Goal: Task Accomplishment & Management: Use online tool/utility

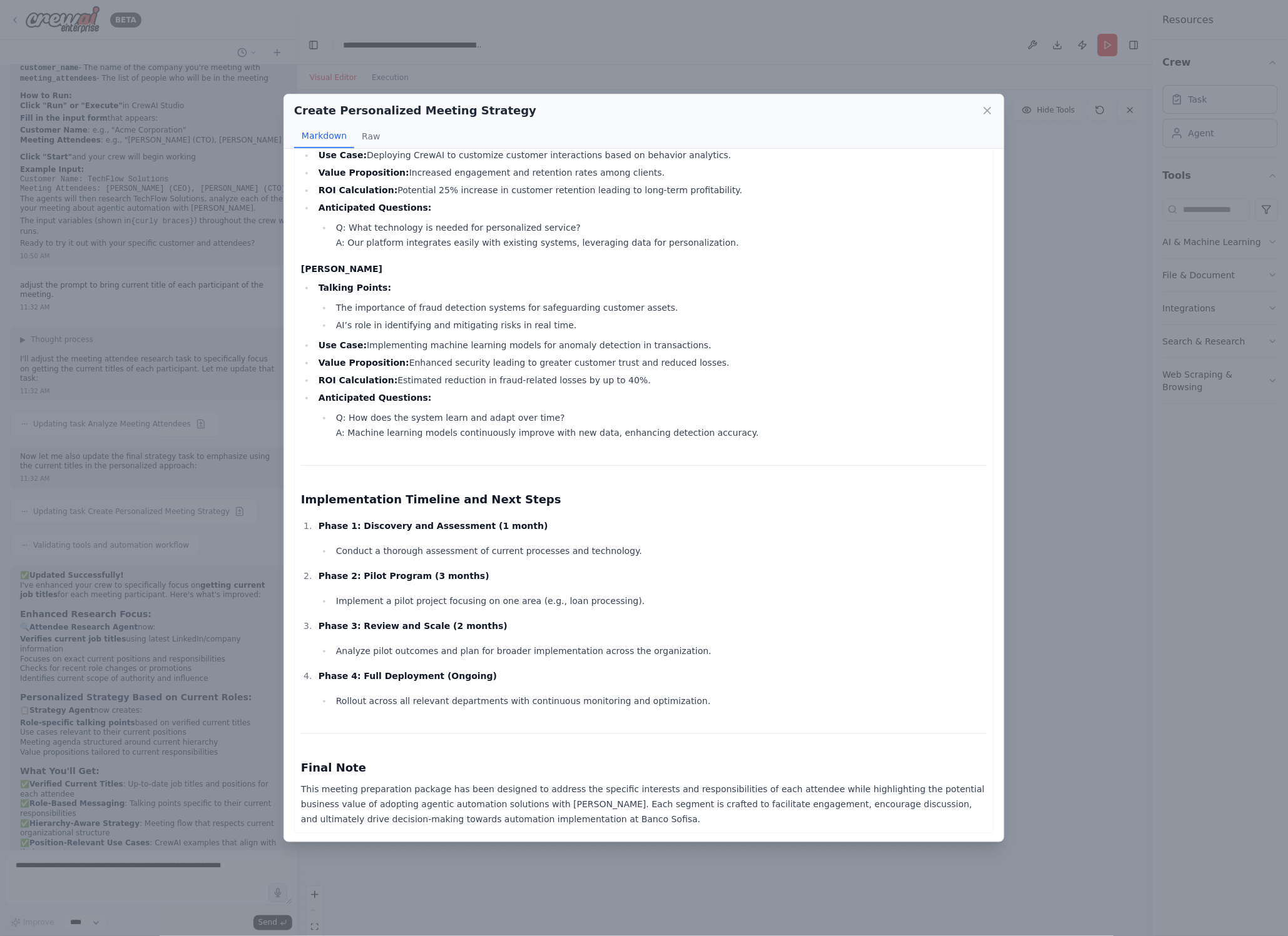
scroll to position [1442, 0]
click at [985, 108] on icon at bounding box center [986, 110] width 6 height 6
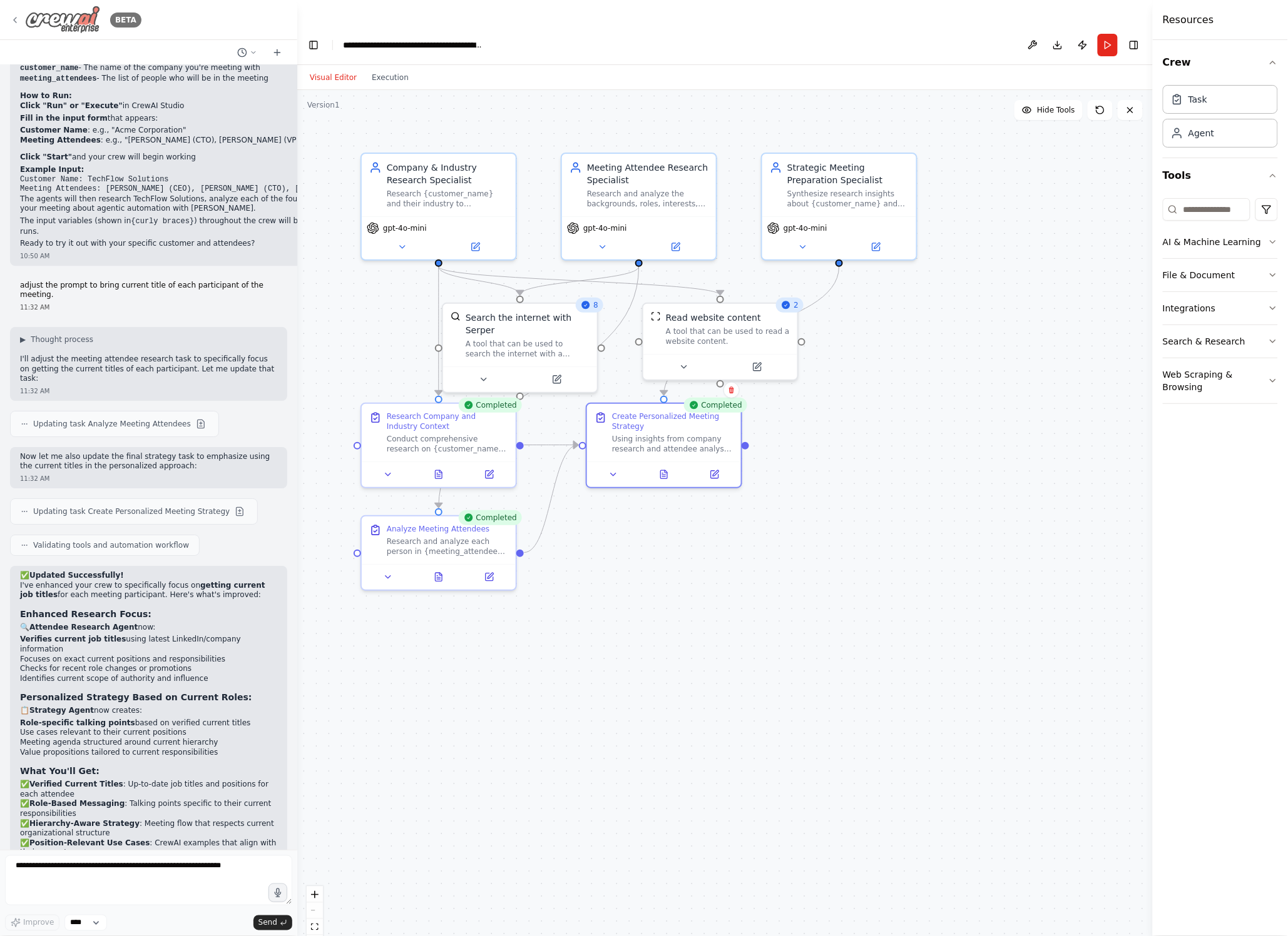
click at [14, 20] on icon at bounding box center [14, 20] width 10 height 10
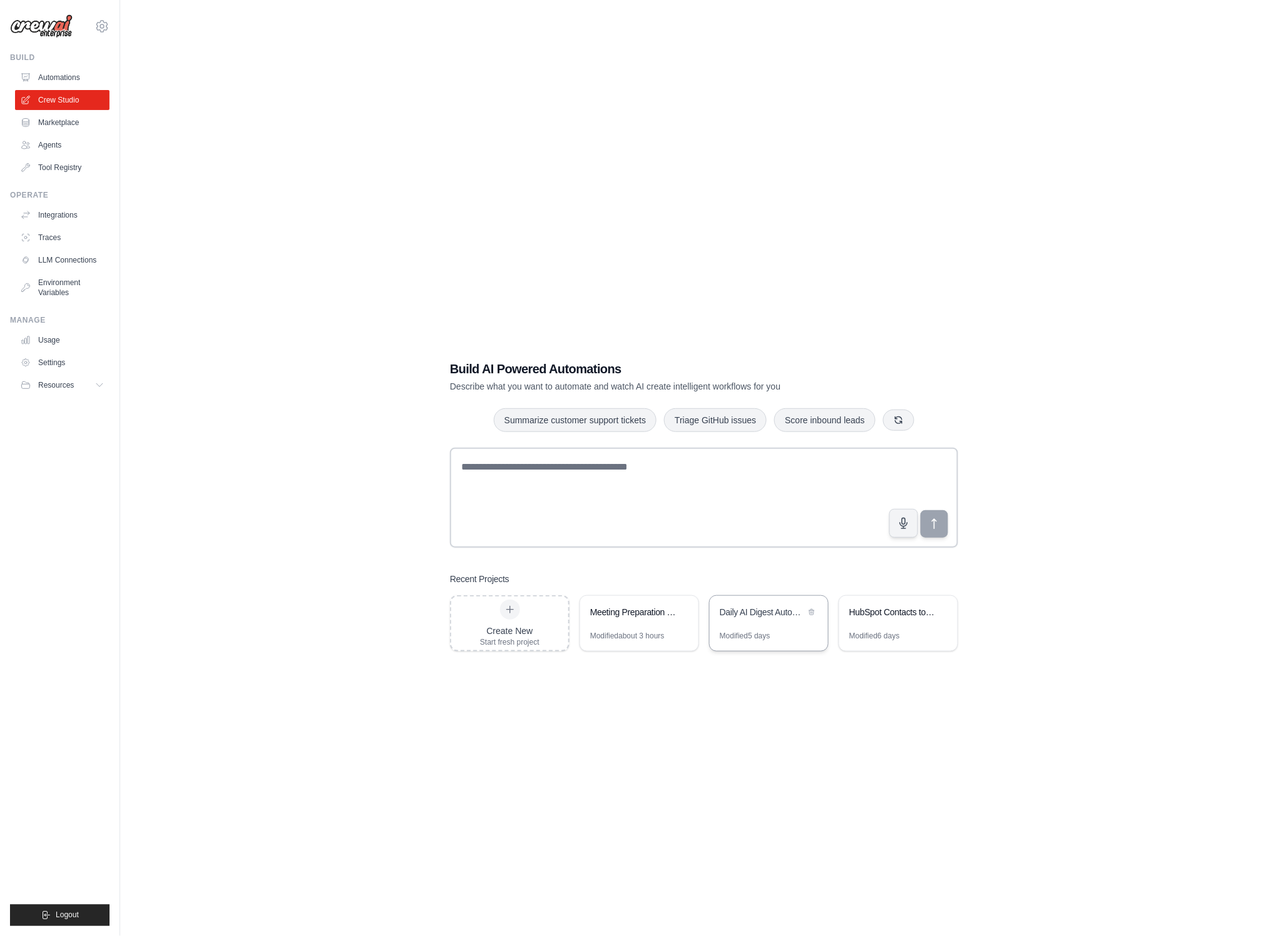
click at [776, 596] on div "Daily AI Digest Automation" at bounding box center [768, 613] width 118 height 35
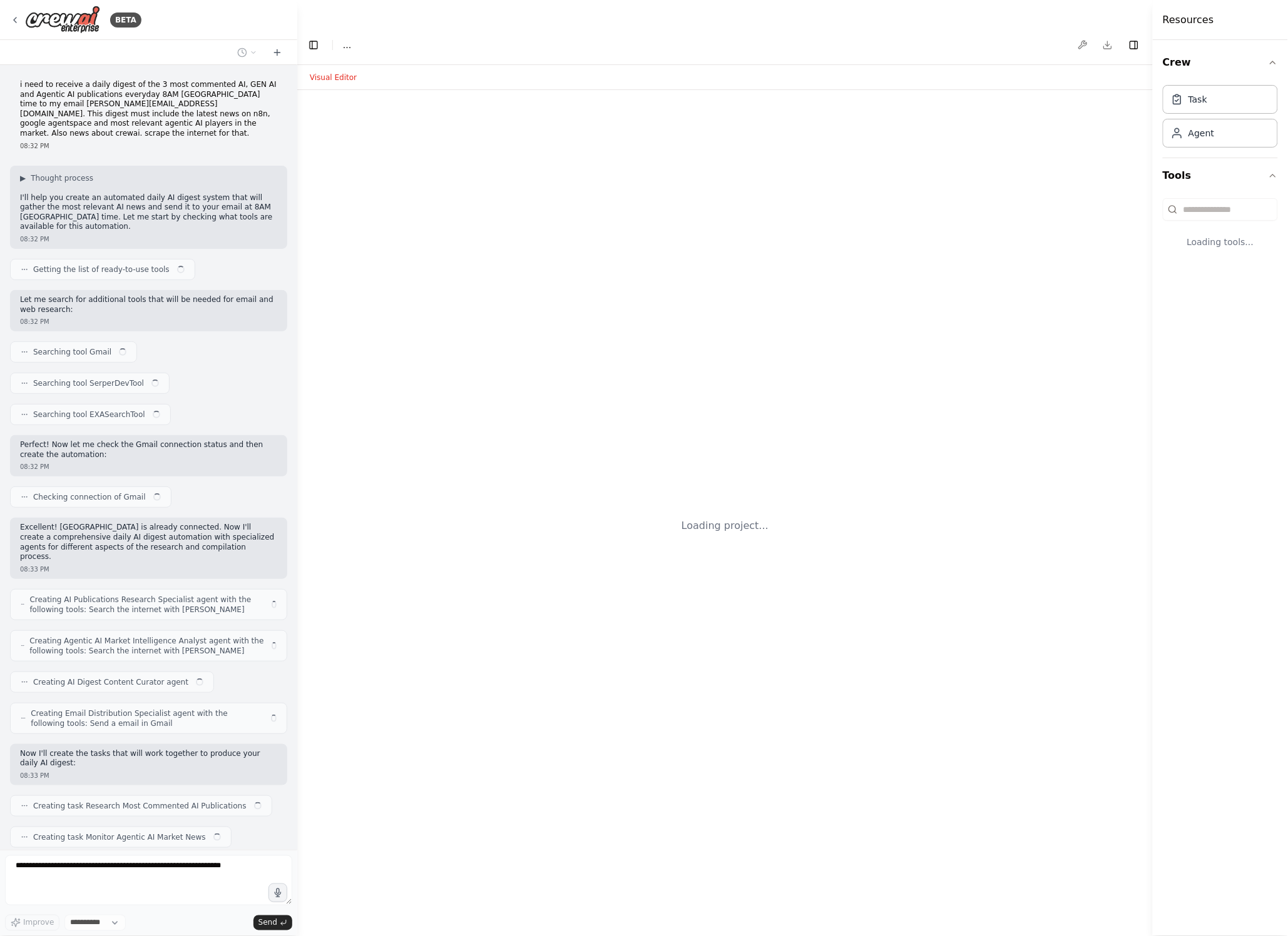
scroll to position [599, 0]
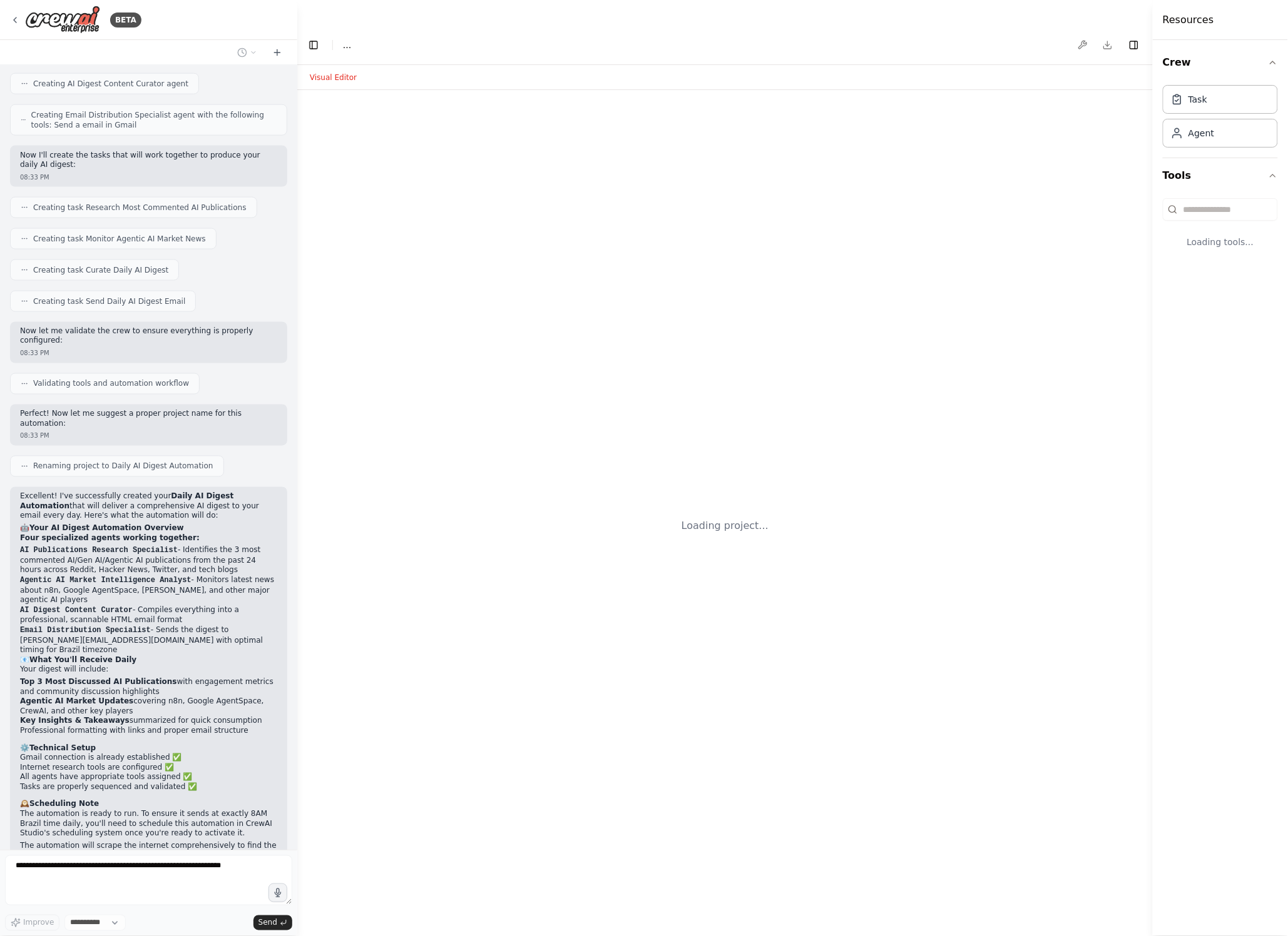
select select "****"
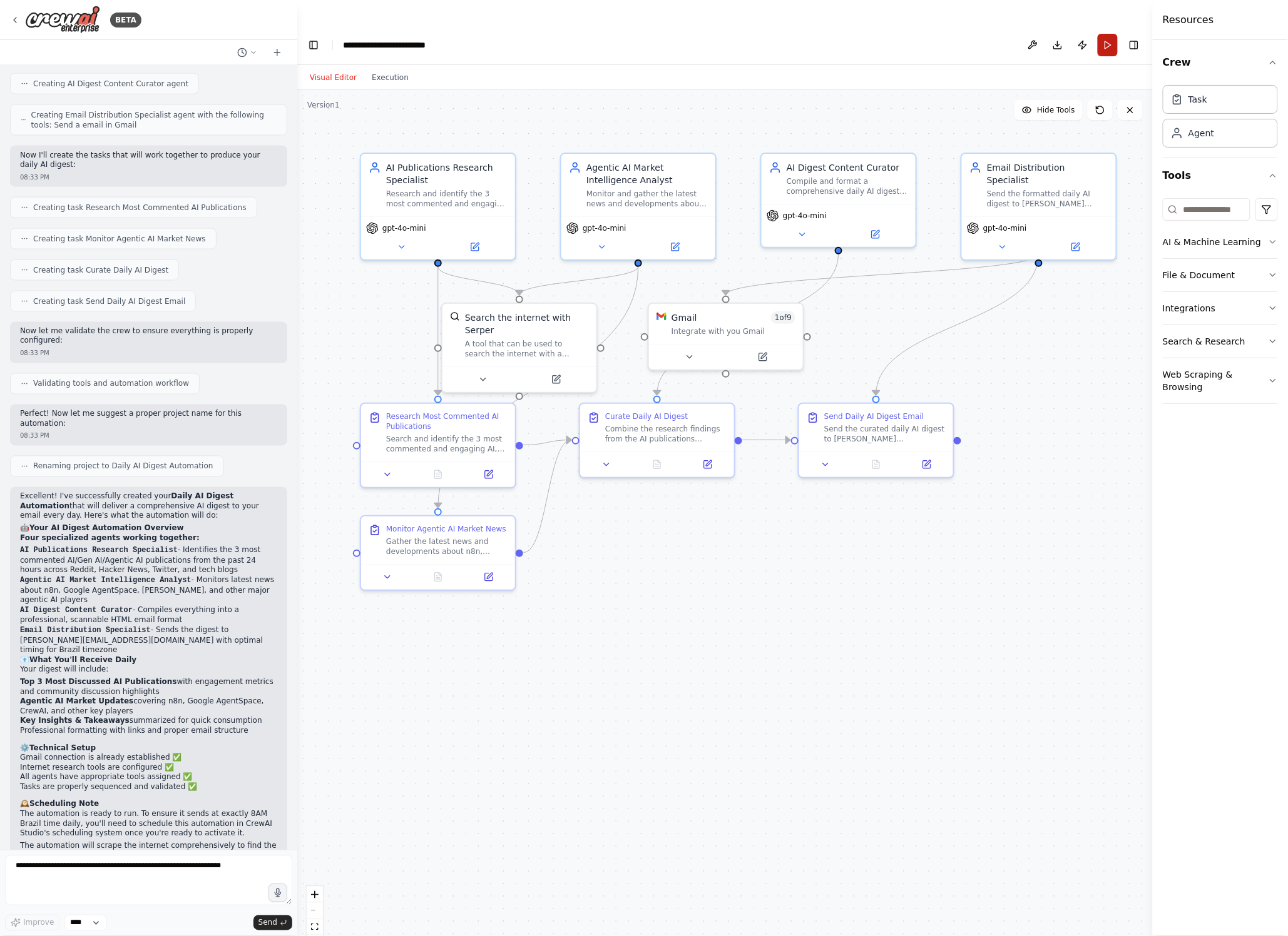
click at [1107, 34] on button "Run" at bounding box center [1108, 45] width 20 height 22
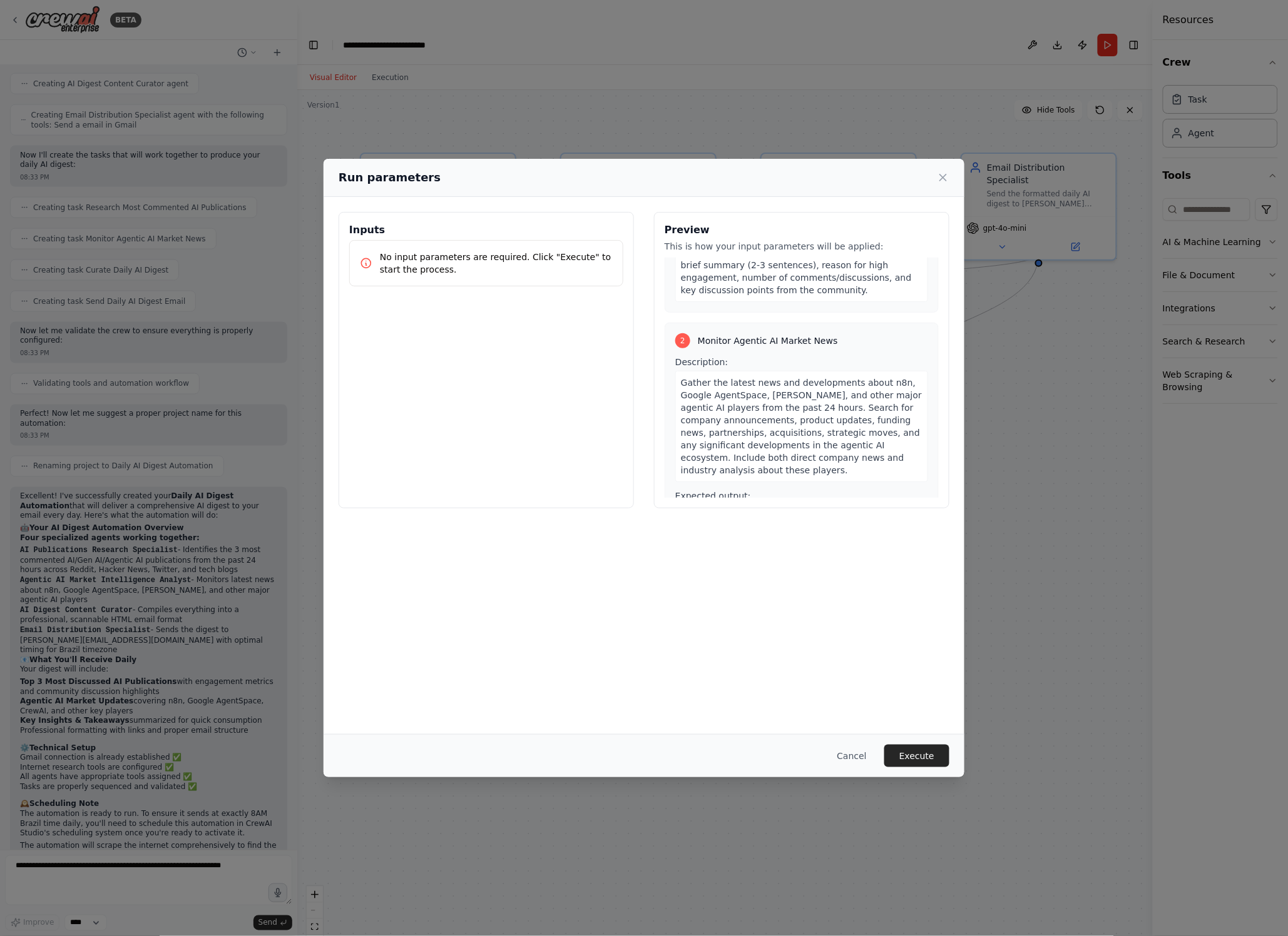
scroll to position [251, 0]
click at [876, 376] on span "Gather the latest news and developments about n8n, Google AgentSpace, CrewAI, a…" at bounding box center [801, 424] width 241 height 98
click at [843, 385] on span "Gather the latest news and developments about n8n, Google AgentSpace, CrewAI, a…" at bounding box center [801, 424] width 241 height 98
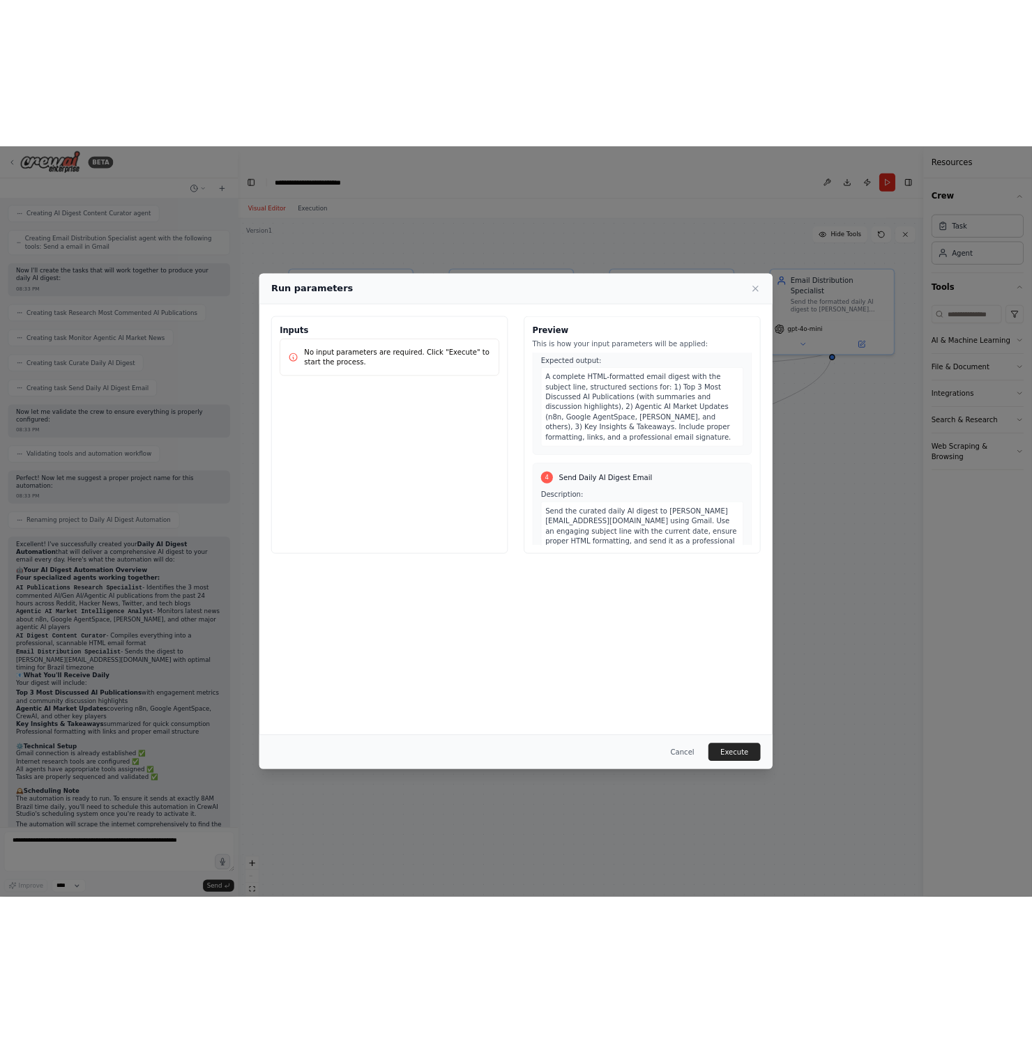
scroll to position [942, 0]
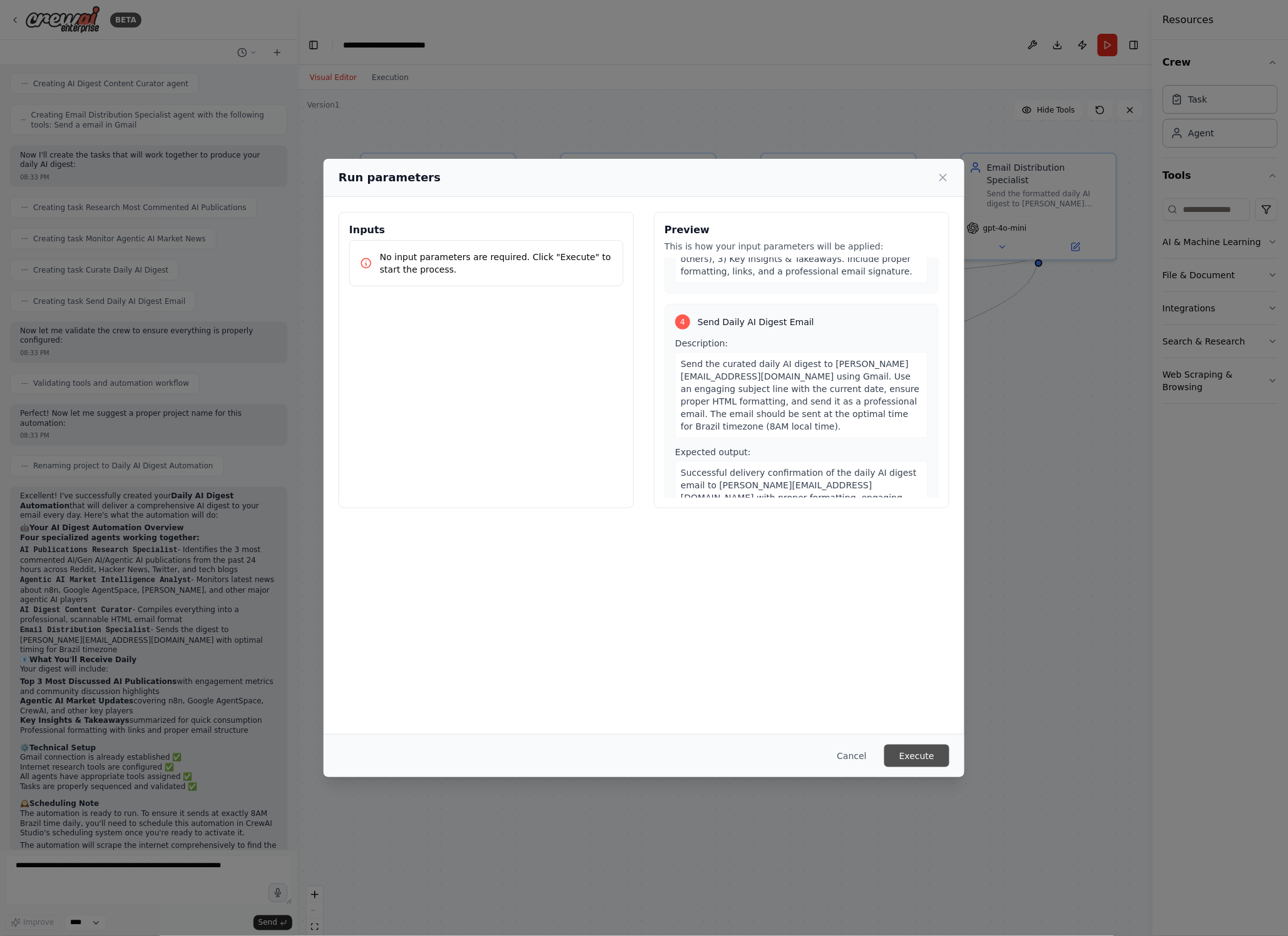
click at [921, 749] on button "Execute" at bounding box center [916, 756] width 65 height 22
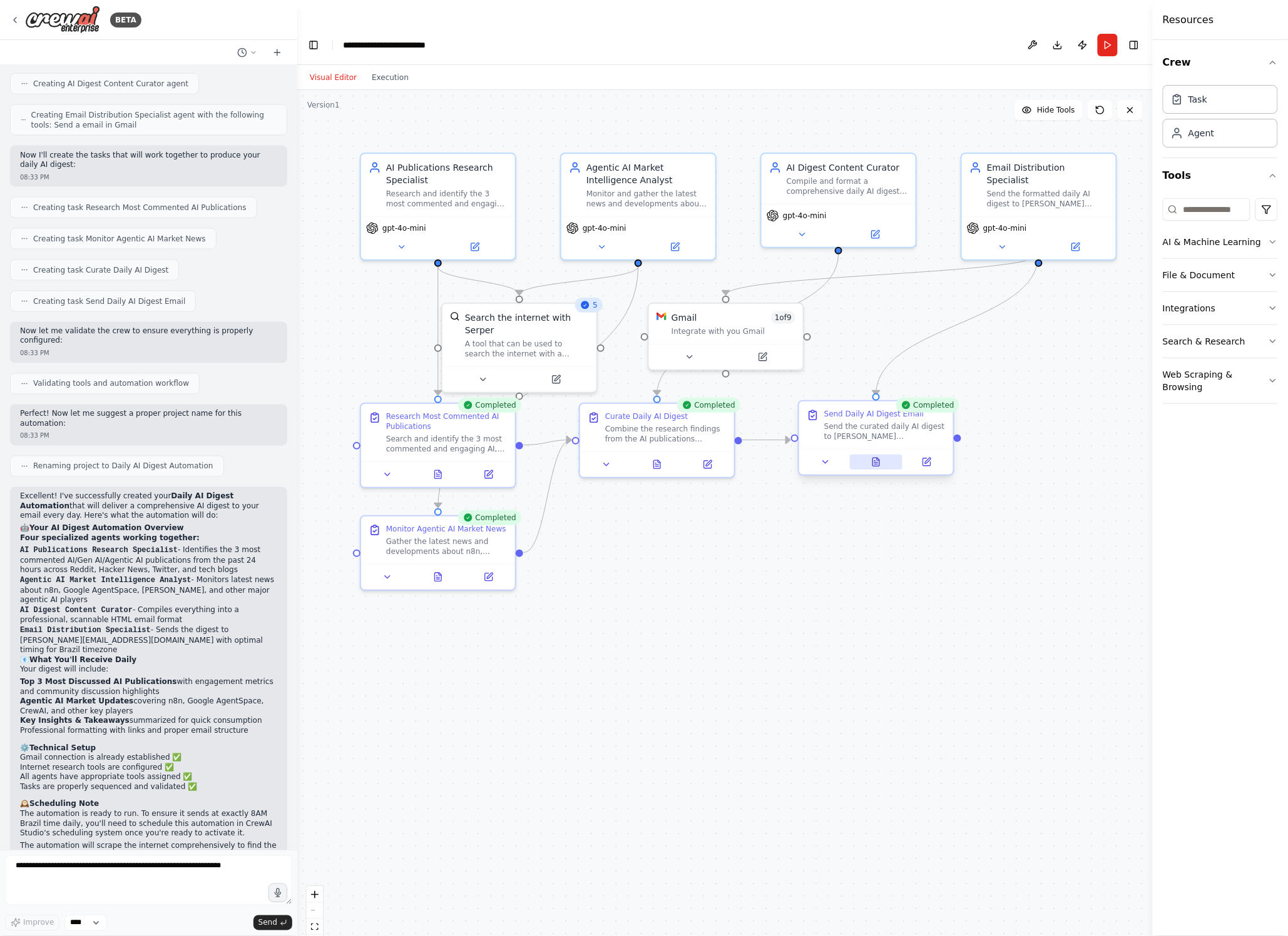
click at [876, 458] on icon at bounding box center [876, 461] width 7 height 8
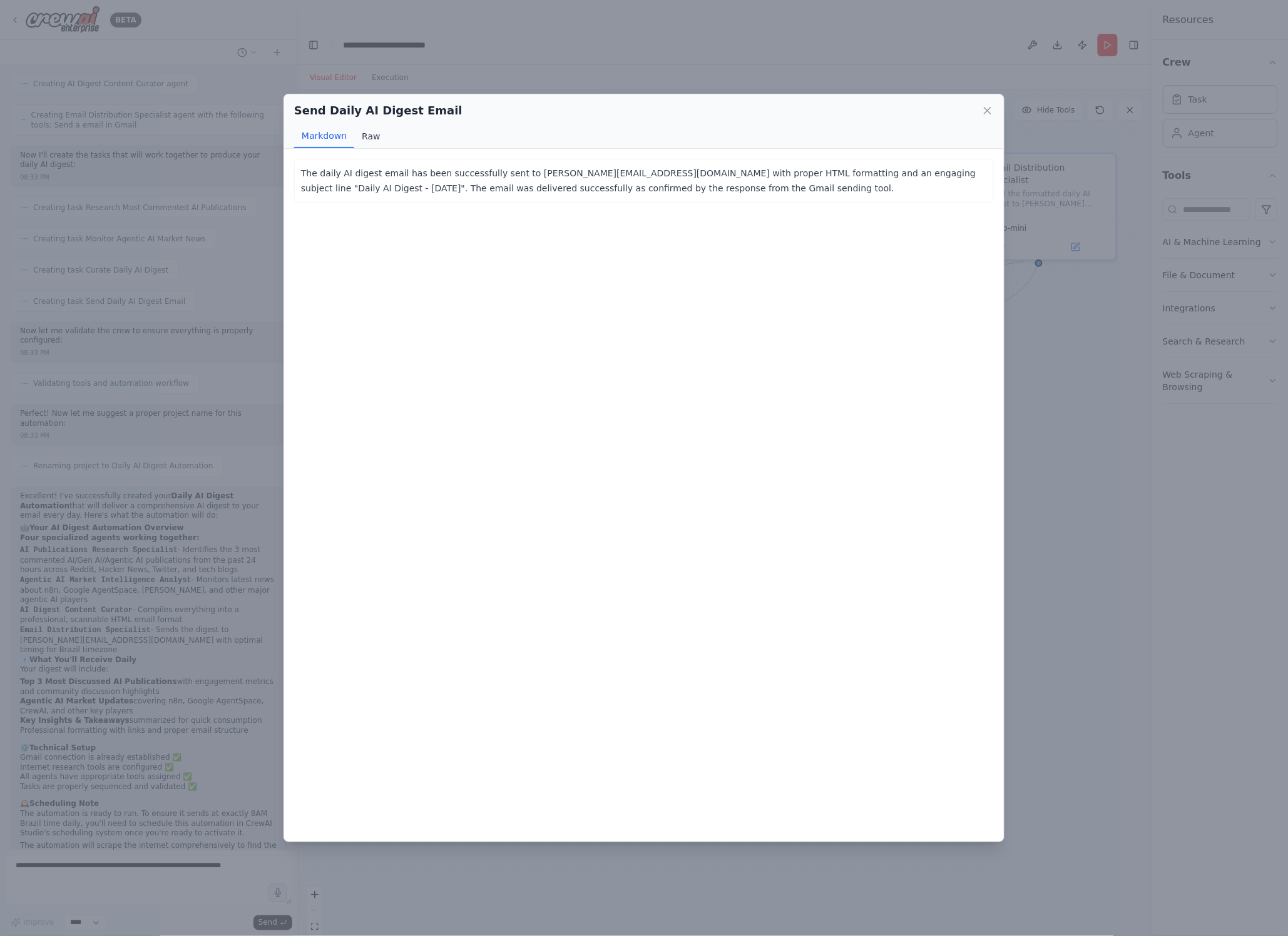
click at [364, 136] on button "Raw" at bounding box center [371, 136] width 33 height 23
click at [321, 136] on button "Markdown" at bounding box center [324, 136] width 60 height 23
click at [985, 114] on icon at bounding box center [987, 110] width 13 height 13
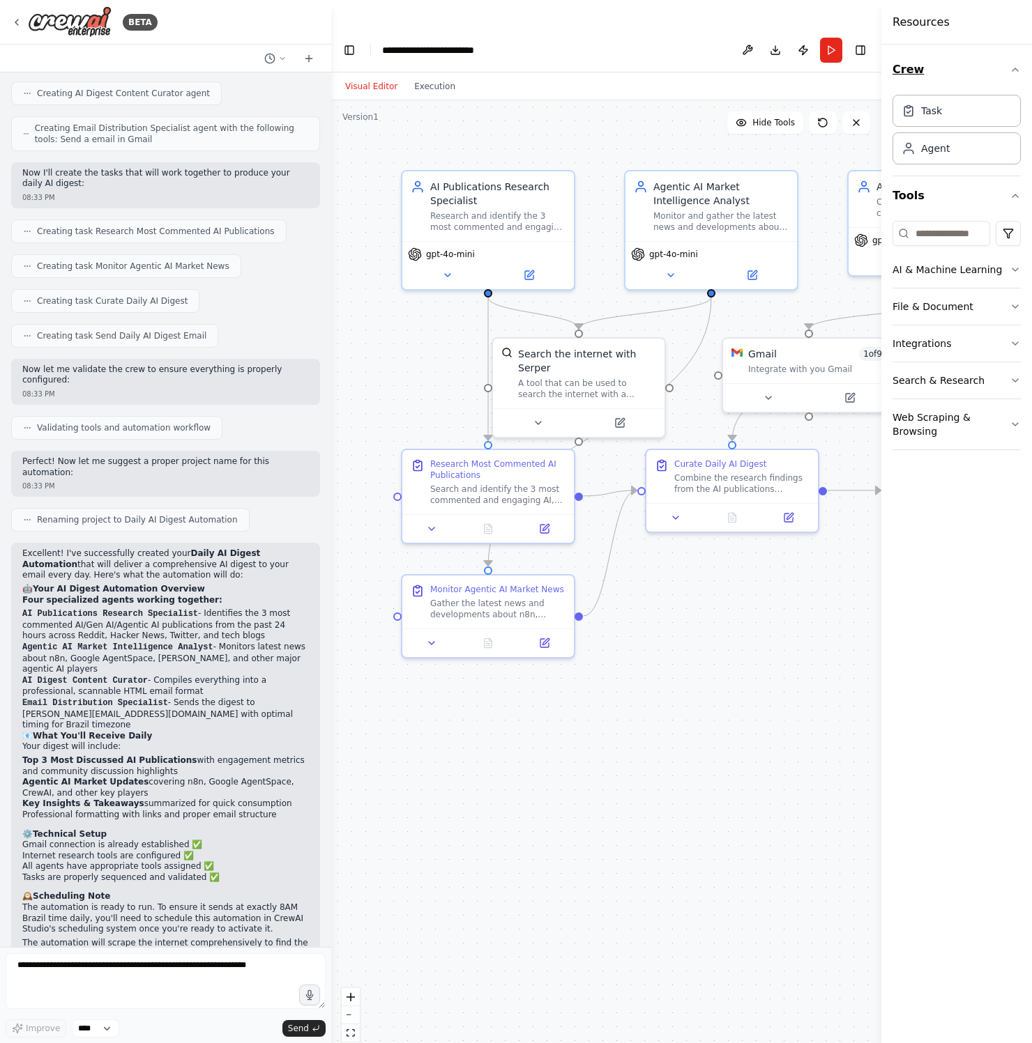
click at [1014, 70] on icon "button" at bounding box center [1015, 69] width 6 height 3
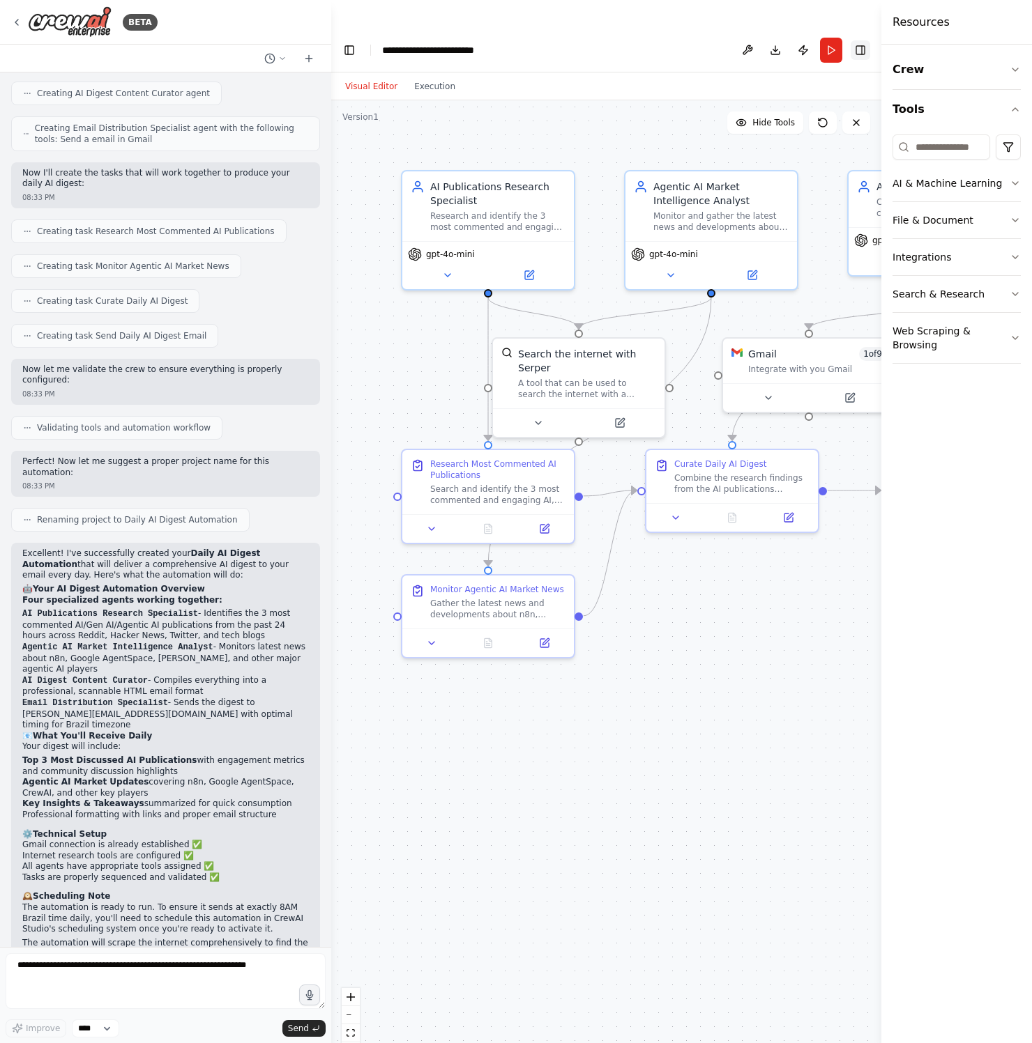
click at [864, 40] on button "Toggle Right Sidebar" at bounding box center [860, 50] width 20 height 20
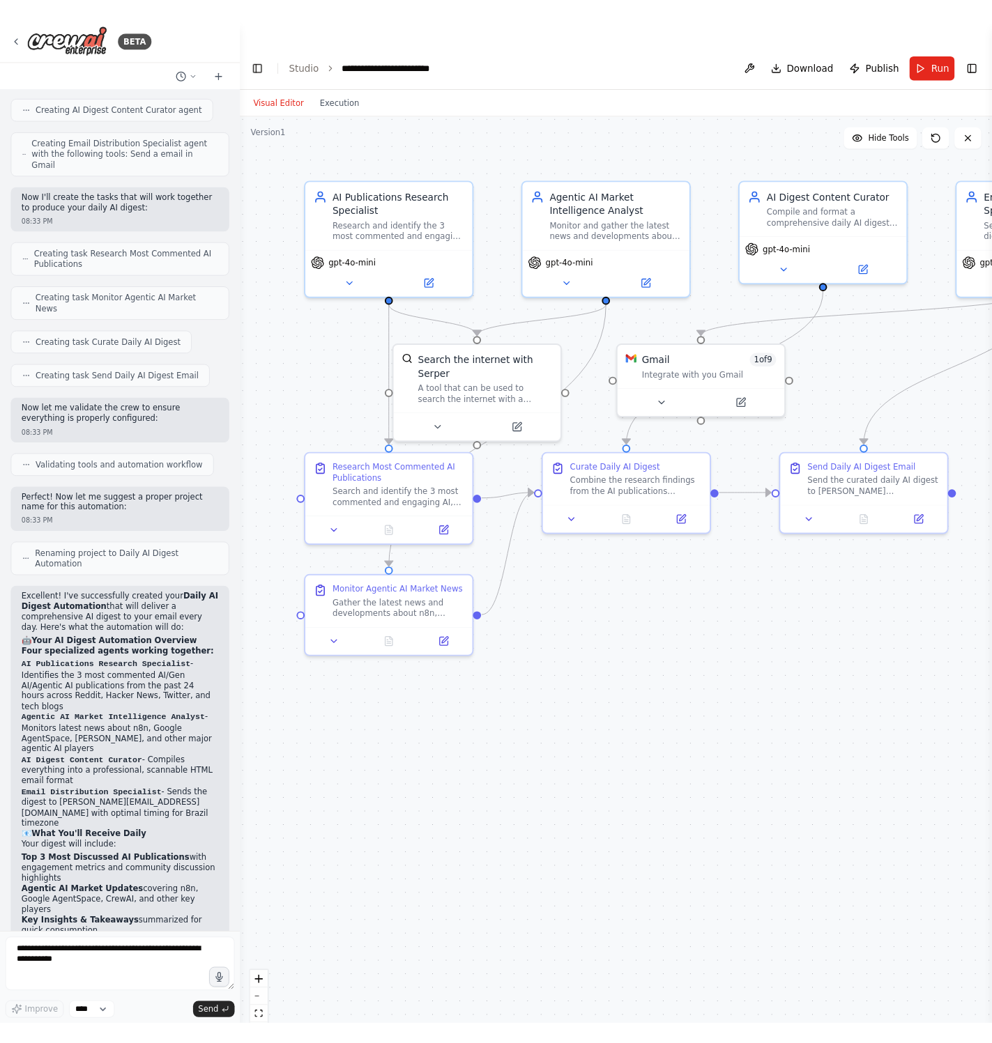
scroll to position [744, 0]
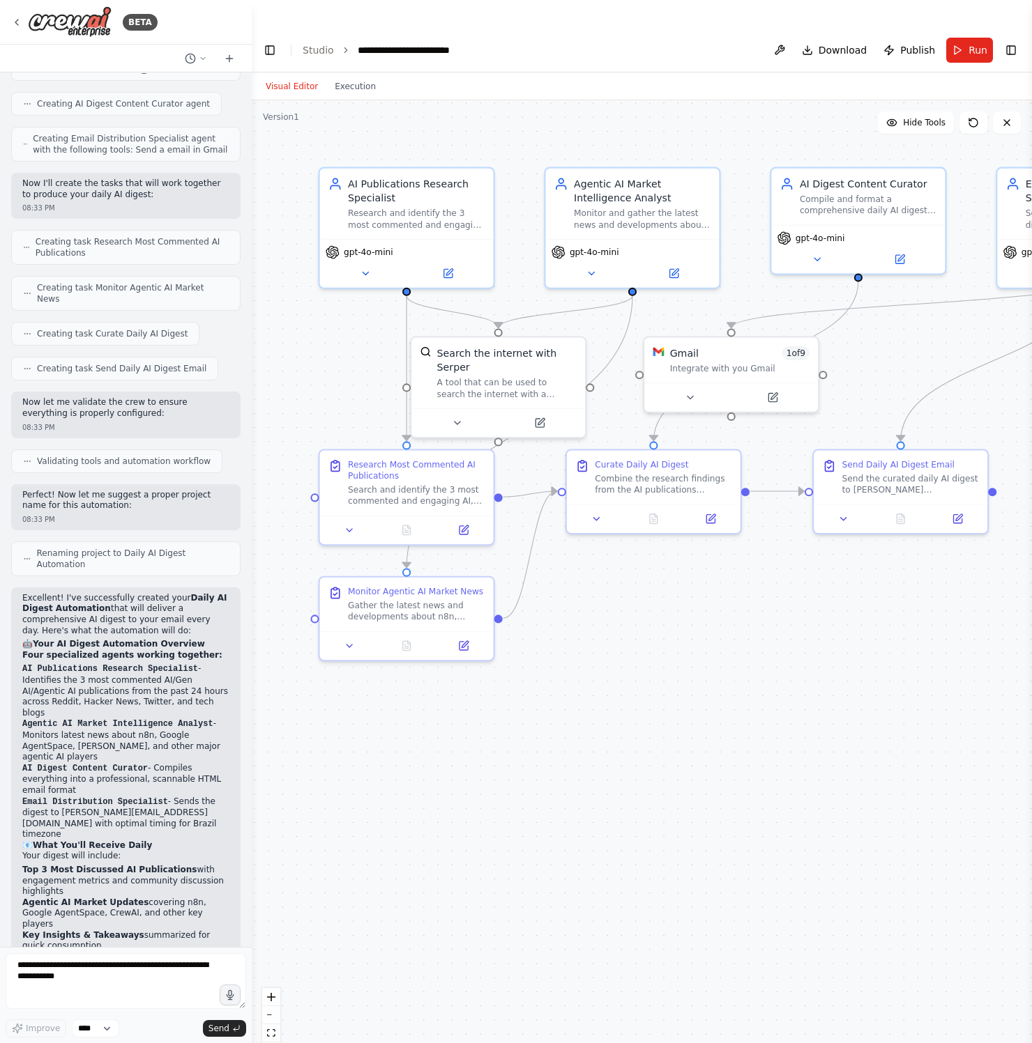
drag, startPoint x: 328, startPoint y: 355, endPoint x: 251, endPoint y: 353, distance: 77.4
click at [251, 353] on div "BETA i need to receive a daily digest of the 3 most commented AI, GEN AI and Ag…" at bounding box center [516, 549] width 1032 height 1043
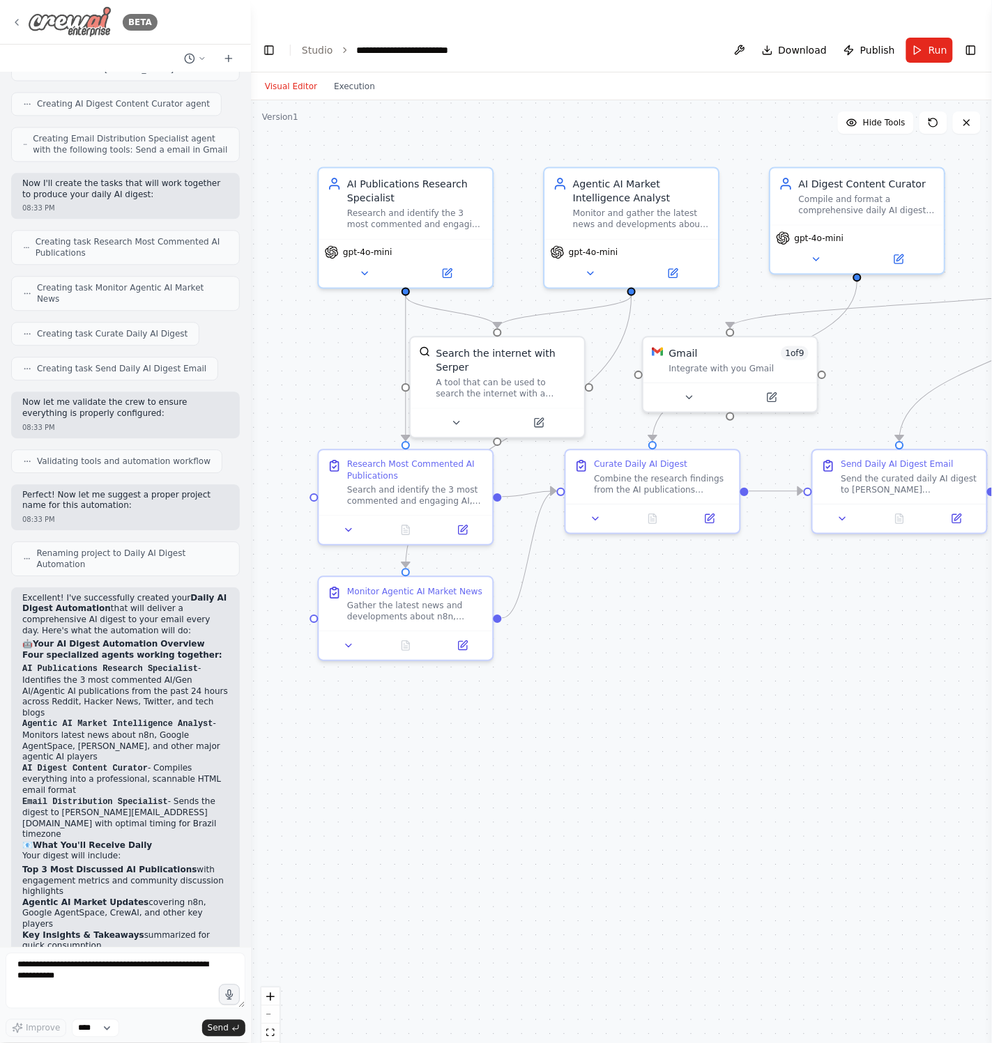
click at [16, 27] on icon at bounding box center [16, 22] width 11 height 11
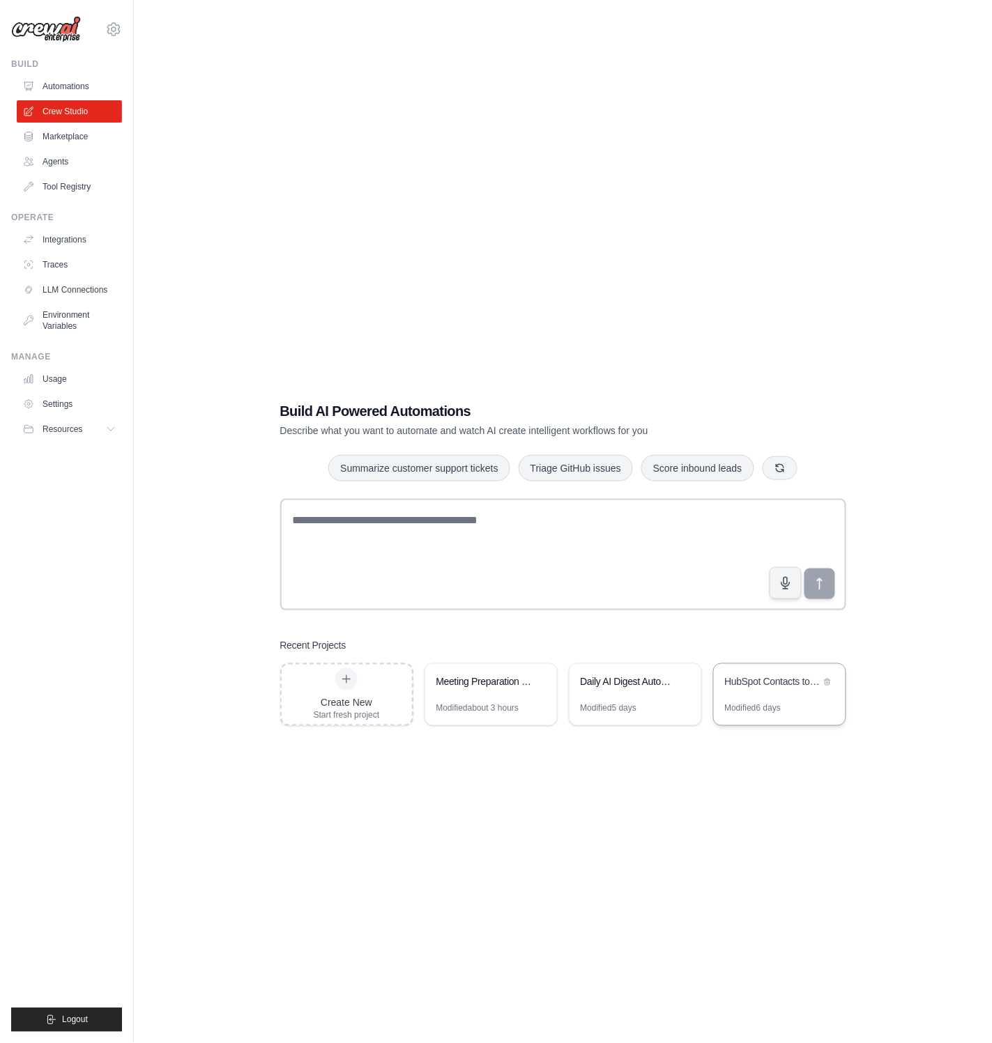
click at [751, 673] on div "HubSpot Contacts to Google Sheets Exporter" at bounding box center [780, 683] width 132 height 39
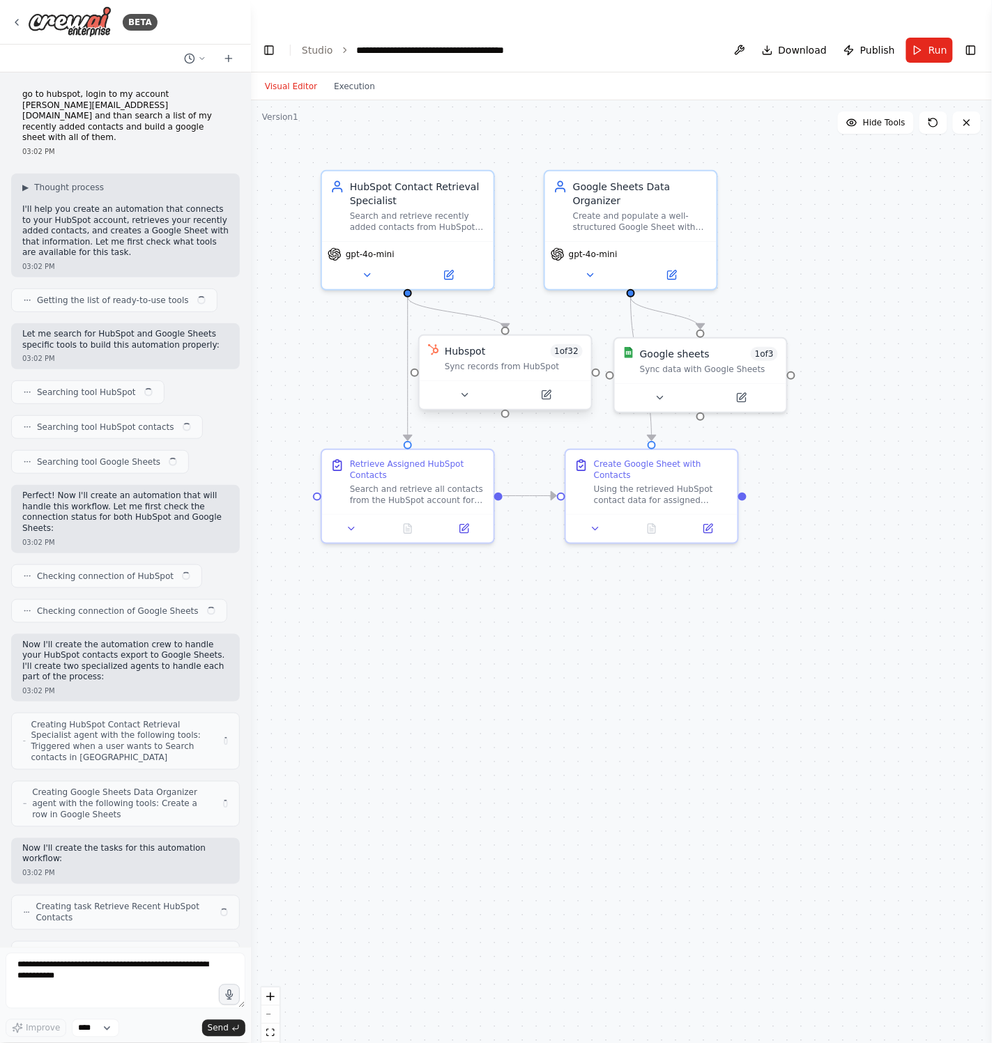
scroll to position [1506, 0]
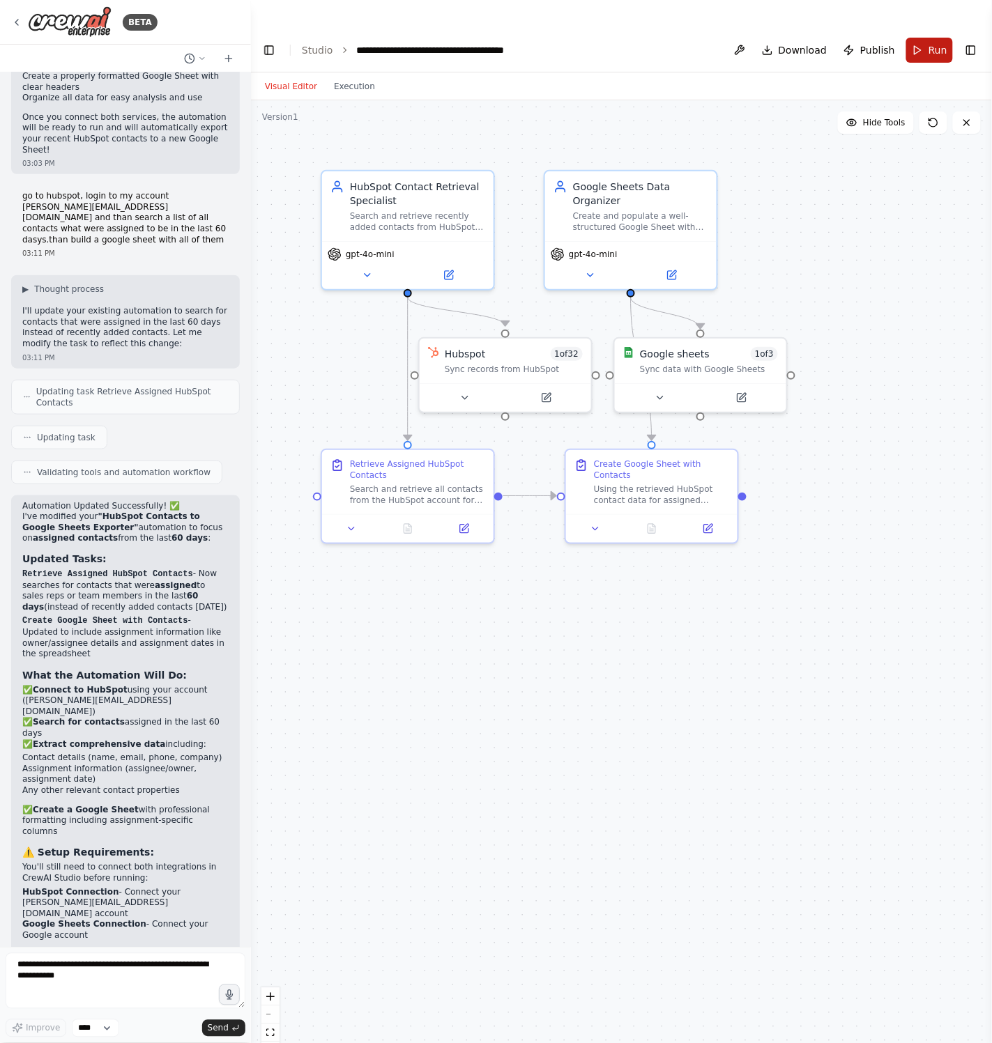
click at [925, 38] on button "Run" at bounding box center [929, 50] width 47 height 25
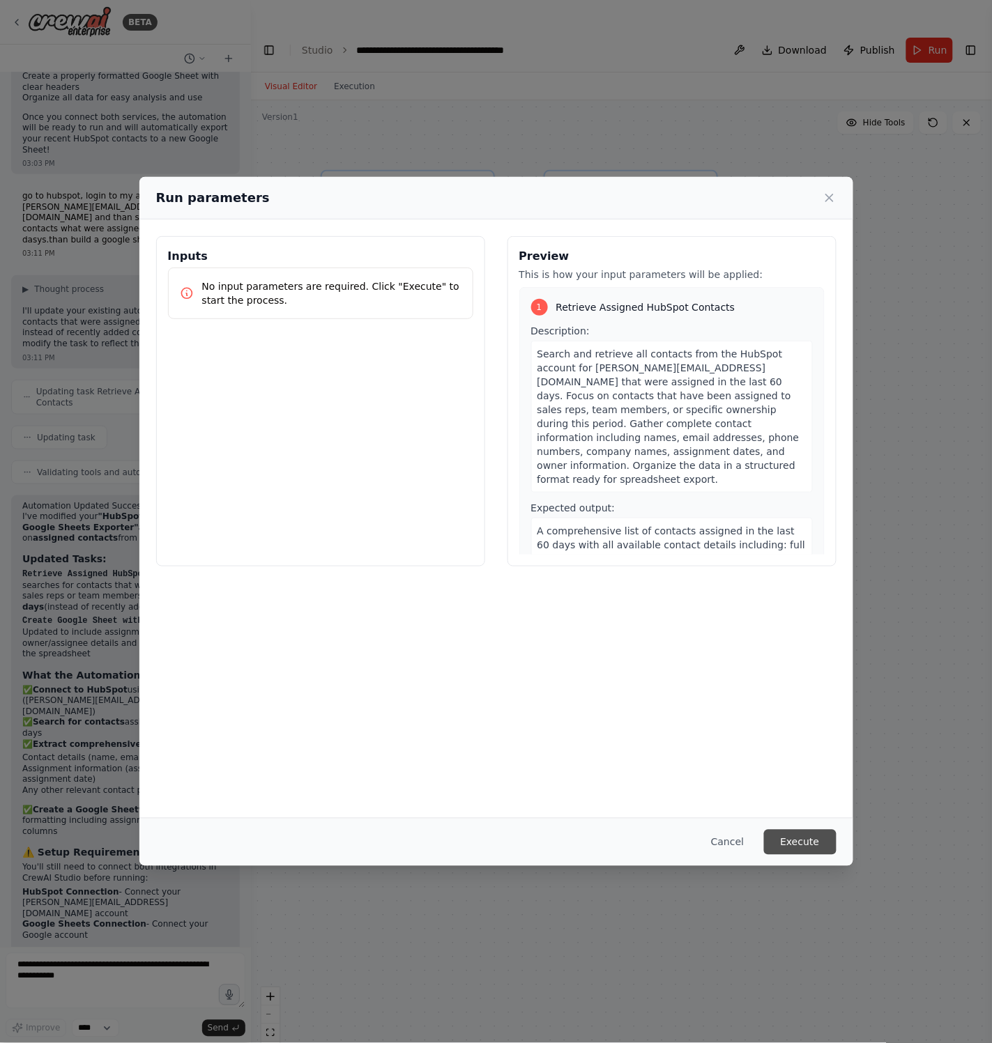
click at [789, 842] on button "Execute" at bounding box center [800, 842] width 72 height 25
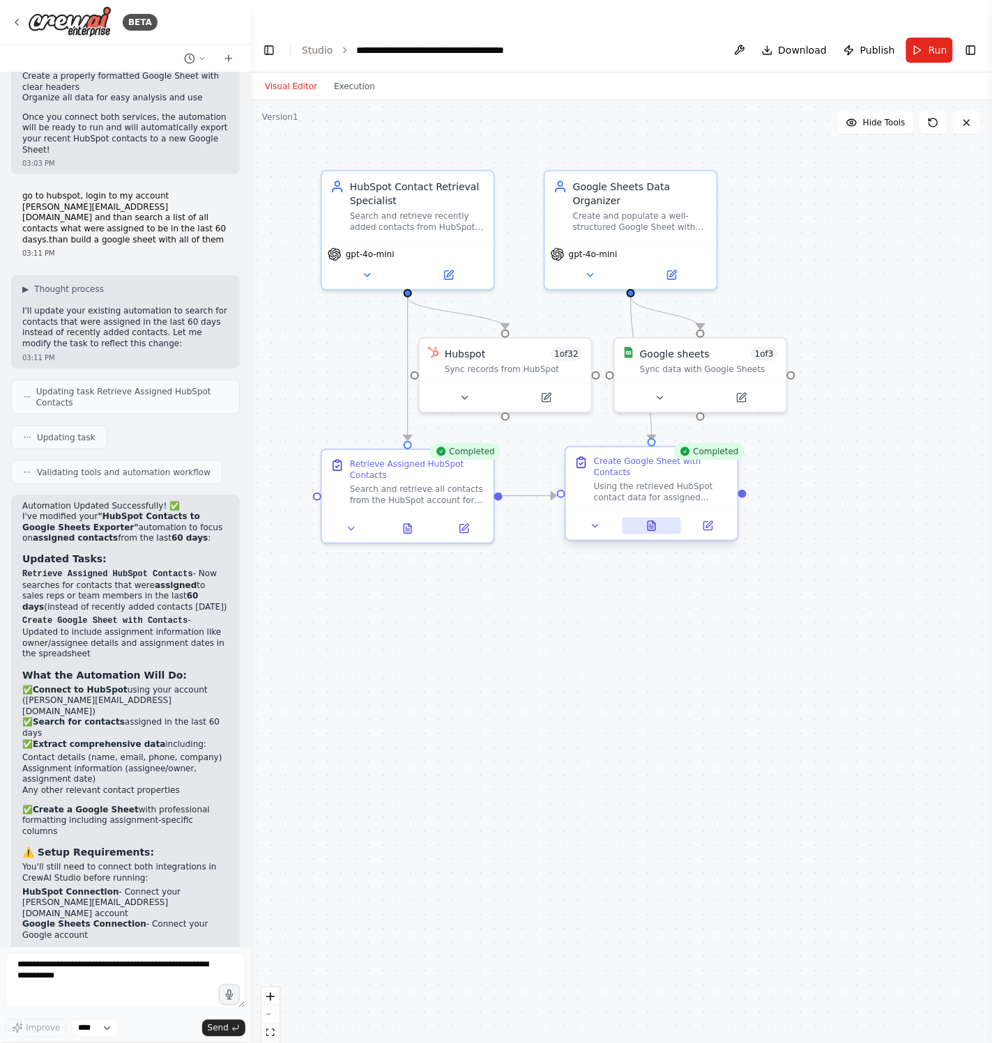
click at [652, 521] on icon at bounding box center [652, 525] width 8 height 9
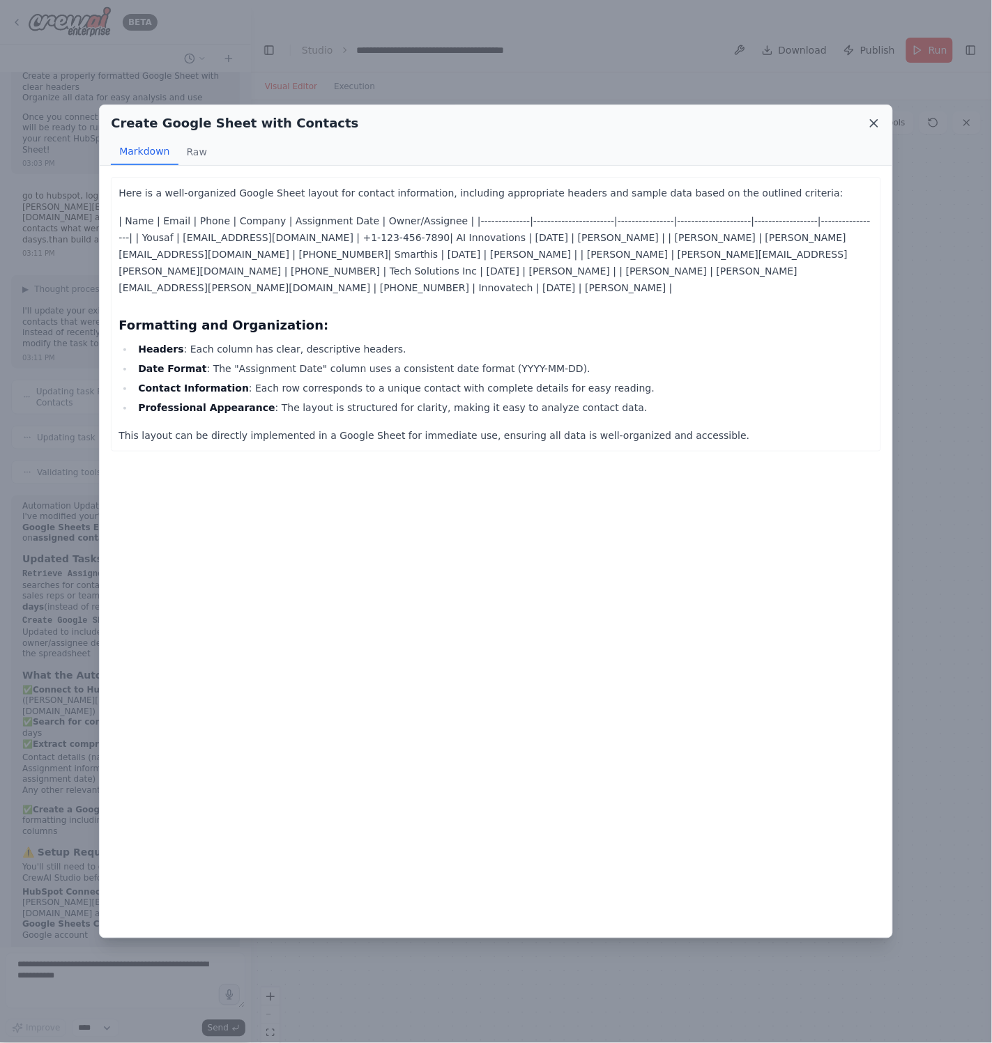
click at [875, 121] on icon at bounding box center [874, 123] width 7 height 7
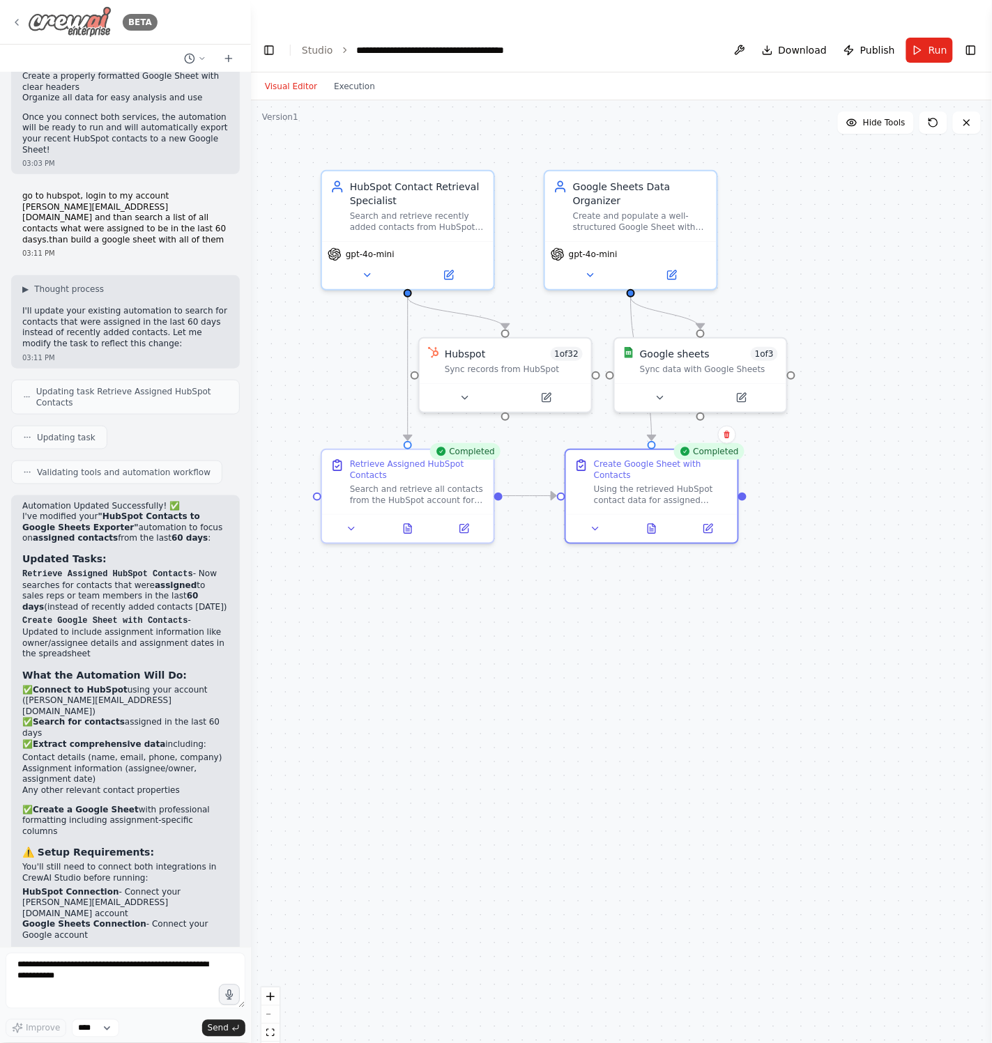
click at [13, 26] on icon at bounding box center [16, 22] width 11 height 11
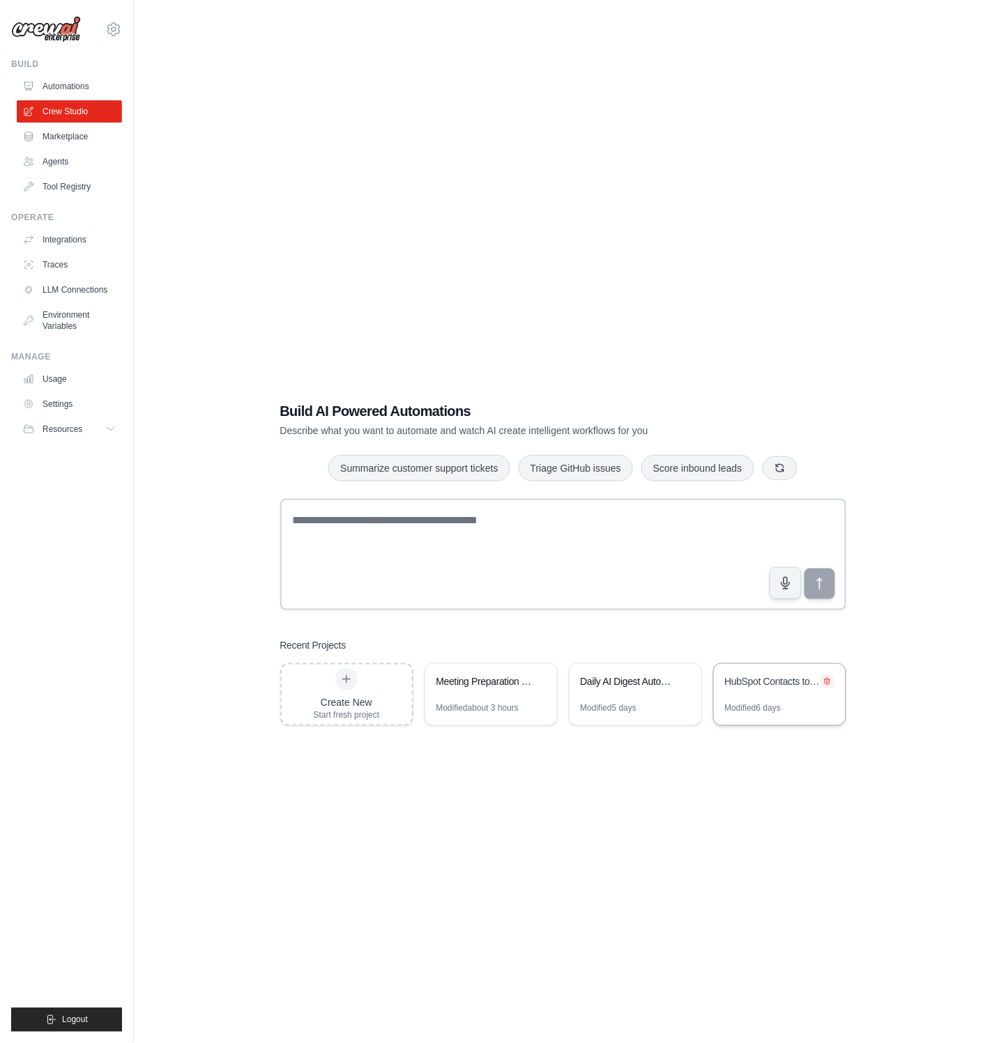
click at [827, 678] on icon at bounding box center [827, 682] width 8 height 8
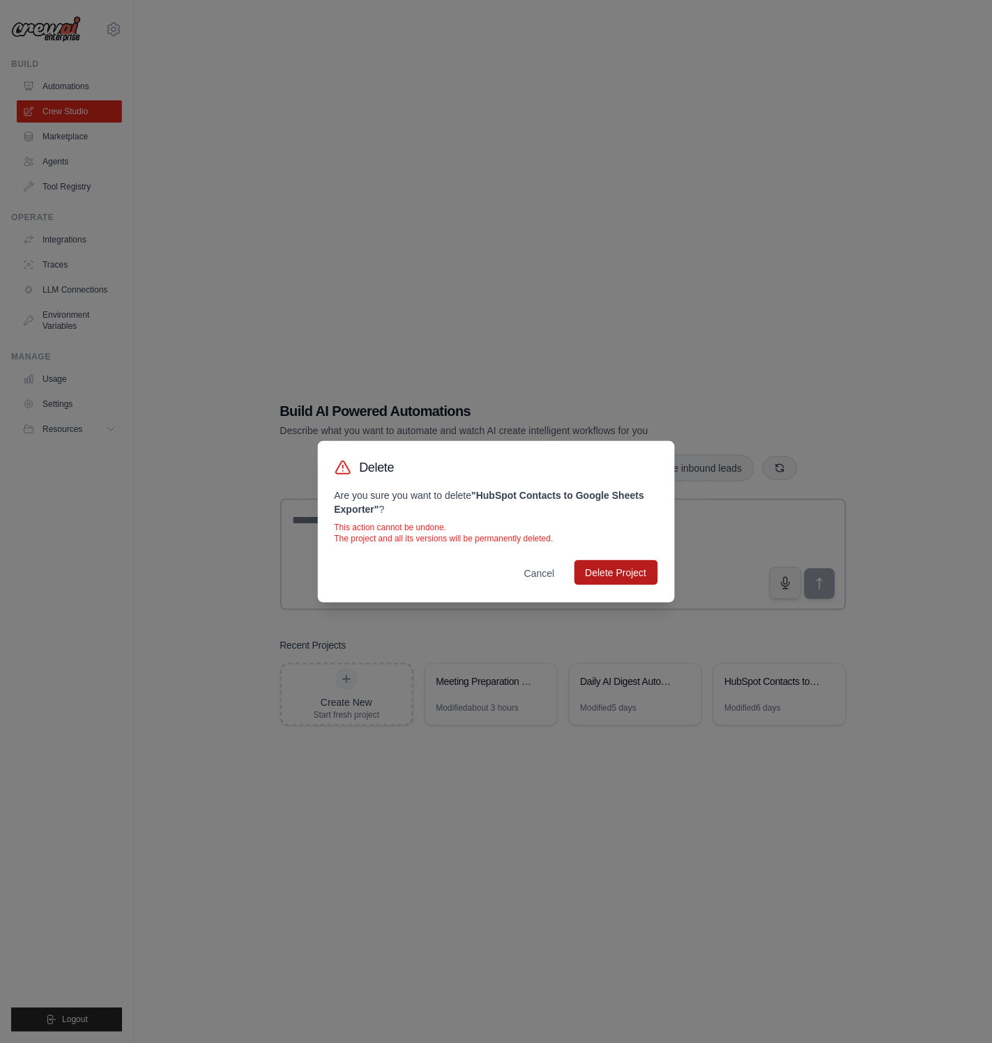
click at [622, 576] on button "Delete Project" at bounding box center [616, 572] width 84 height 25
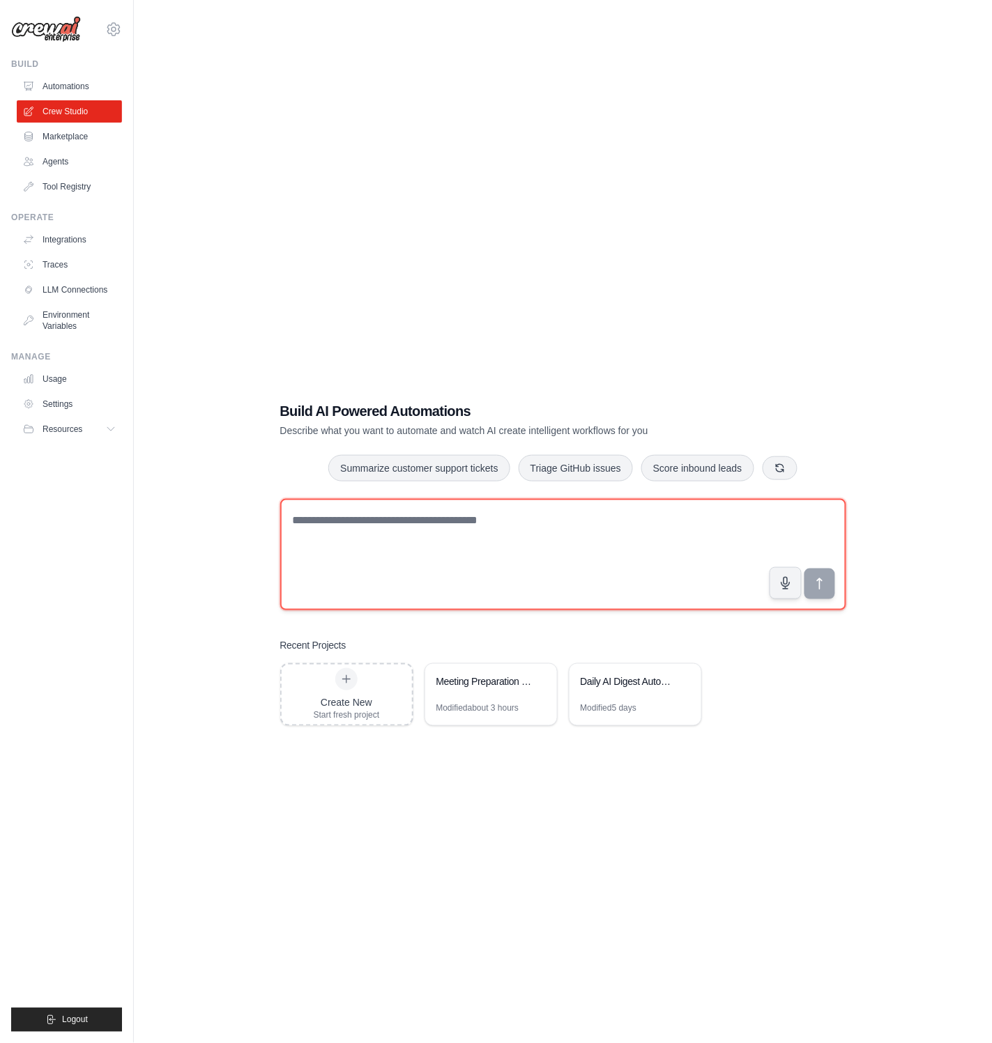
click at [345, 503] on textarea at bounding box center [563, 555] width 566 height 112
paste textarea "**********"
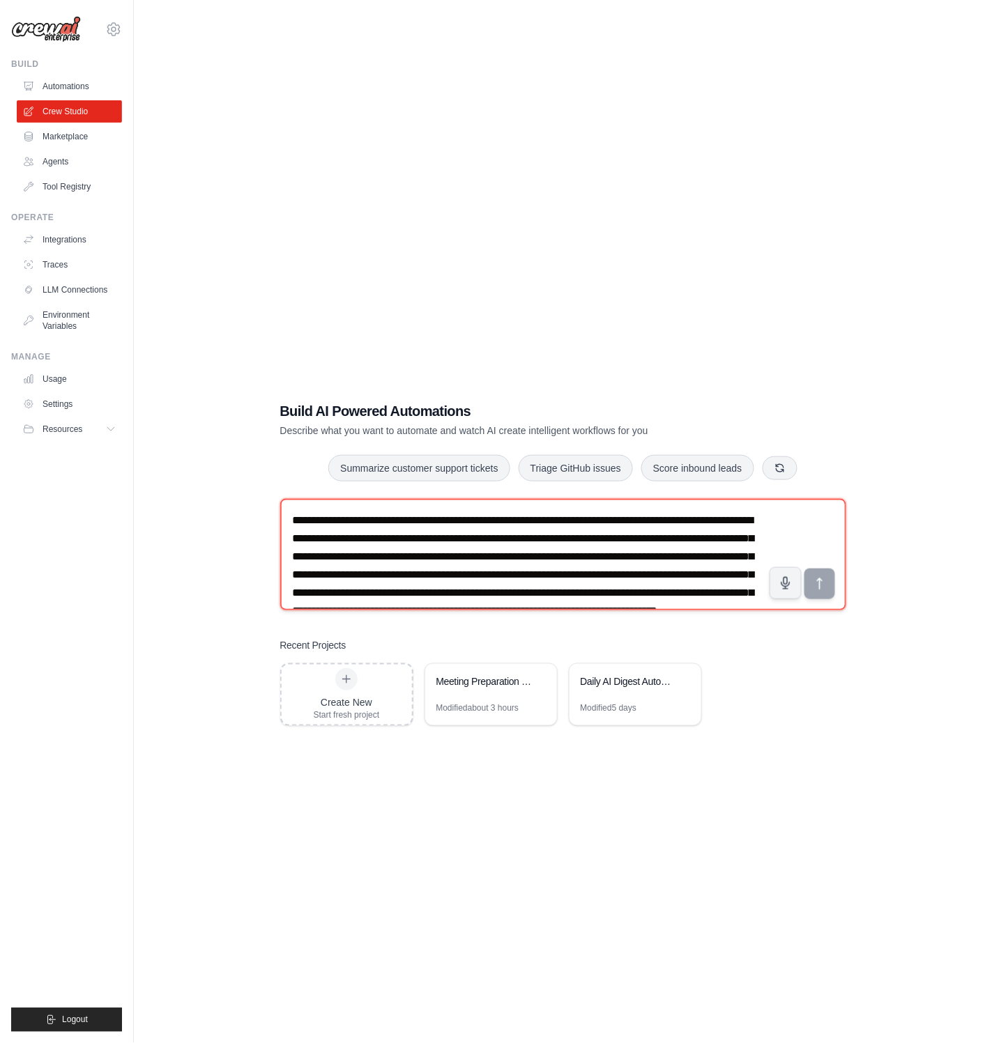
scroll to position [43, 0]
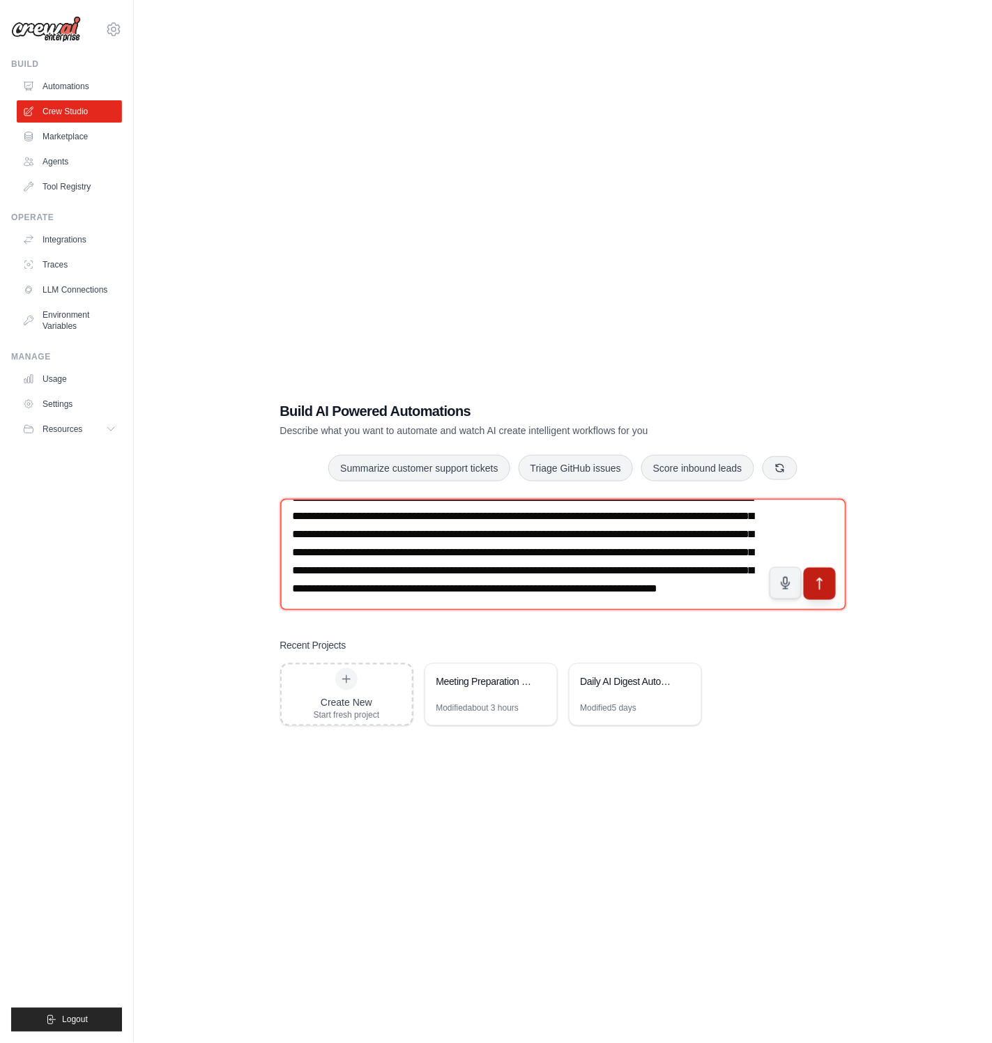
type textarea "**********"
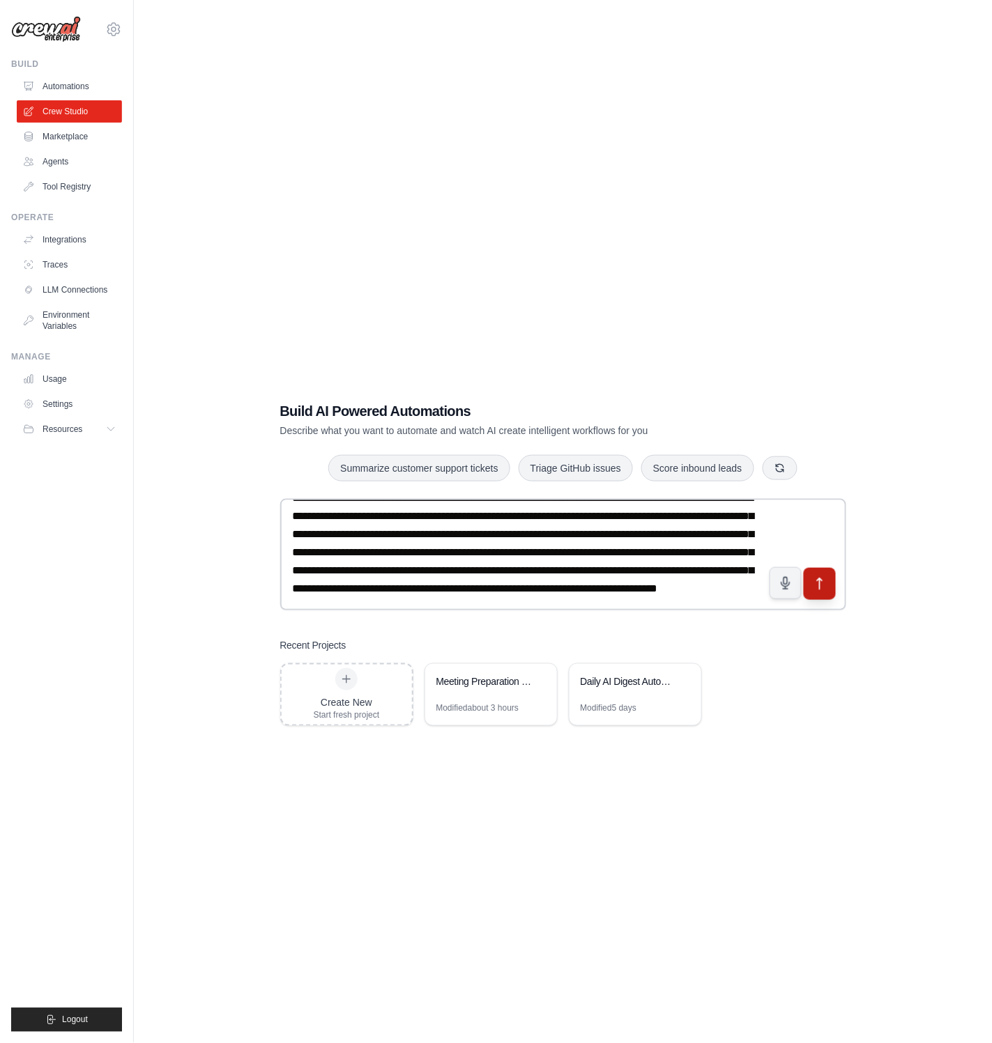
click at [812, 576] on icon "submit" at bounding box center [819, 583] width 15 height 15
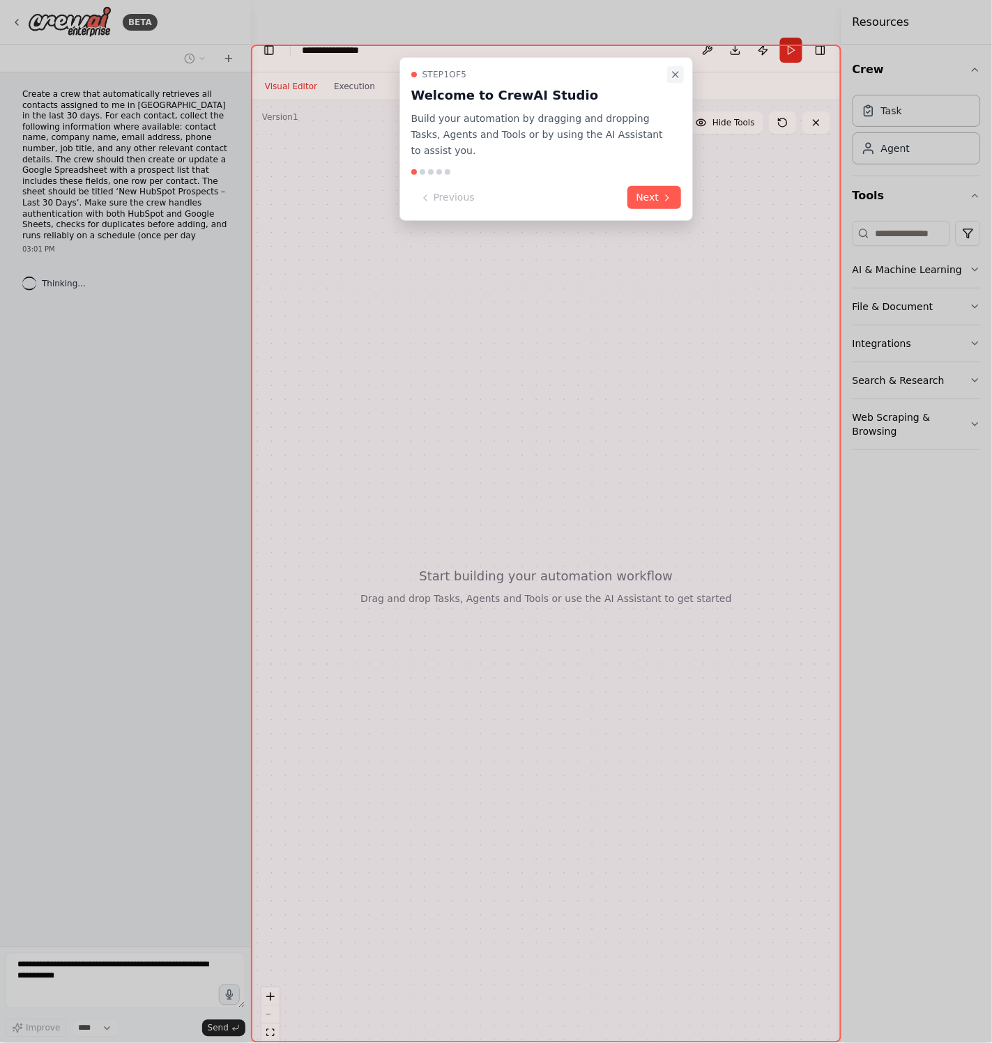
click at [675, 76] on icon "Close walkthrough" at bounding box center [675, 74] width 11 height 11
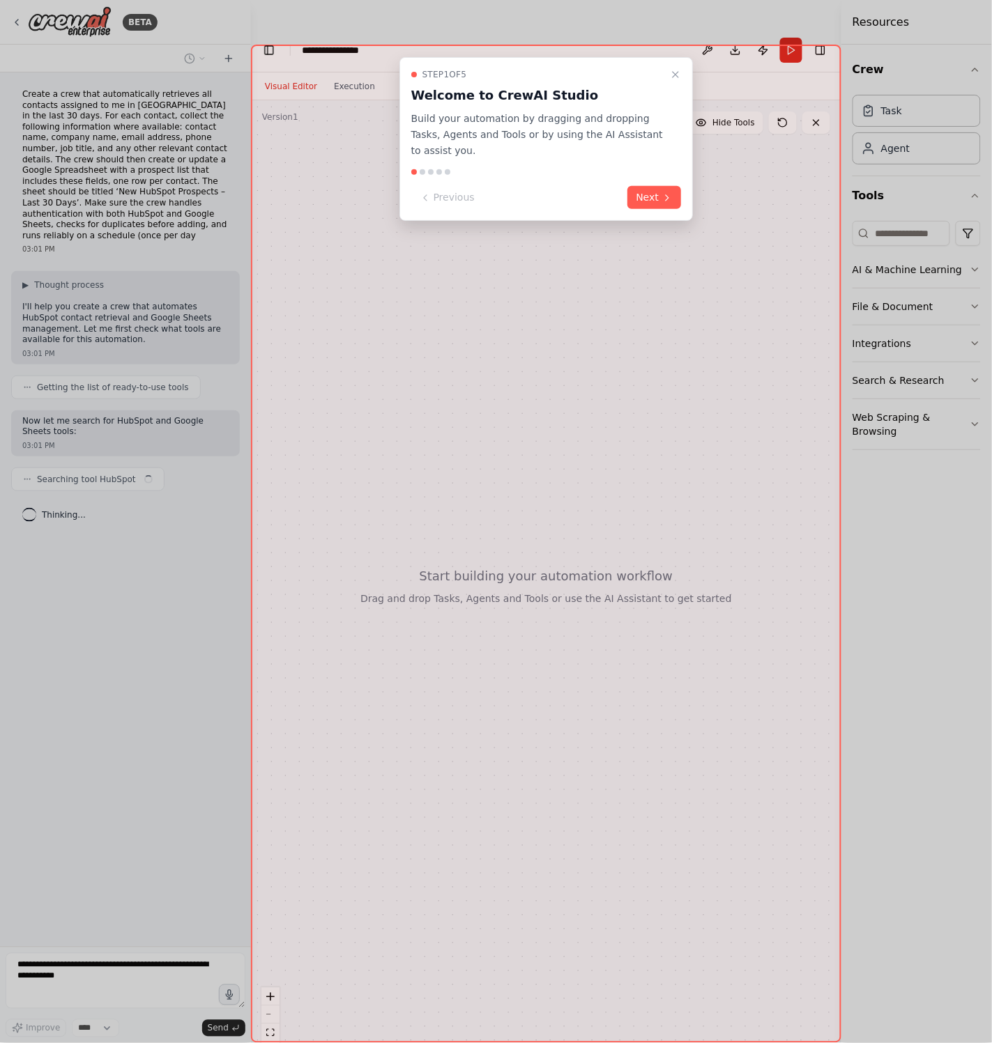
click at [675, 76] on icon "Close walkthrough" at bounding box center [675, 74] width 11 height 11
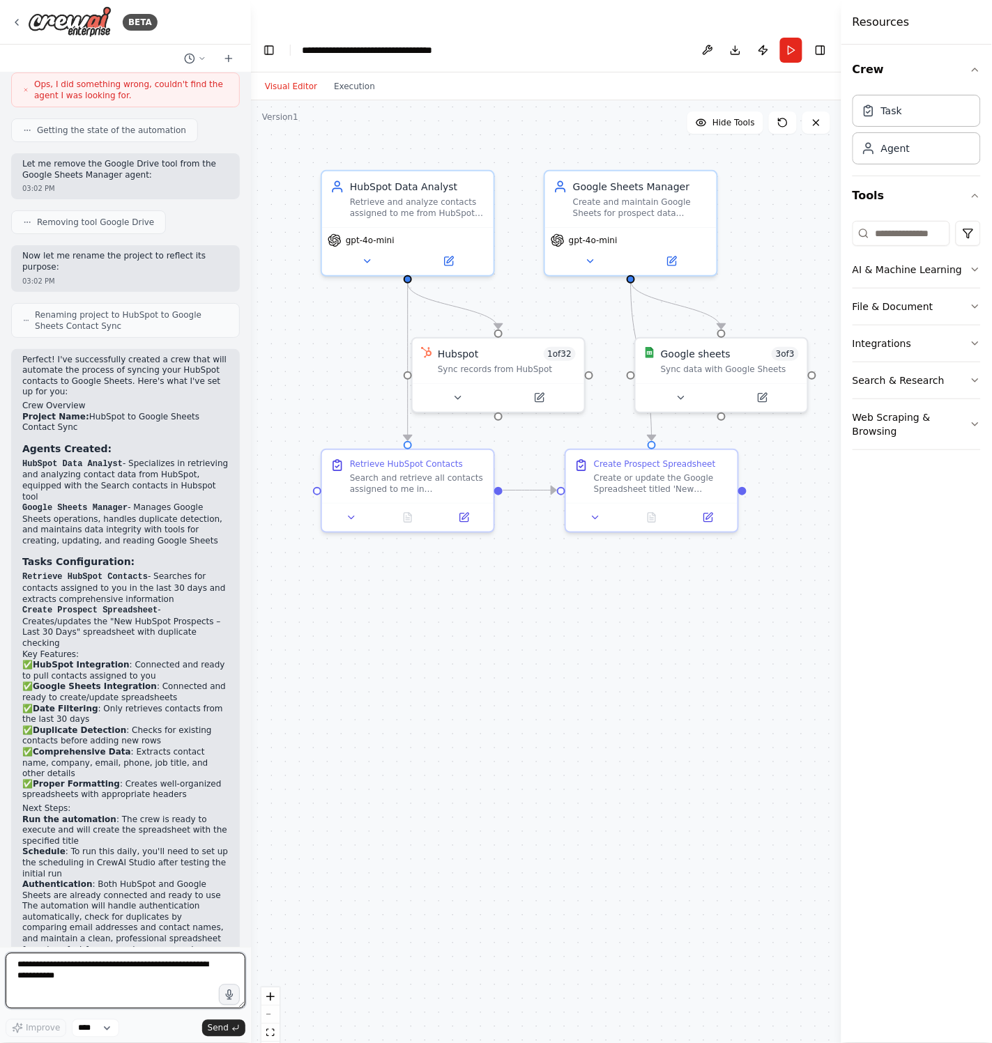
scroll to position [1280, 0]
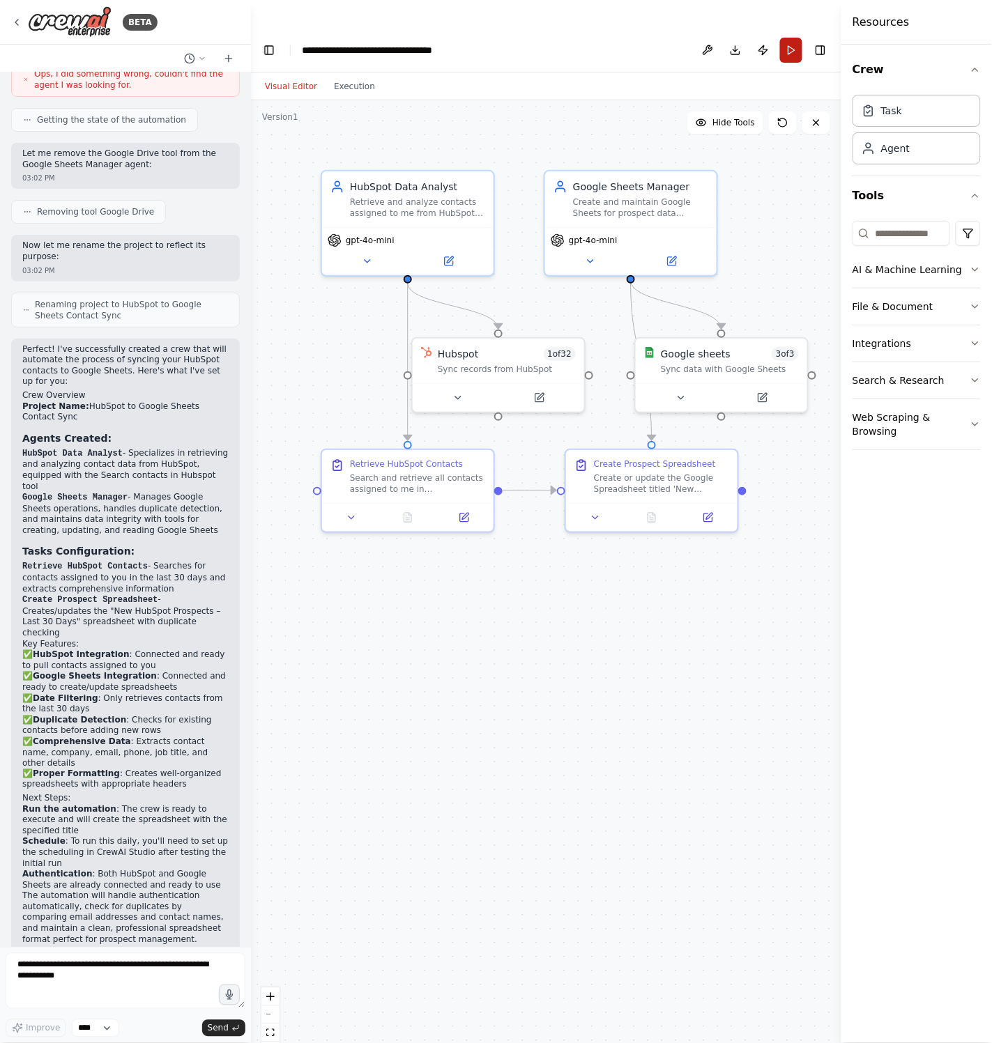
click at [791, 38] on button "Run" at bounding box center [791, 50] width 22 height 25
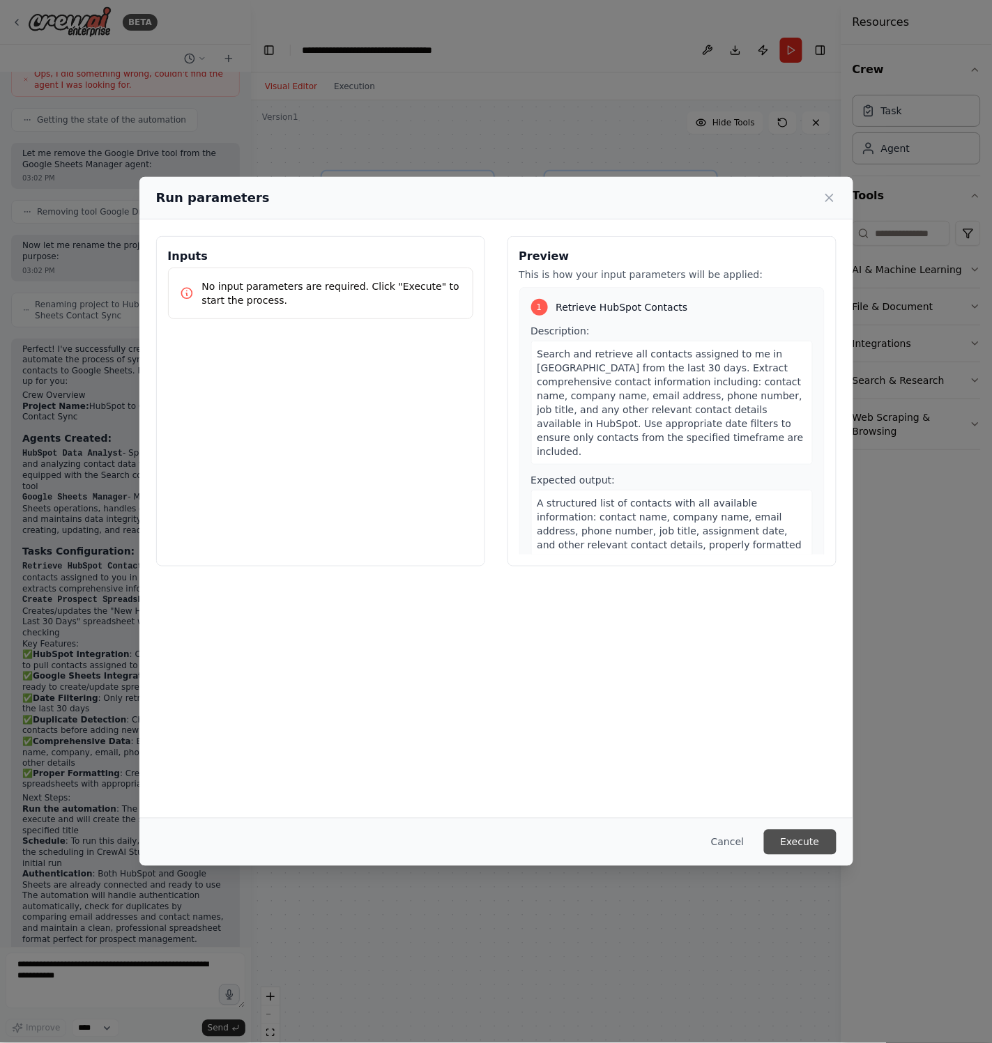
click at [786, 836] on button "Execute" at bounding box center [800, 842] width 72 height 25
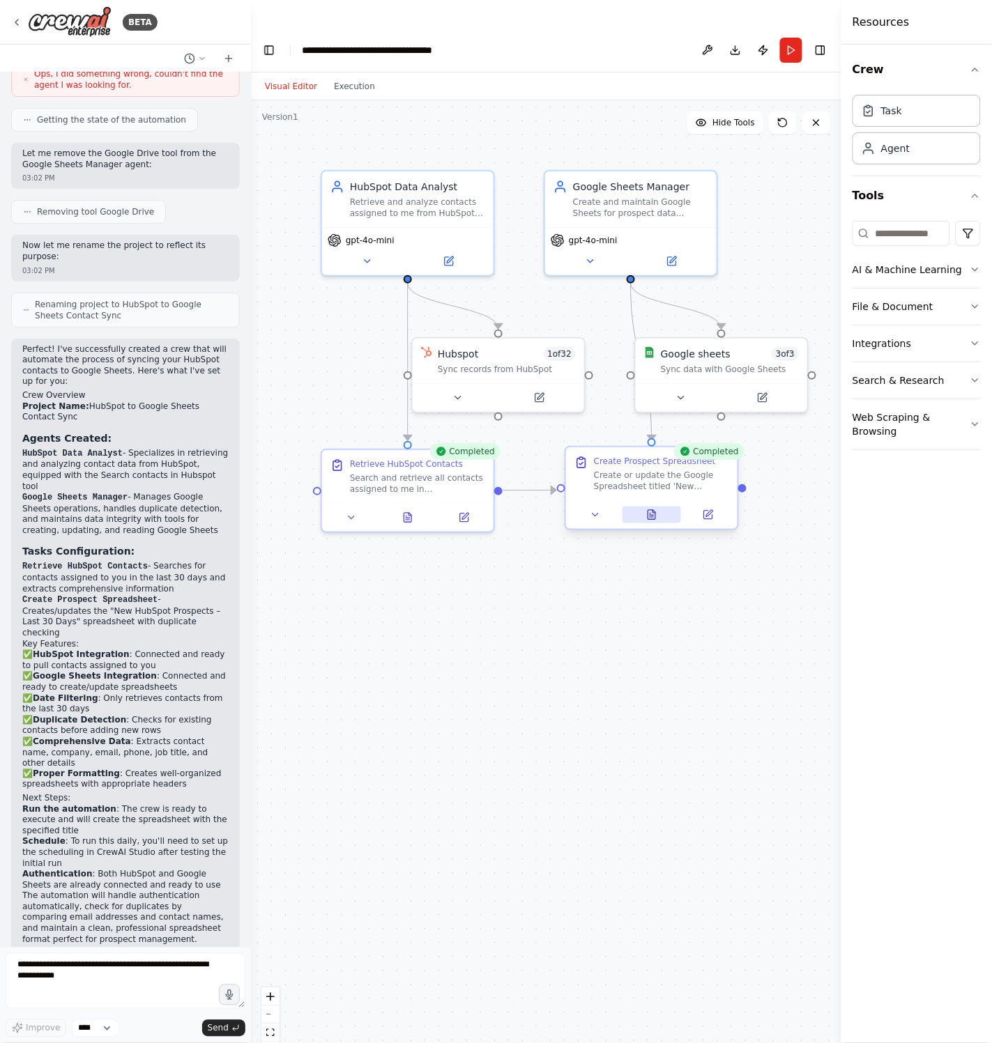
click at [651, 510] on icon at bounding box center [652, 514] width 8 height 9
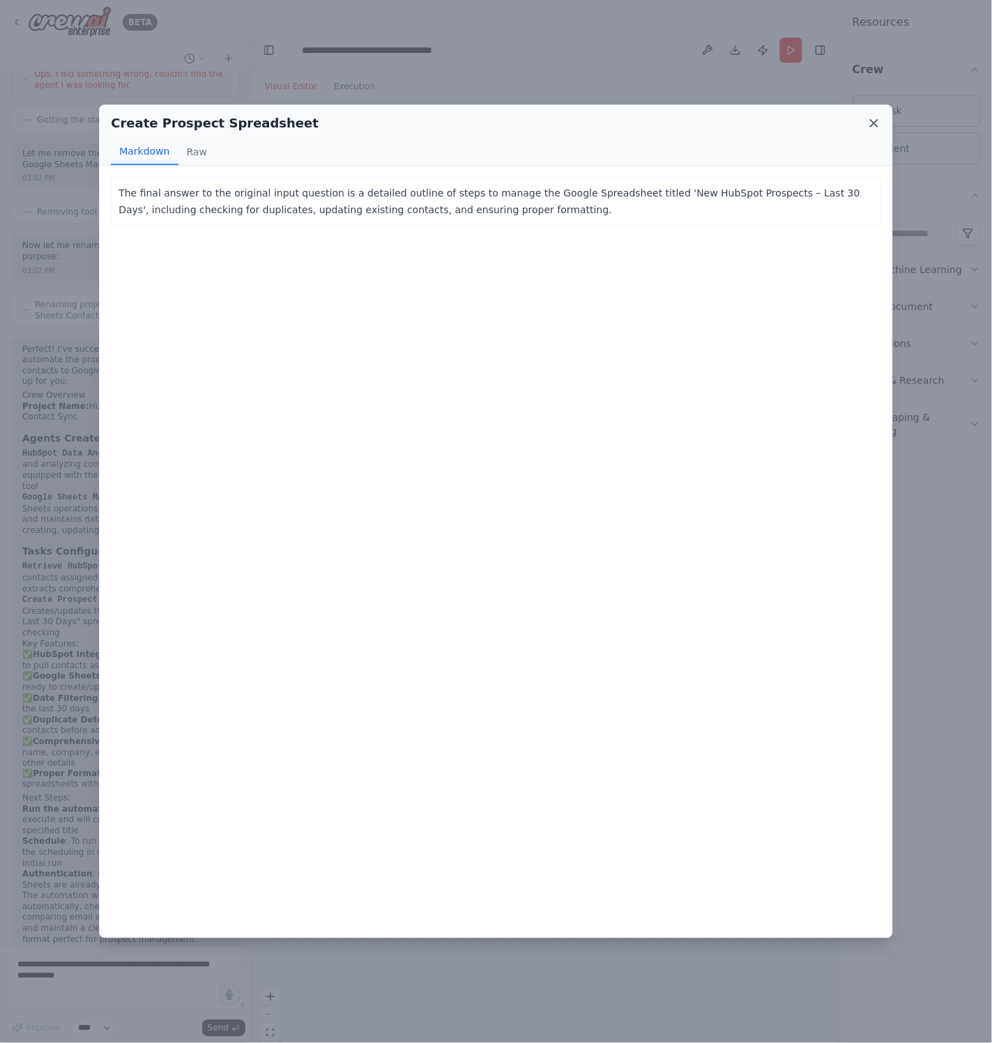
click at [873, 129] on icon at bounding box center [874, 123] width 14 height 14
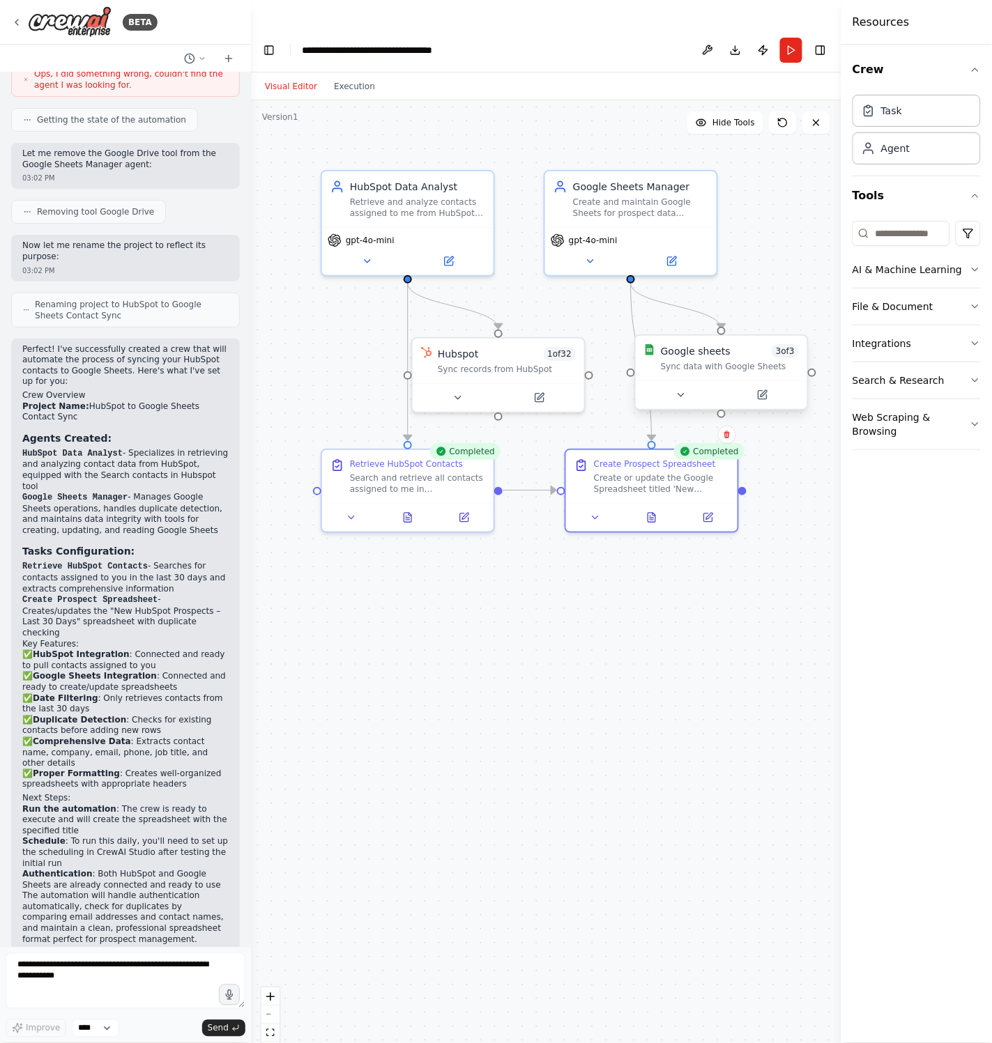
click at [714, 344] on div "Google sheets" at bounding box center [696, 351] width 70 height 14
click at [681, 394] on icon at bounding box center [681, 395] width 6 height 3
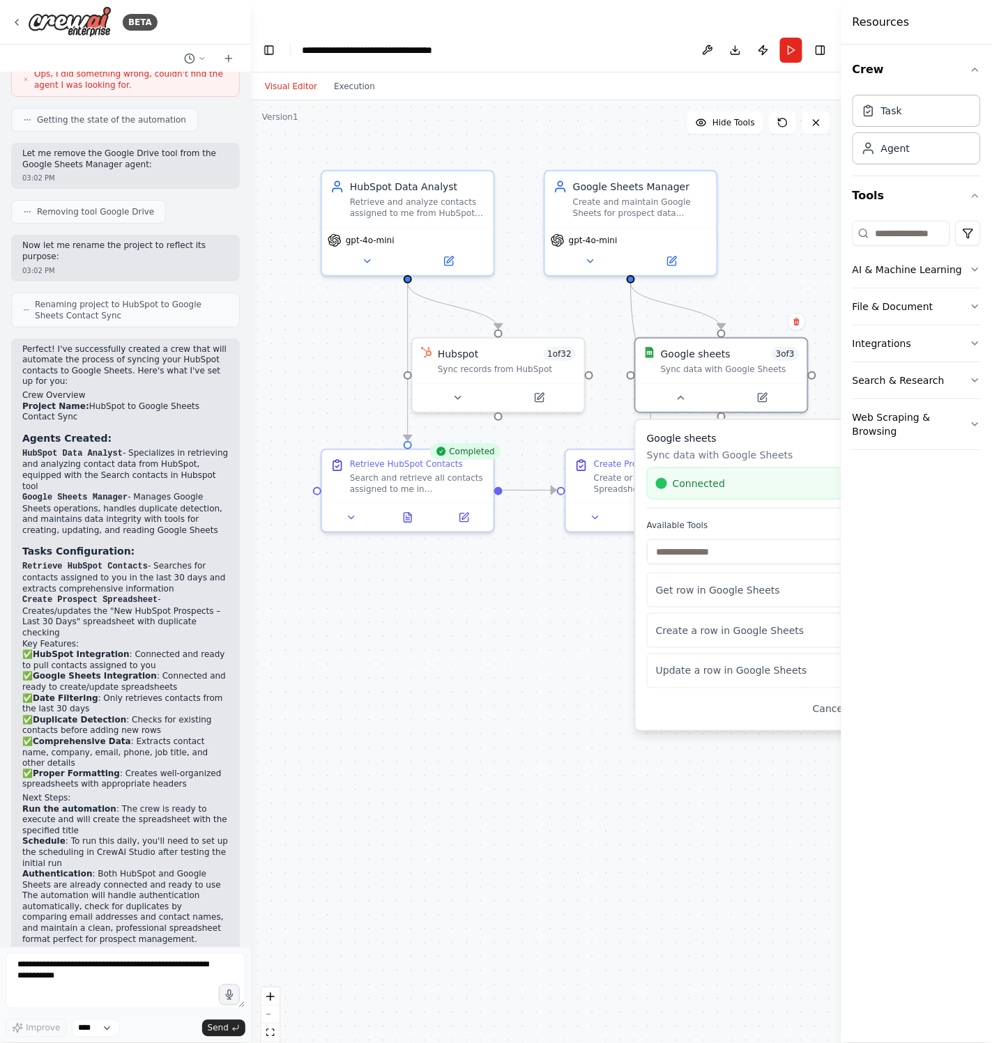
click at [603, 519] on div ".deletable-edge-delete-btn { width: 20px; height: 20px; border: 0px solid #ffff…" at bounding box center [546, 585] width 590 height 971
click at [599, 507] on button at bounding box center [596, 515] width 48 height 17
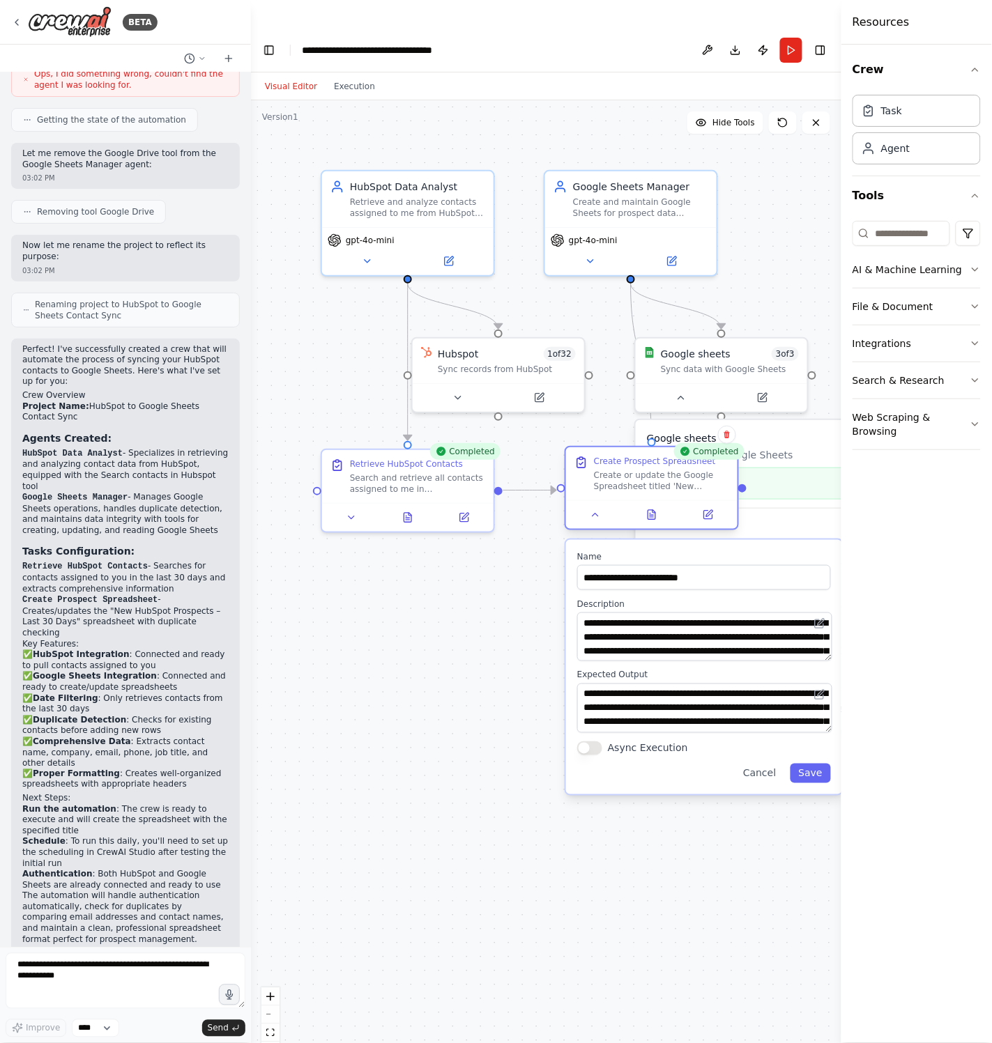
click at [652, 500] on div at bounding box center [651, 514] width 171 height 29
click at [657, 507] on button at bounding box center [651, 515] width 59 height 17
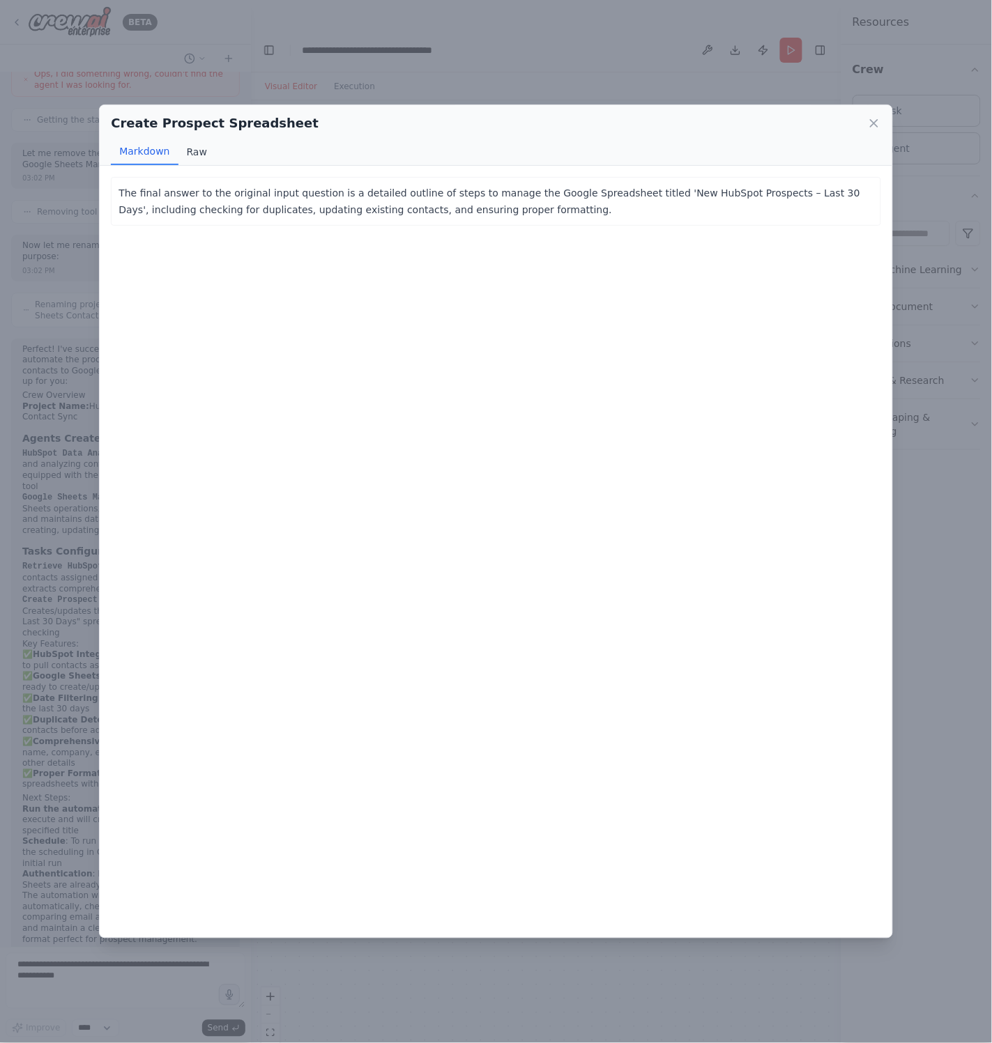
click at [193, 151] on button "Raw" at bounding box center [196, 152] width 37 height 26
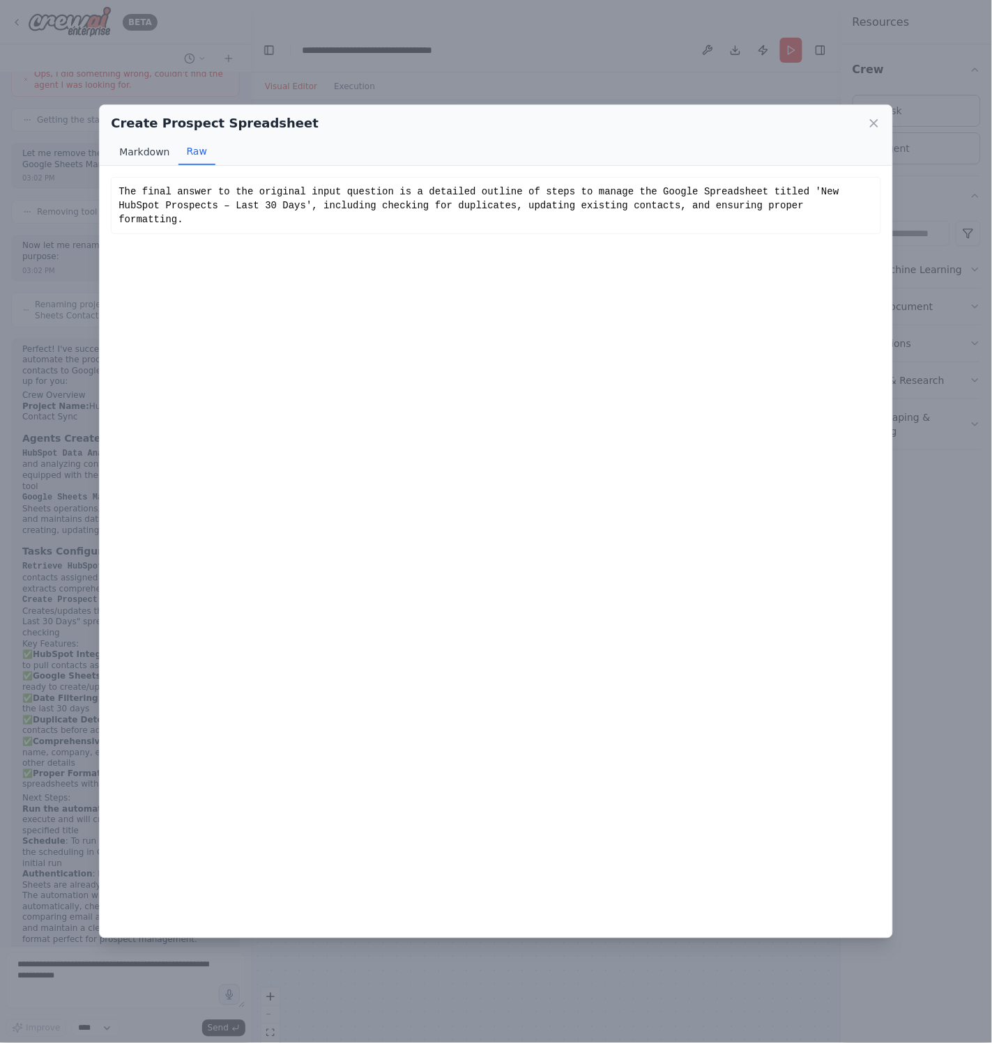
click at [153, 148] on button "Markdown" at bounding box center [144, 152] width 67 height 26
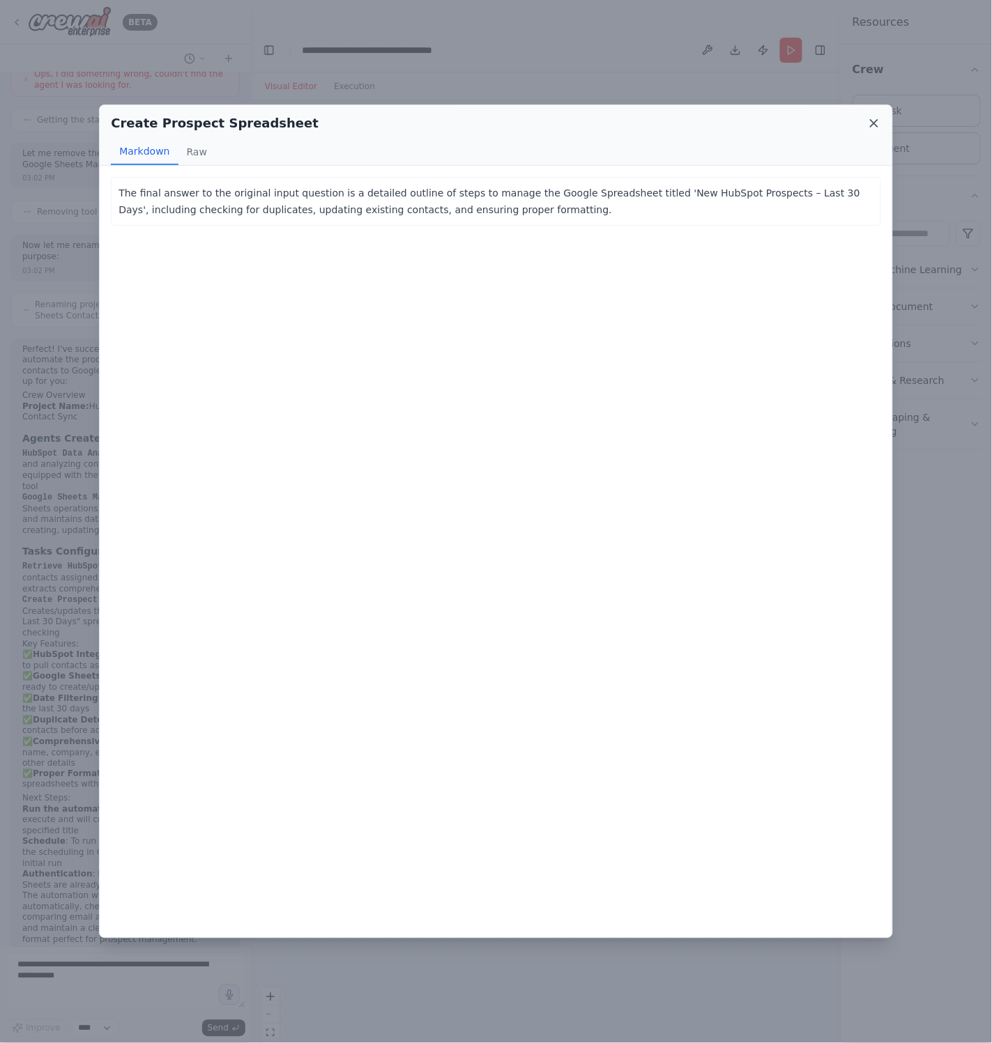
click at [873, 125] on icon at bounding box center [874, 123] width 14 height 14
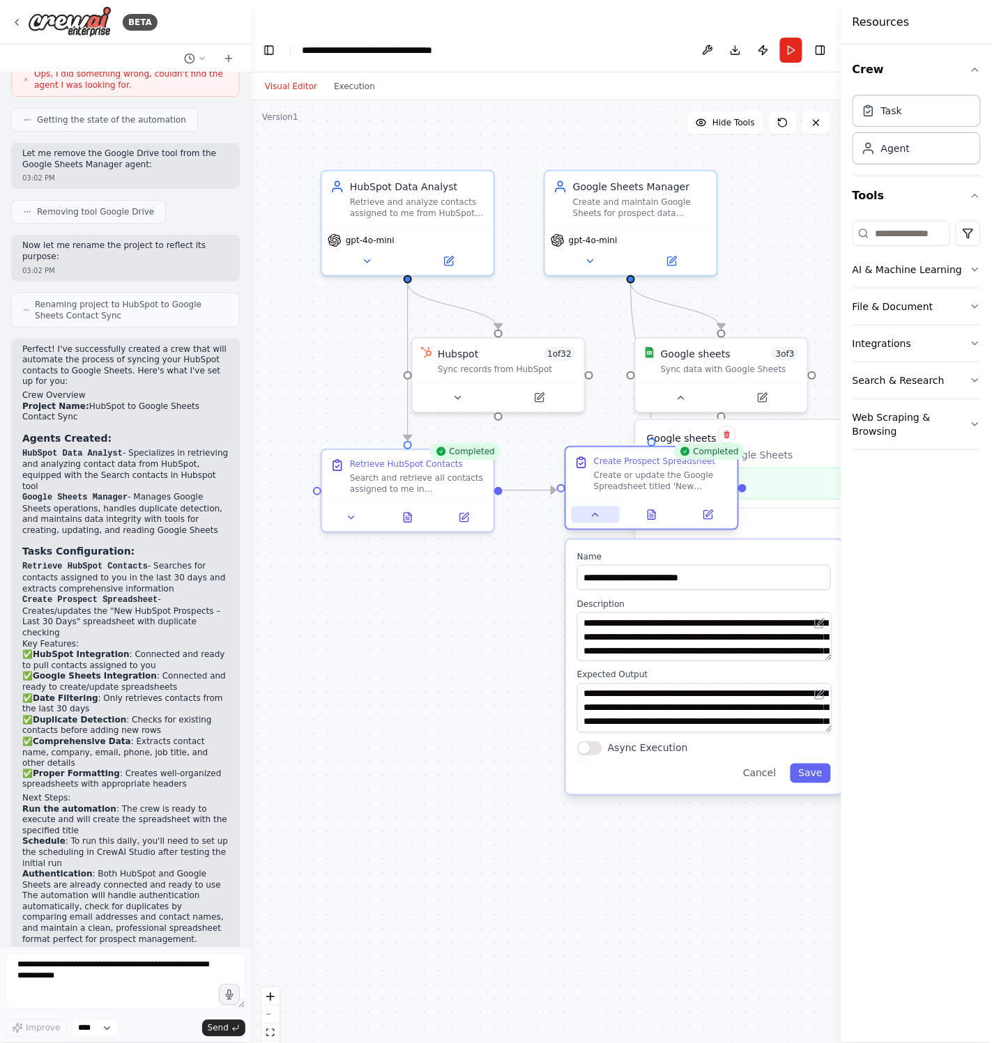
click at [602, 507] on button at bounding box center [596, 515] width 48 height 17
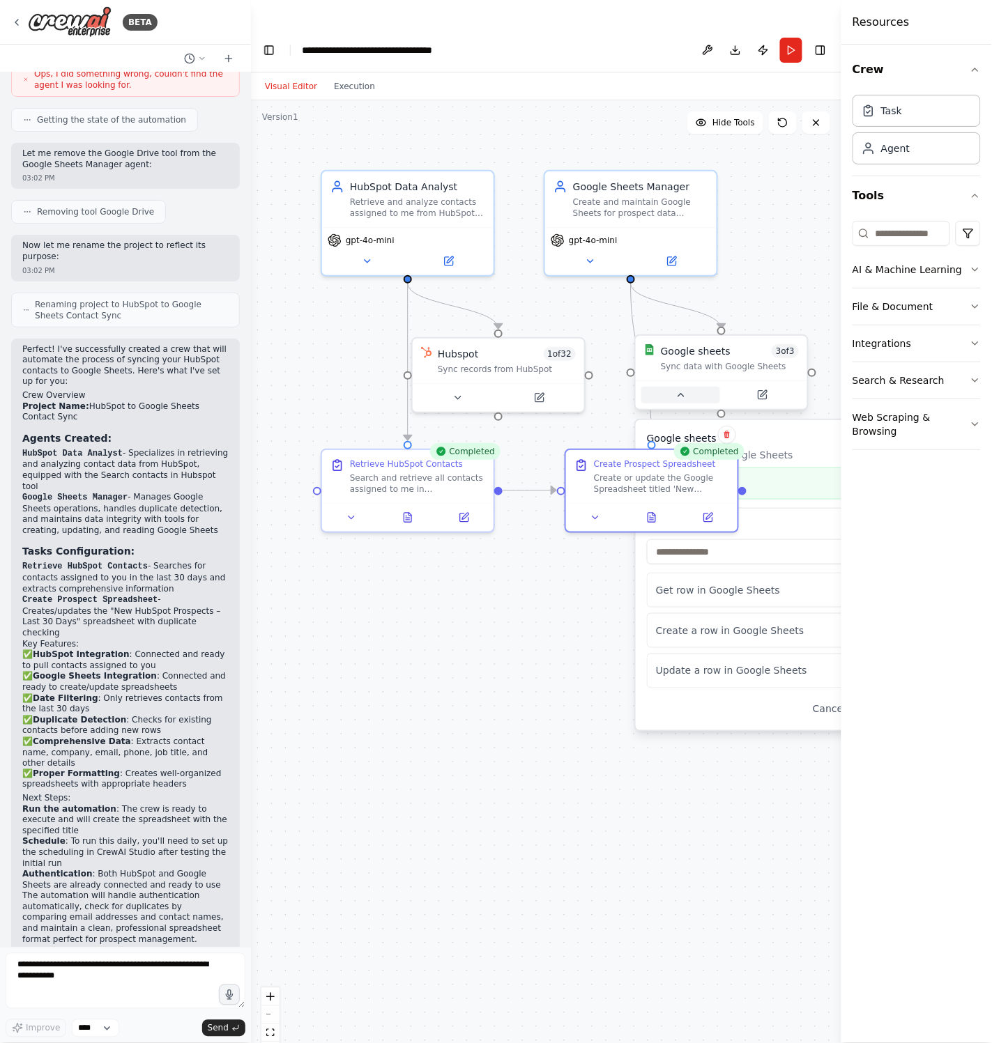
click at [682, 390] on icon at bounding box center [680, 395] width 11 height 11
click at [975, 71] on icon "button" at bounding box center [975, 69] width 11 height 11
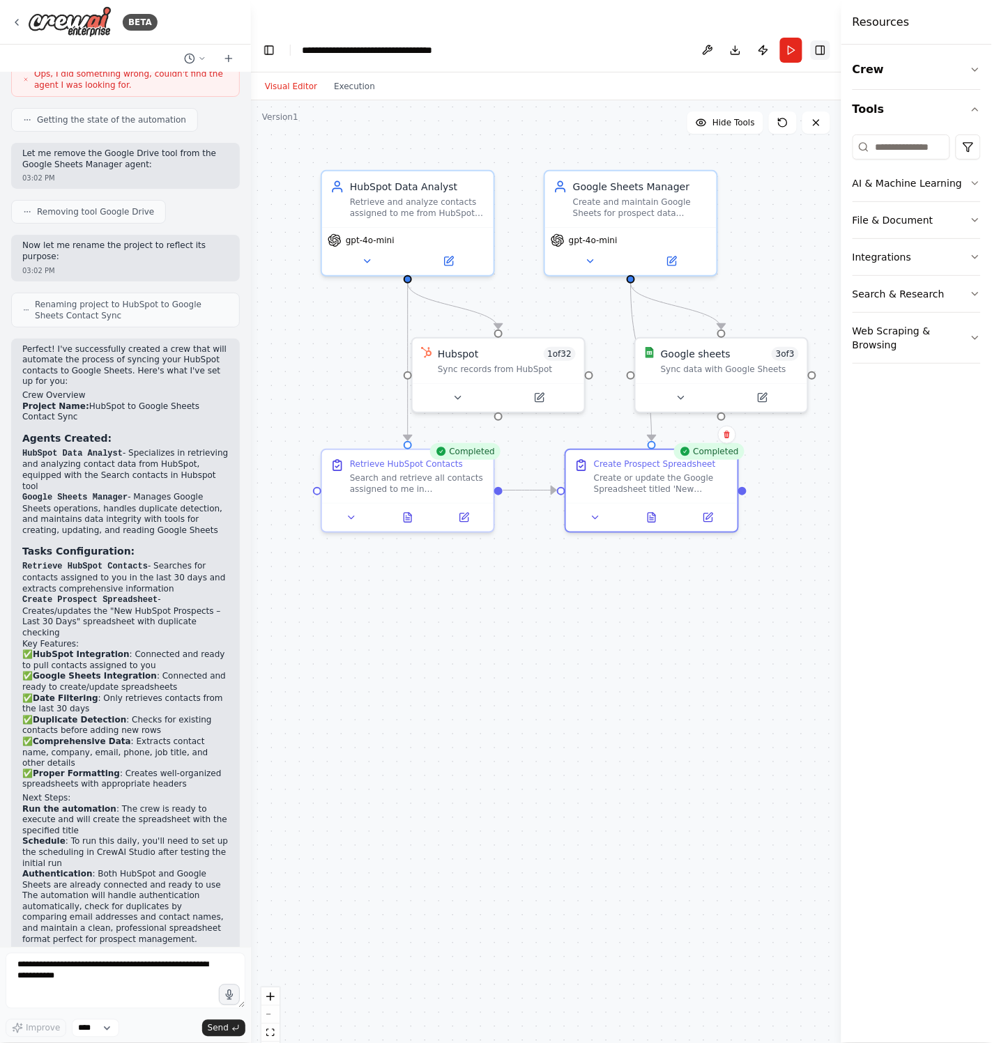
click at [827, 40] on button "Toggle Right Sidebar" at bounding box center [821, 50] width 20 height 20
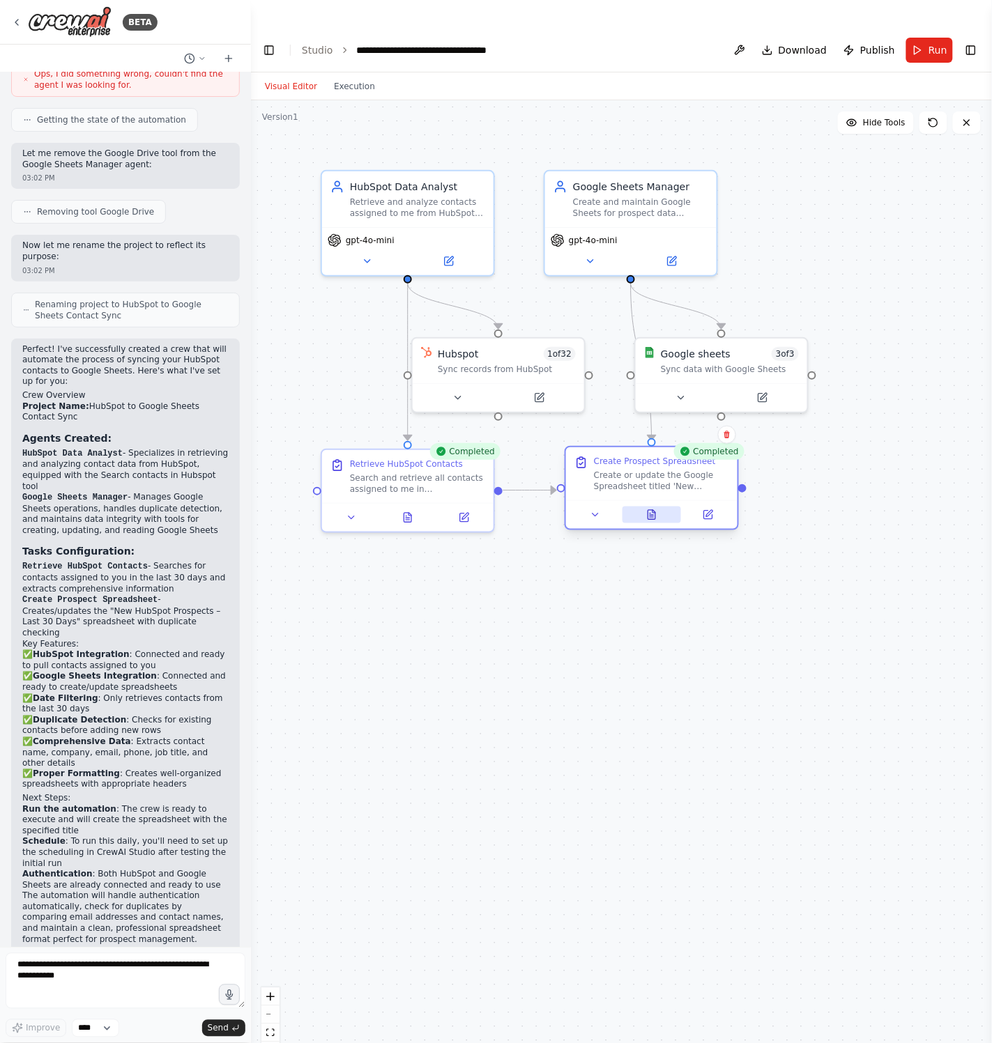
click at [646, 510] on icon at bounding box center [651, 515] width 11 height 11
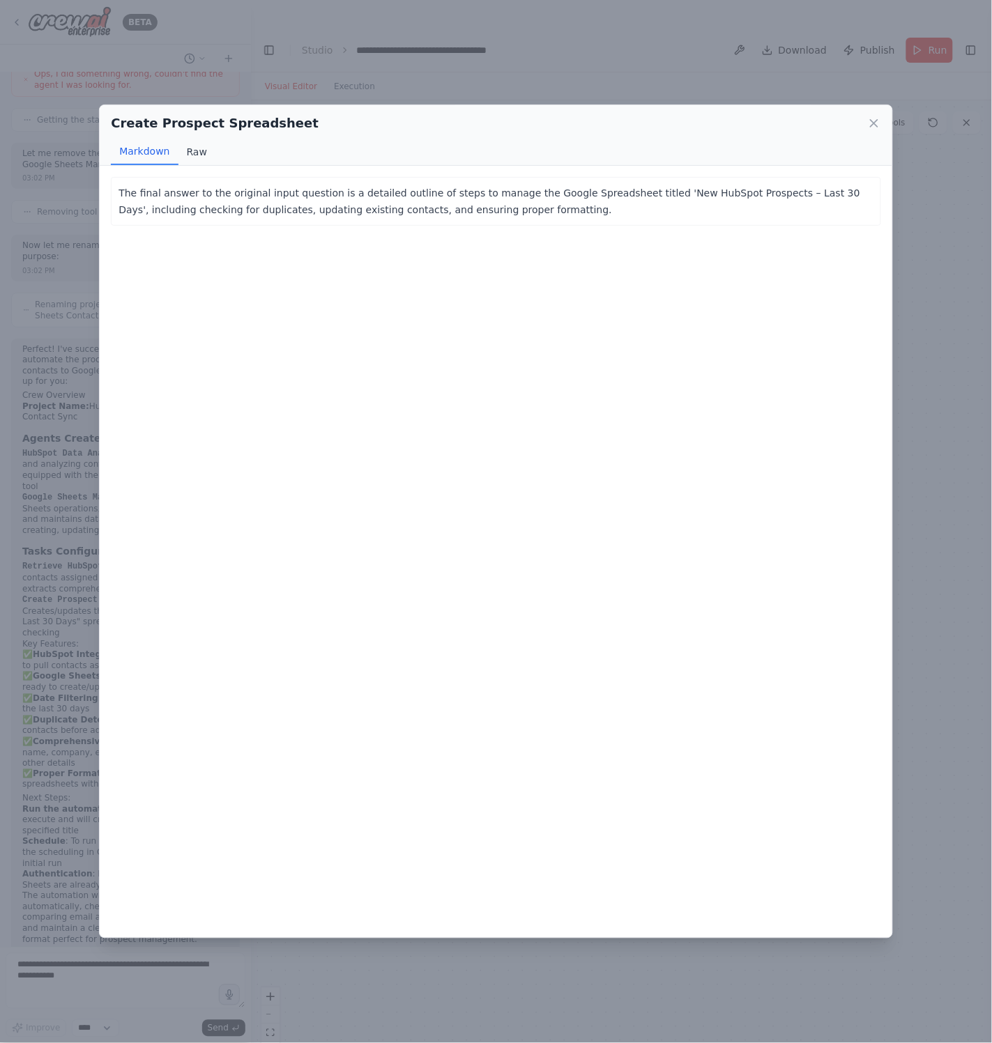
click at [208, 153] on button "Raw" at bounding box center [196, 152] width 37 height 26
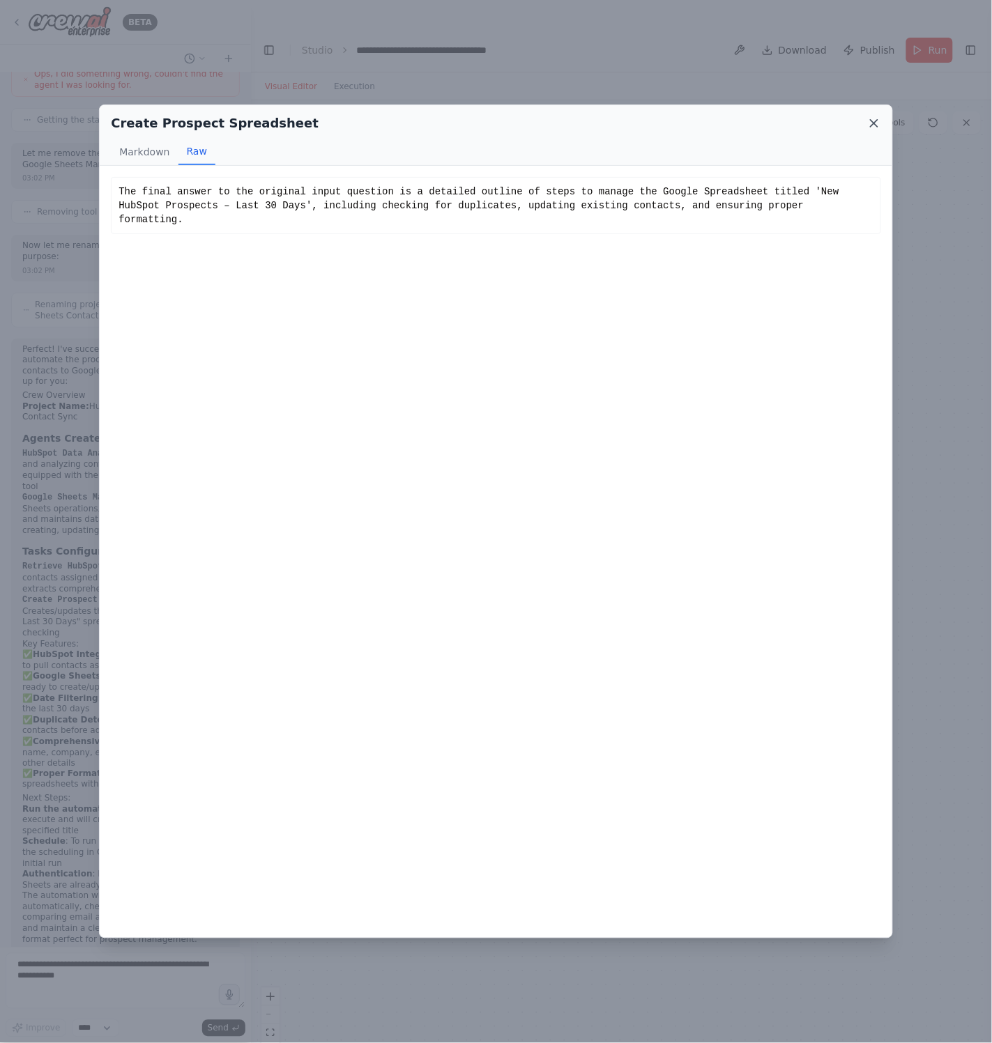
click at [869, 118] on icon at bounding box center [874, 123] width 14 height 14
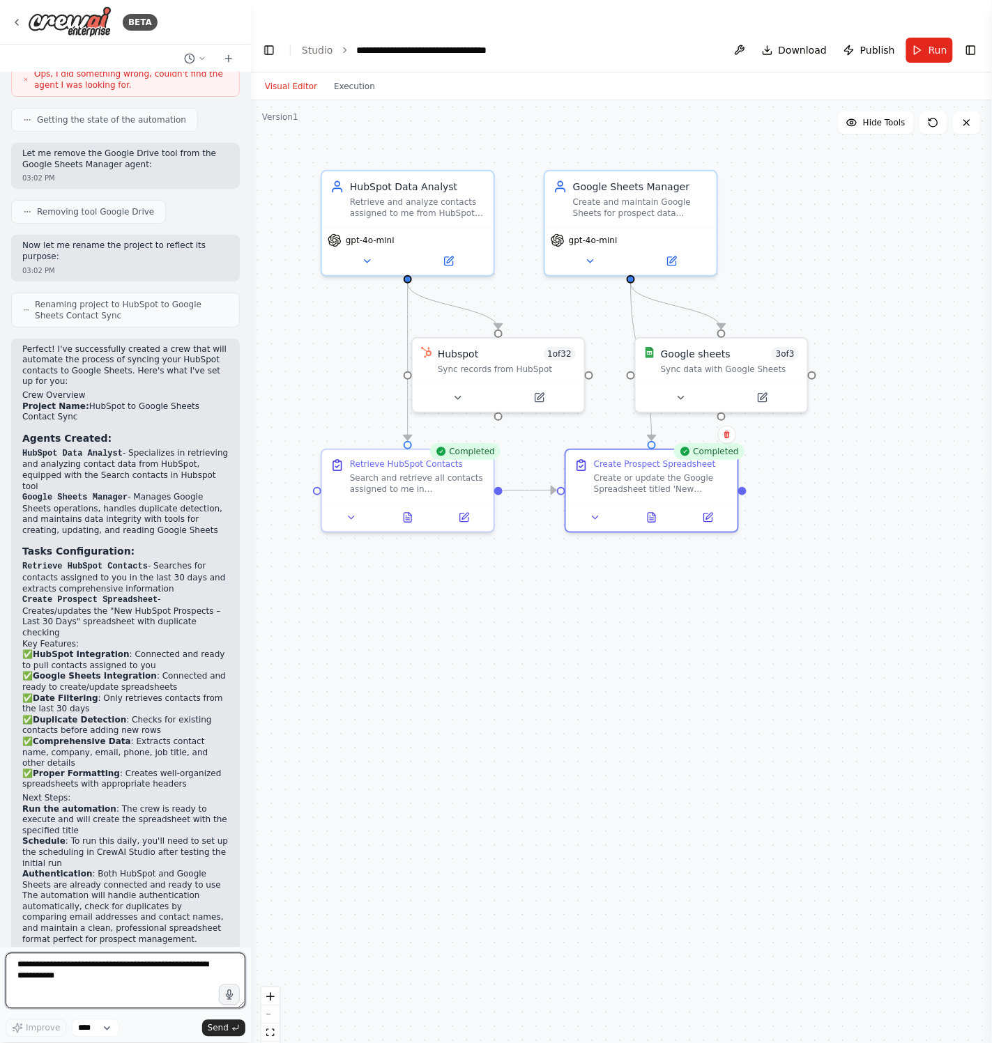
click at [168, 974] on textarea at bounding box center [126, 982] width 240 height 56
type textarea "**********"
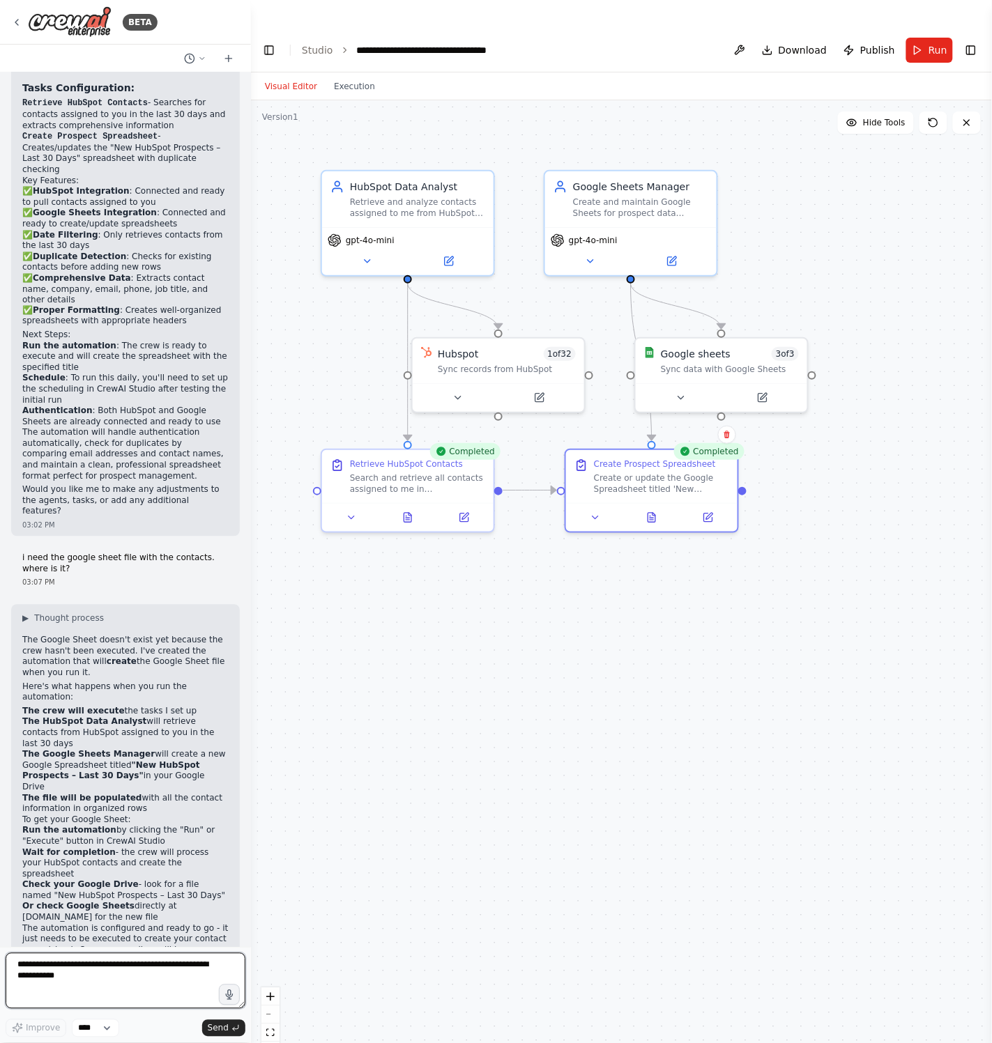
scroll to position [1754, 0]
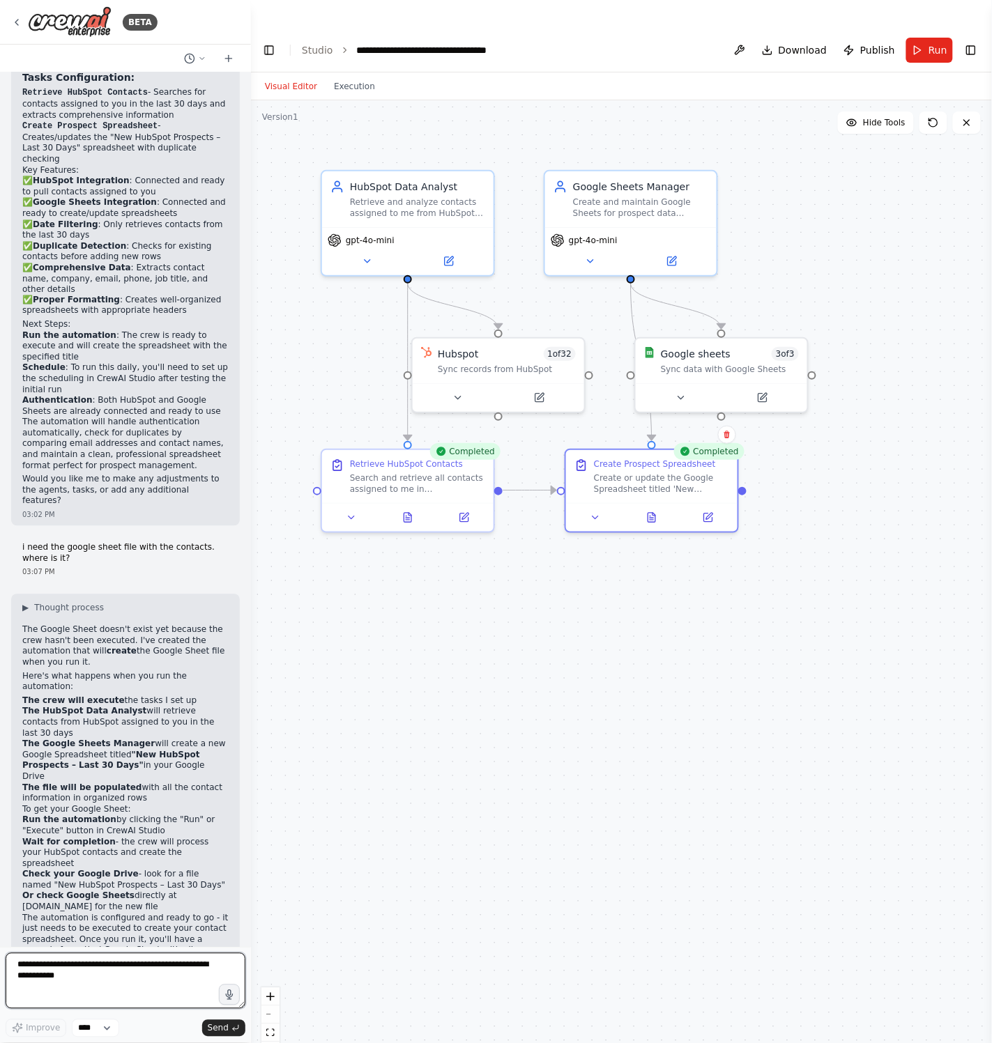
click at [123, 967] on textarea at bounding box center [126, 982] width 240 height 56
click at [75, 973] on textarea "**********" at bounding box center [126, 982] width 240 height 56
click at [146, 979] on textarea "**********" at bounding box center [126, 982] width 240 height 56
type textarea "**********"
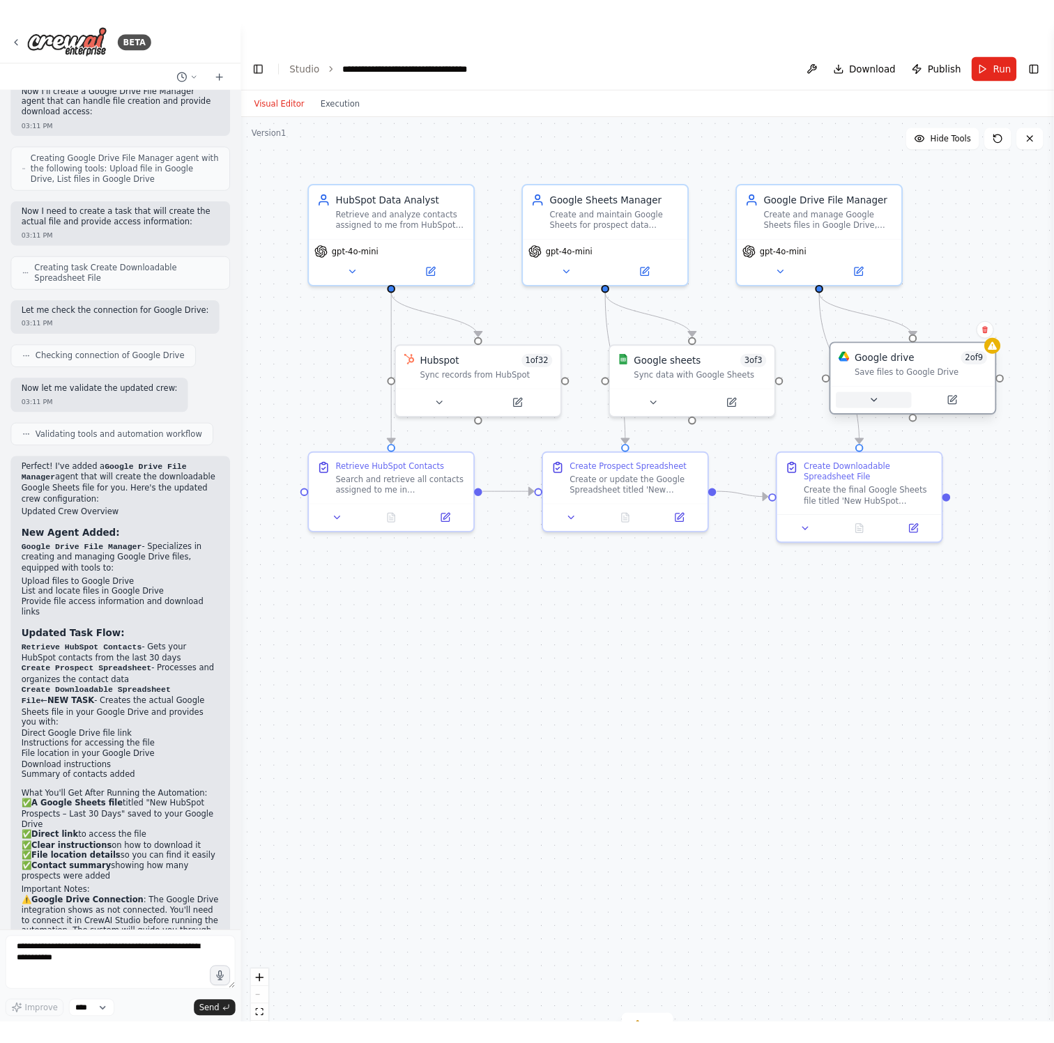
scroll to position [3161, 0]
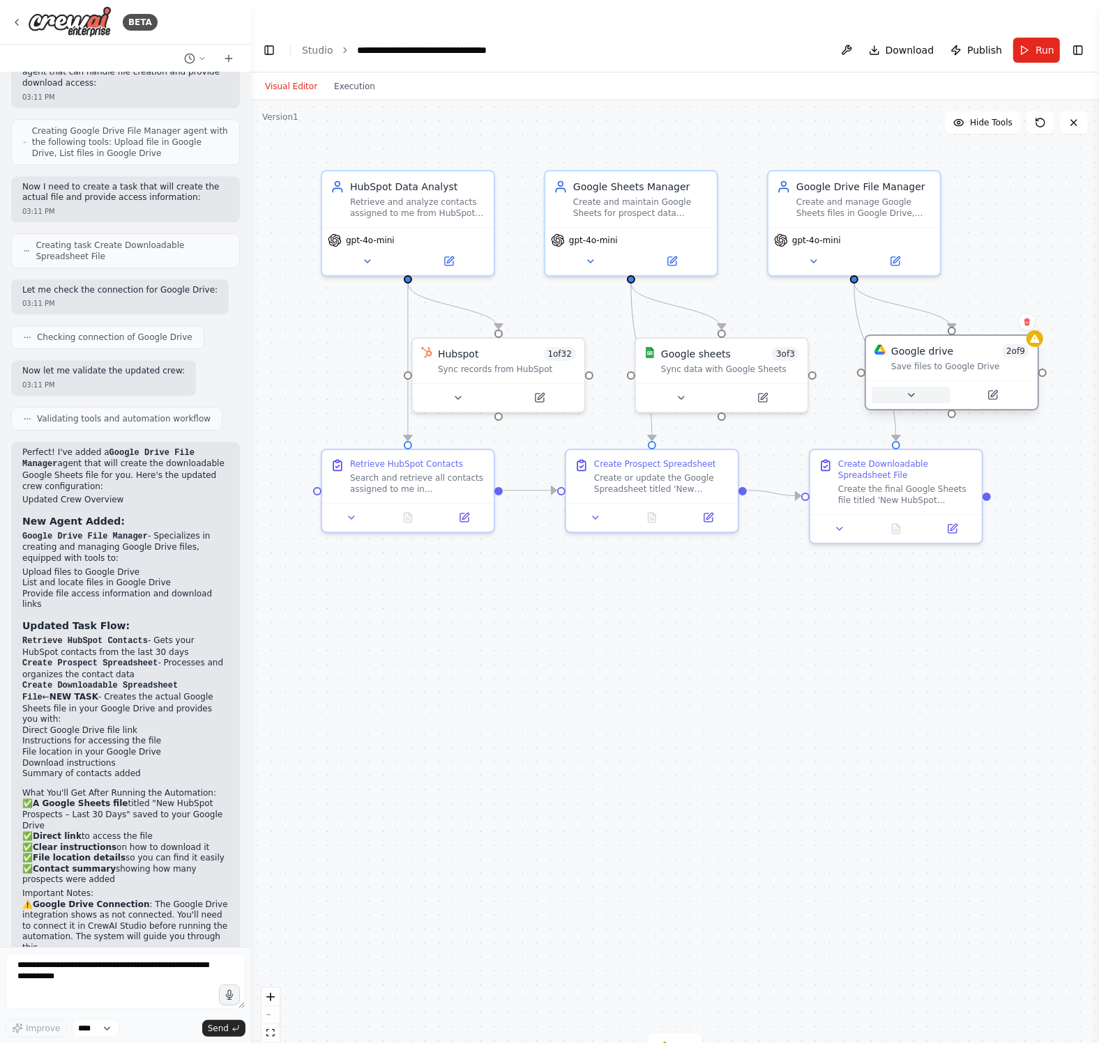
click at [906, 390] on icon at bounding box center [910, 395] width 11 height 11
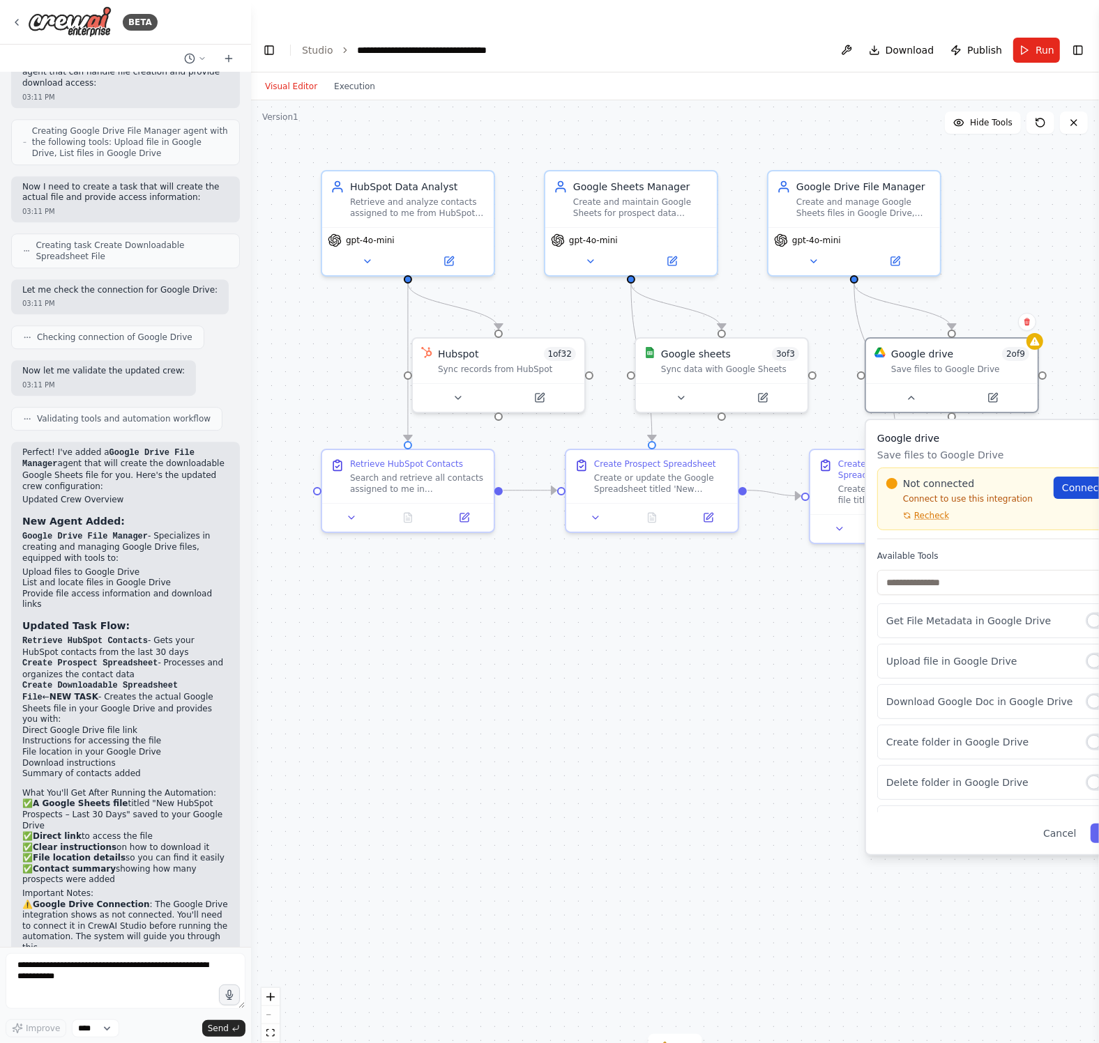
click at [991, 477] on link "Connect" at bounding box center [1087, 488] width 68 height 22
click at [991, 43] on span "Run" at bounding box center [1044, 50] width 19 height 14
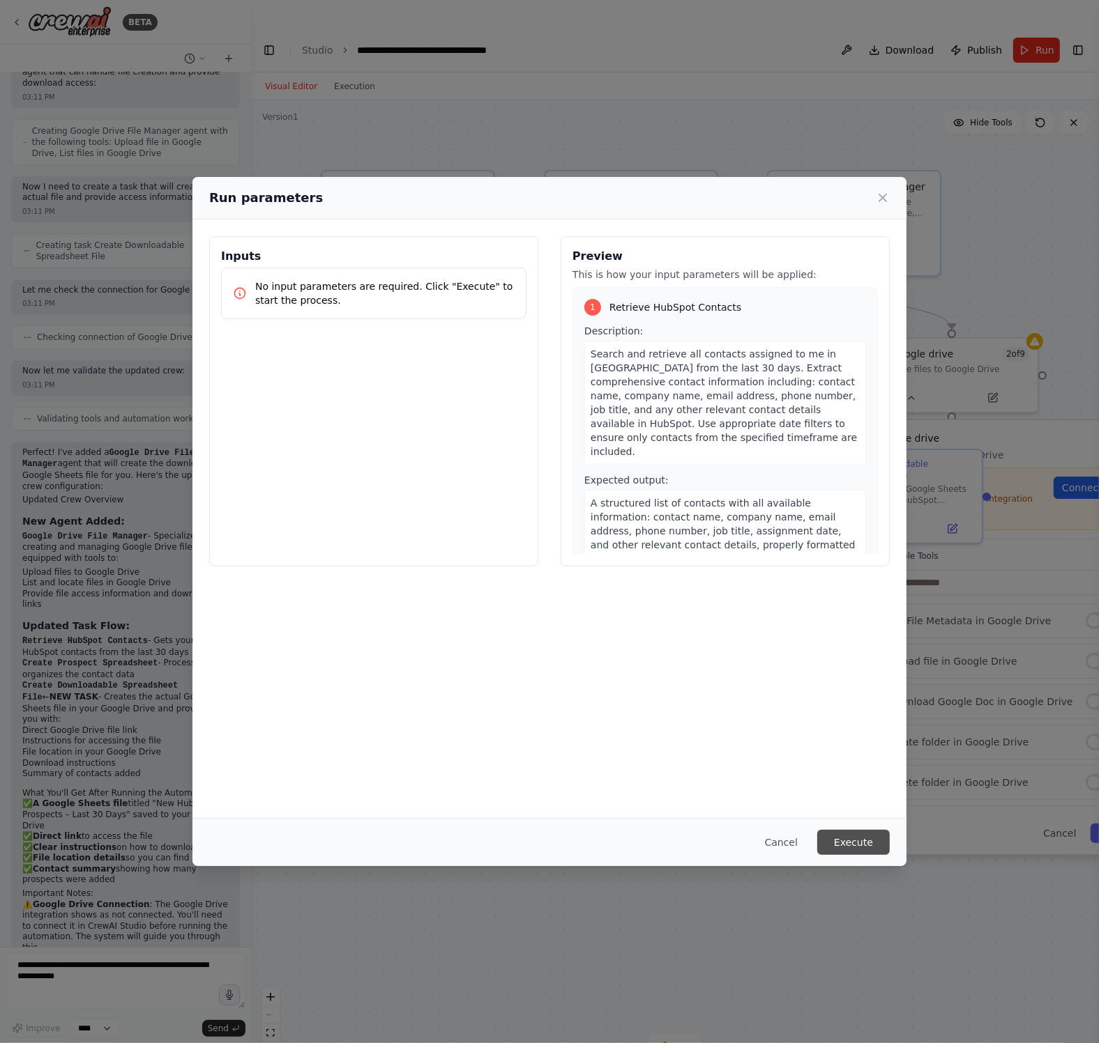
click at [852, 838] on button "Execute" at bounding box center [853, 842] width 72 height 25
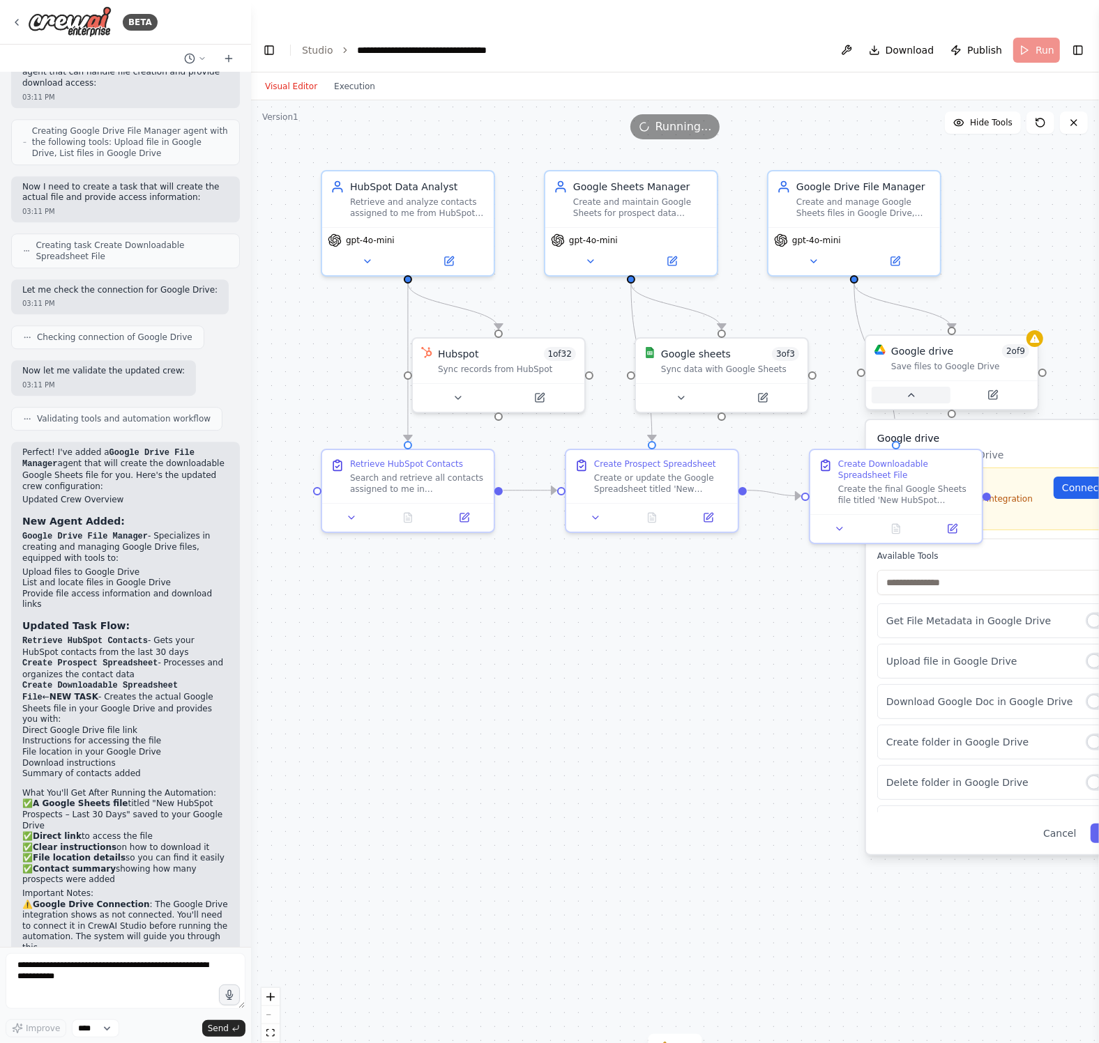
click at [912, 394] on icon at bounding box center [911, 395] width 6 height 3
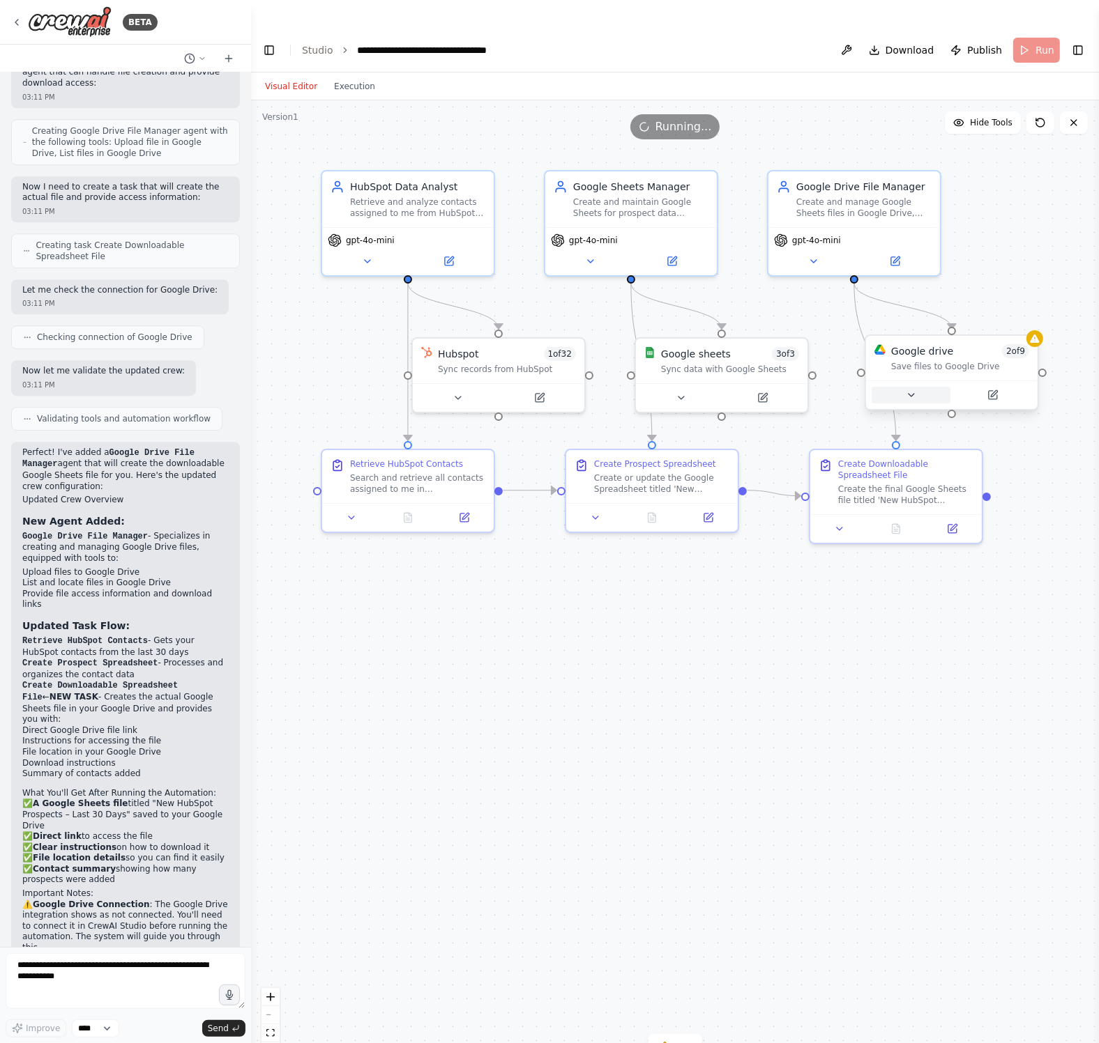
click at [912, 394] on icon at bounding box center [911, 395] width 6 height 3
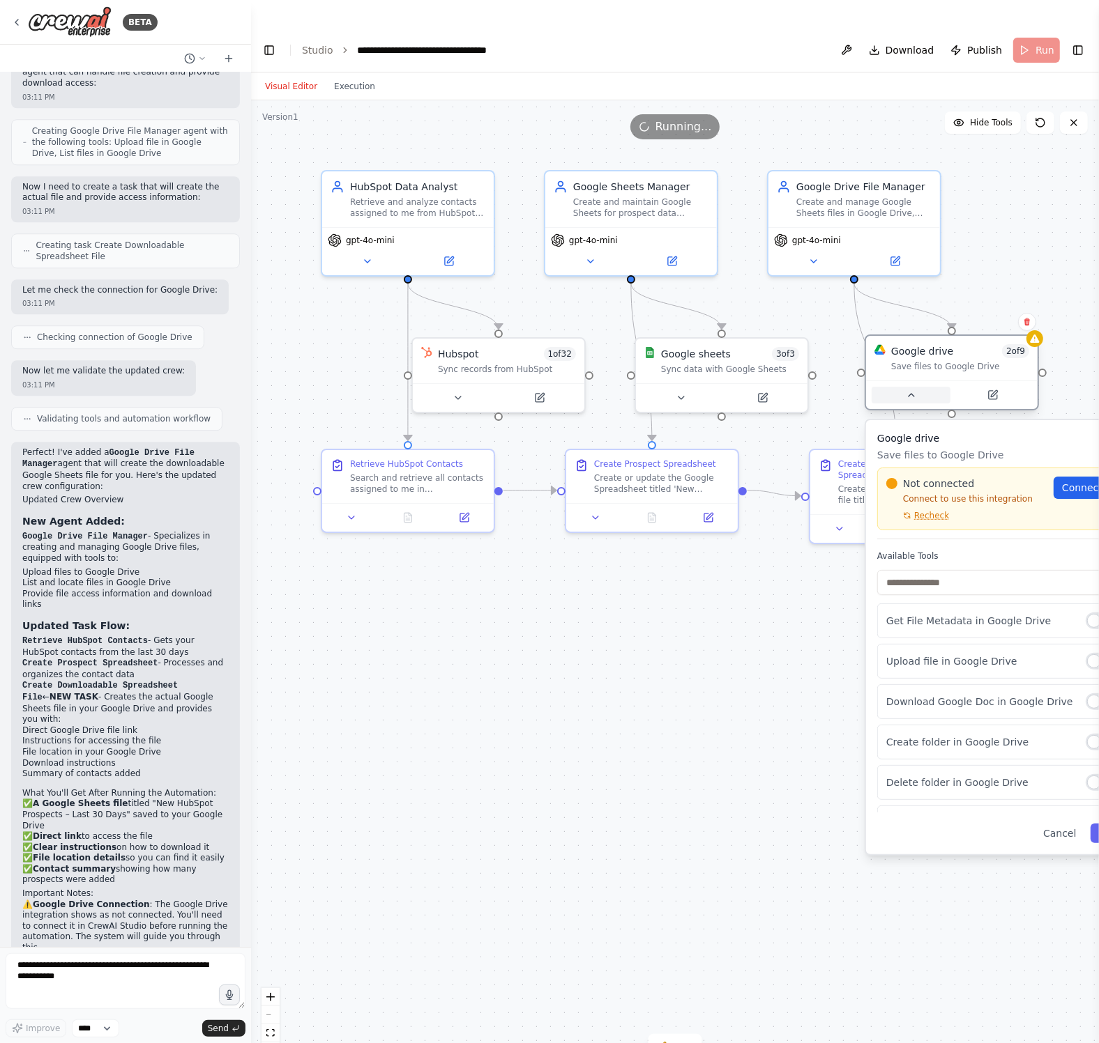
click at [912, 394] on icon at bounding box center [911, 395] width 6 height 3
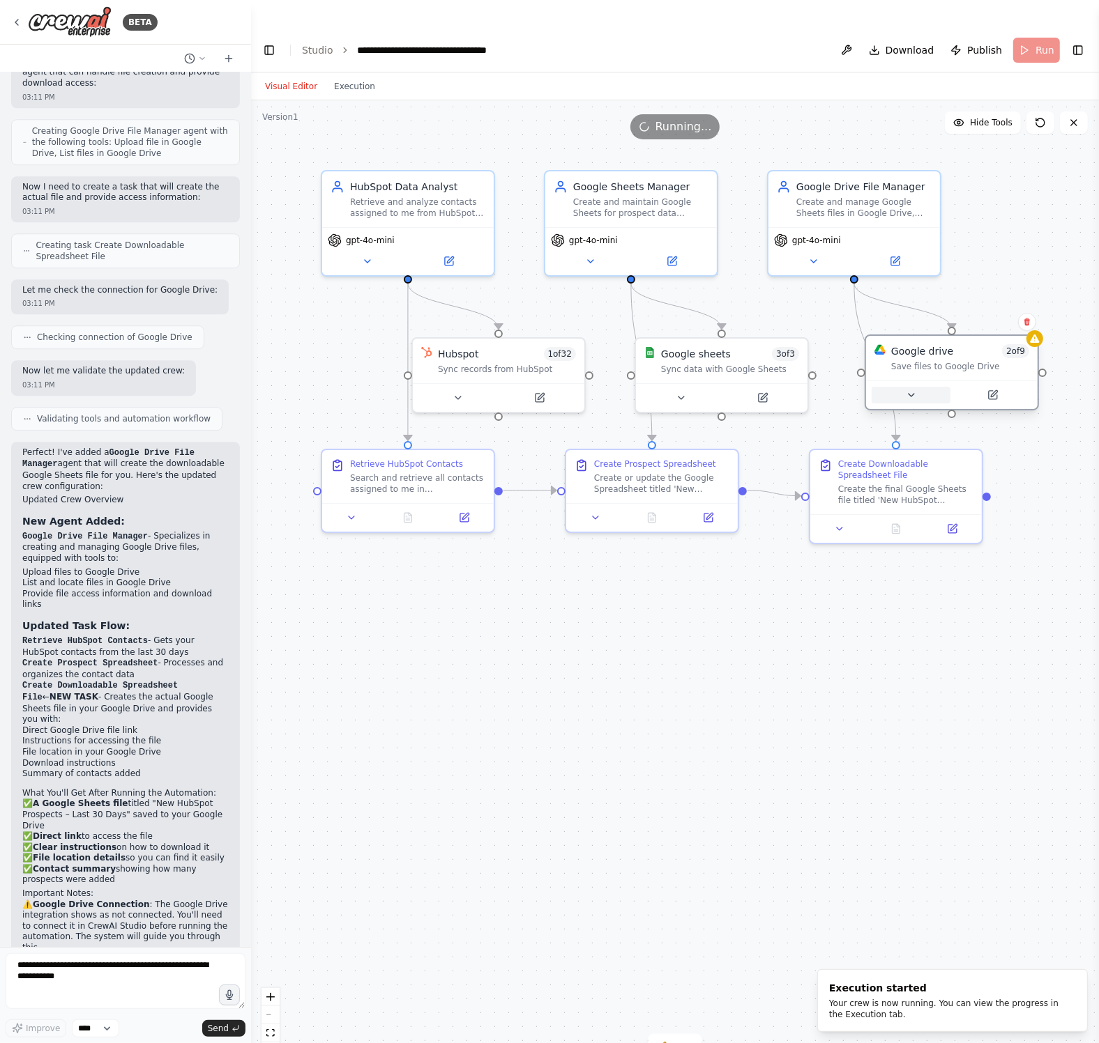
click at [889, 387] on button at bounding box center [910, 395] width 79 height 17
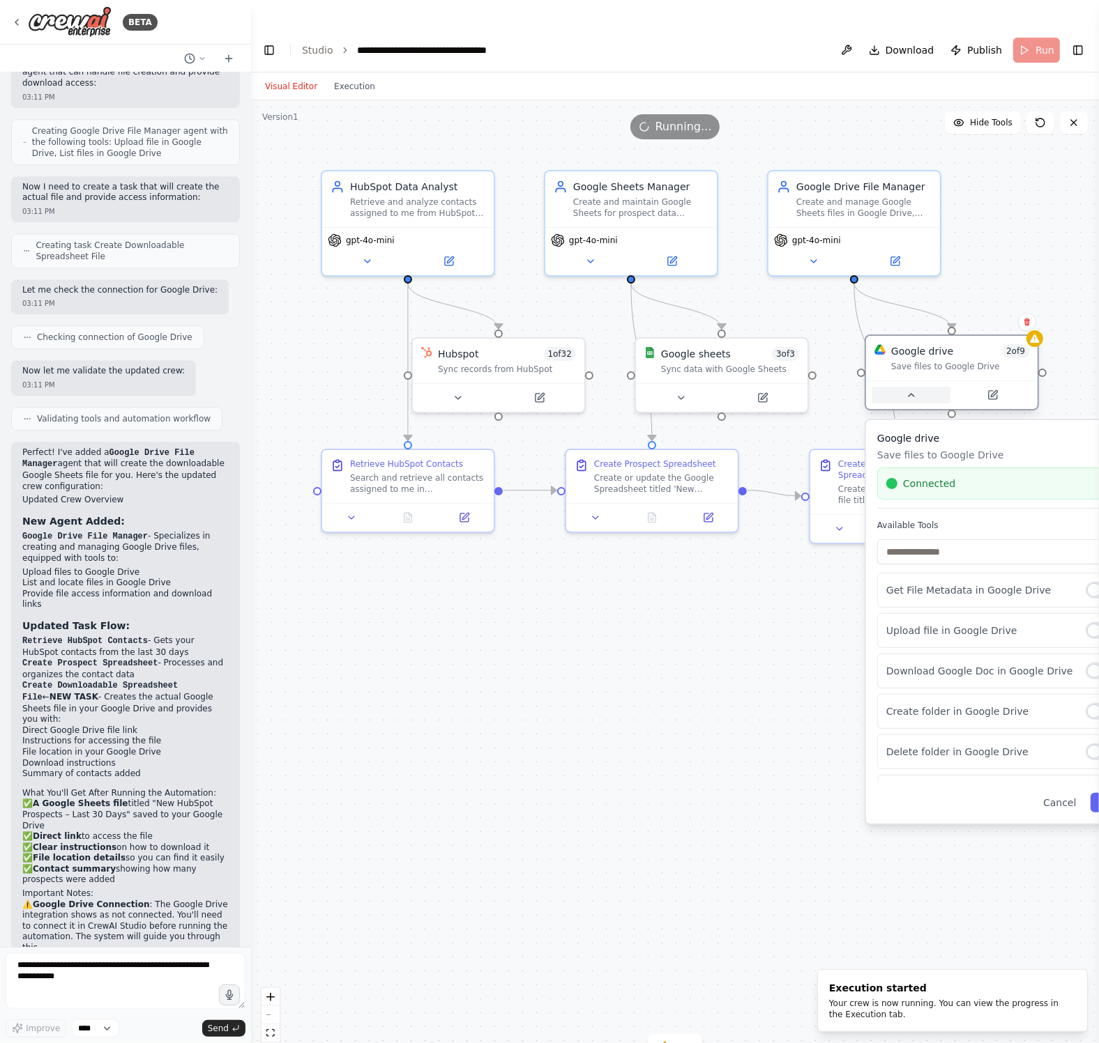
click at [898, 387] on button at bounding box center [910, 395] width 79 height 17
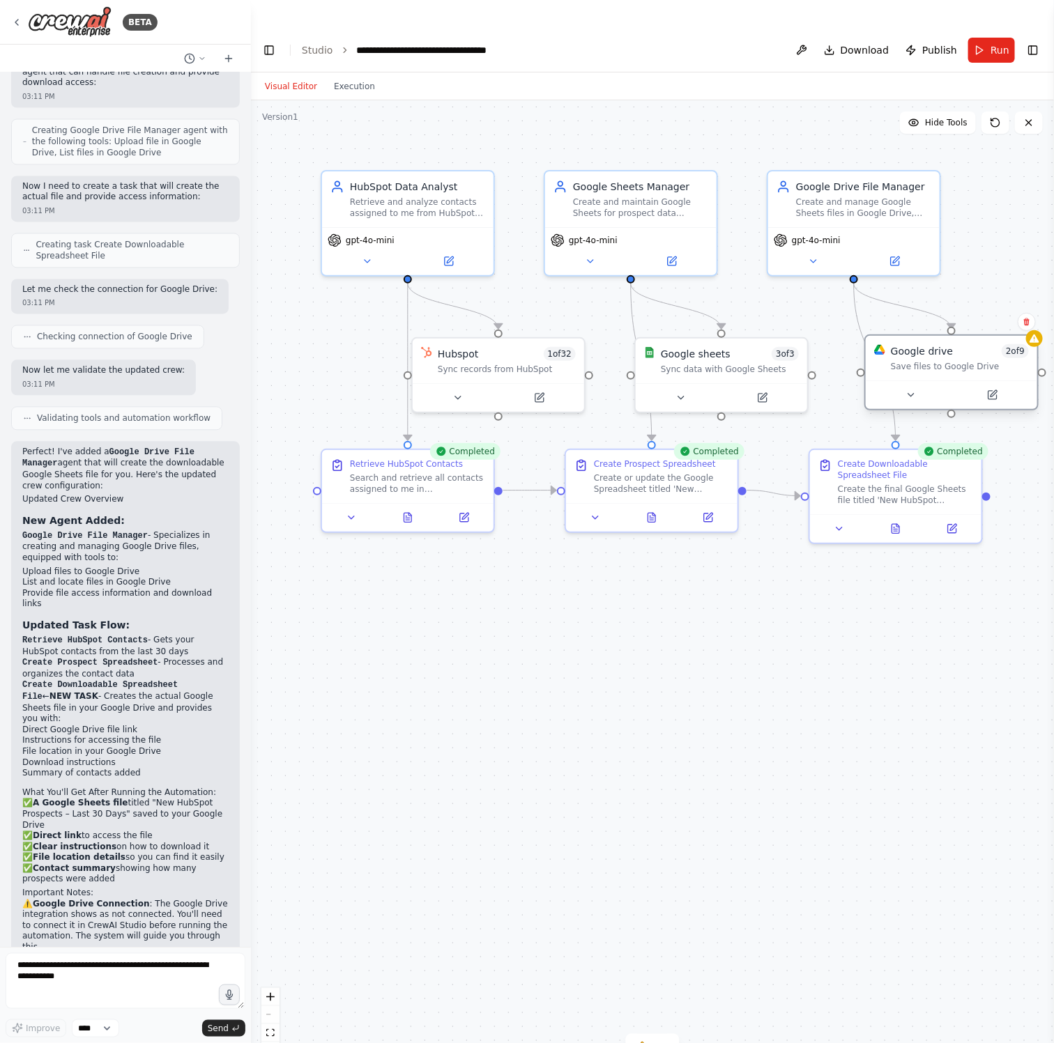
click at [915, 381] on div at bounding box center [951, 395] width 171 height 29
click at [890, 521] on icon at bounding box center [895, 526] width 11 height 11
click at [900, 521] on icon at bounding box center [895, 526] width 11 height 11
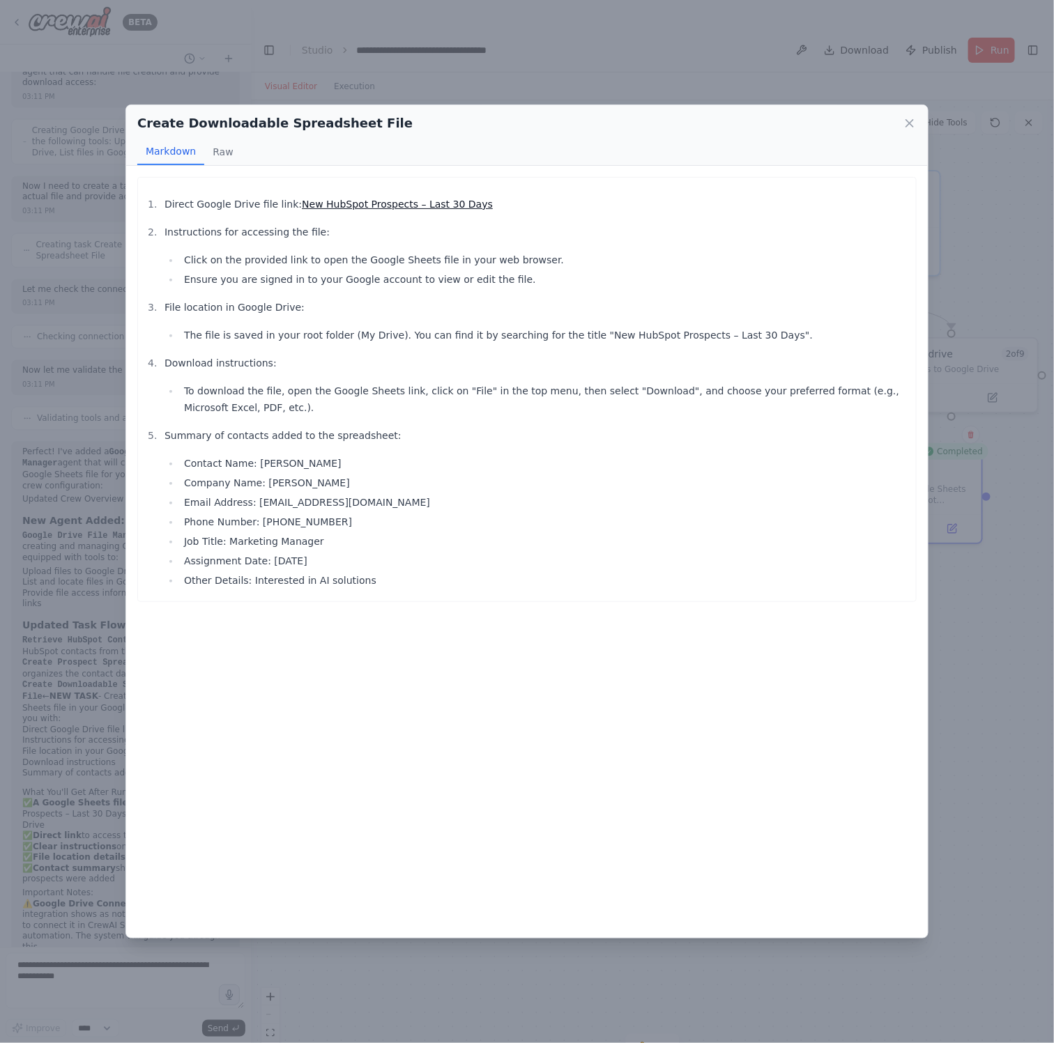
click at [403, 204] on link "New HubSpot Prospects – Last 30 Days" at bounding box center [397, 204] width 191 height 11
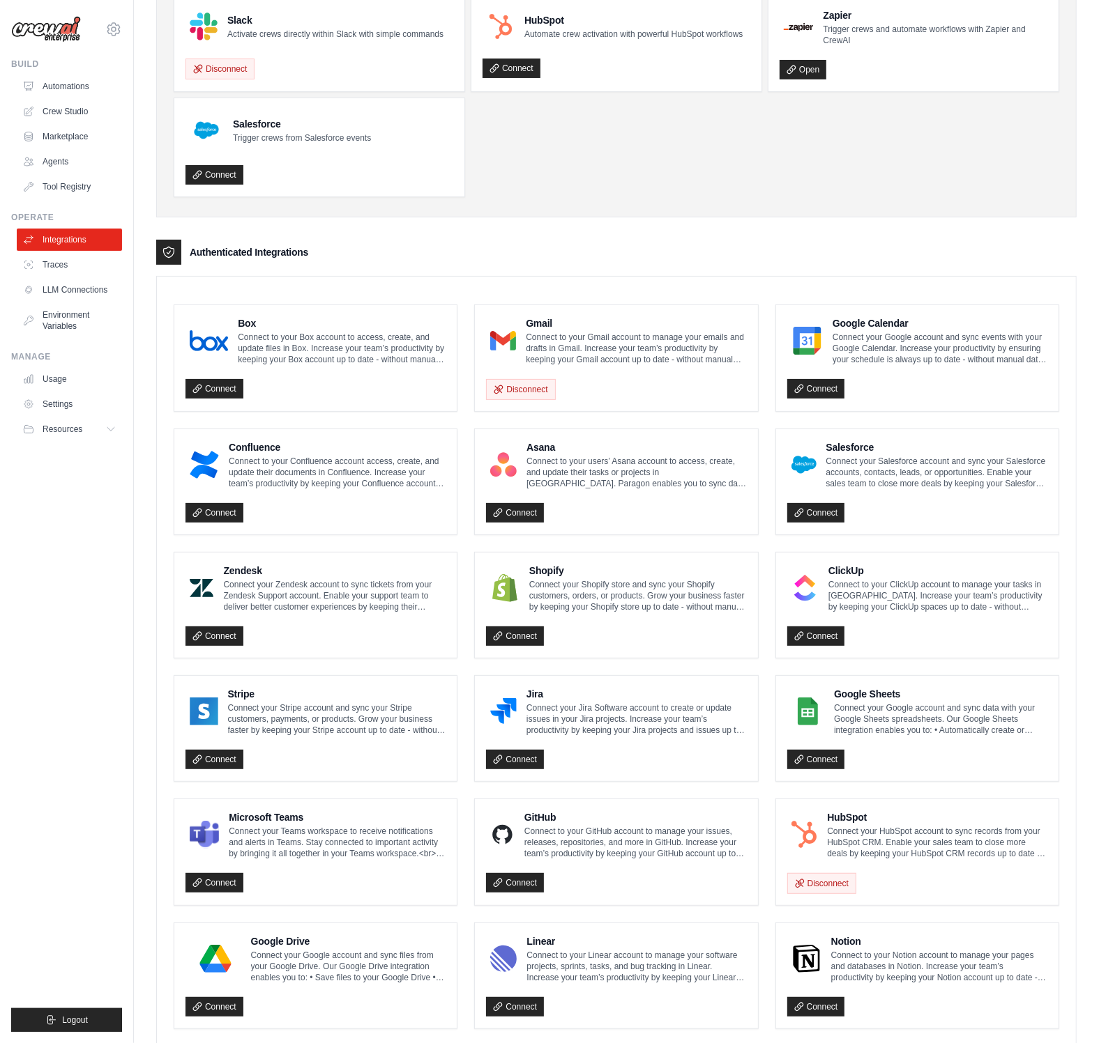
scroll to position [151, 0]
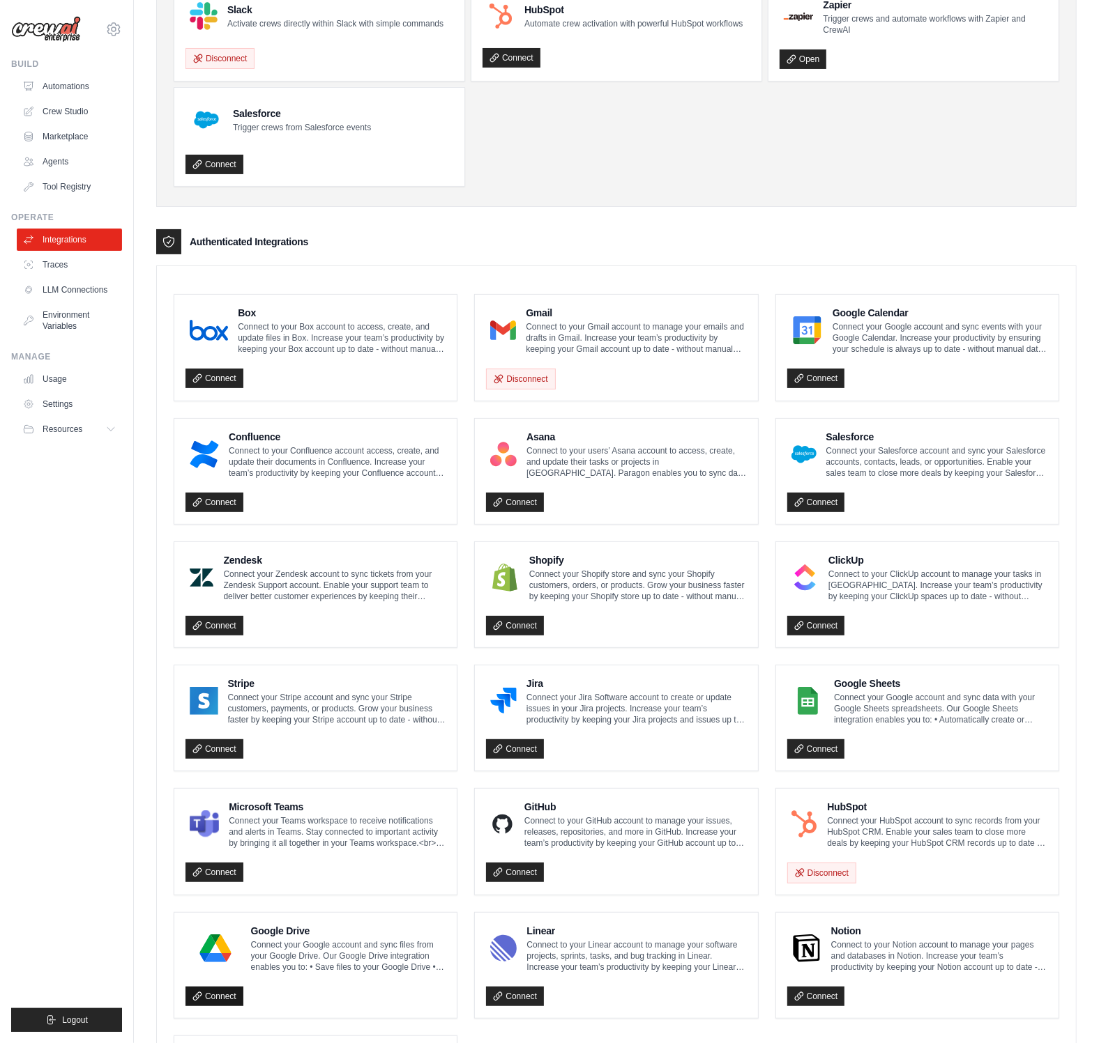
click at [203, 987] on link "Connect" at bounding box center [214, 997] width 58 height 20
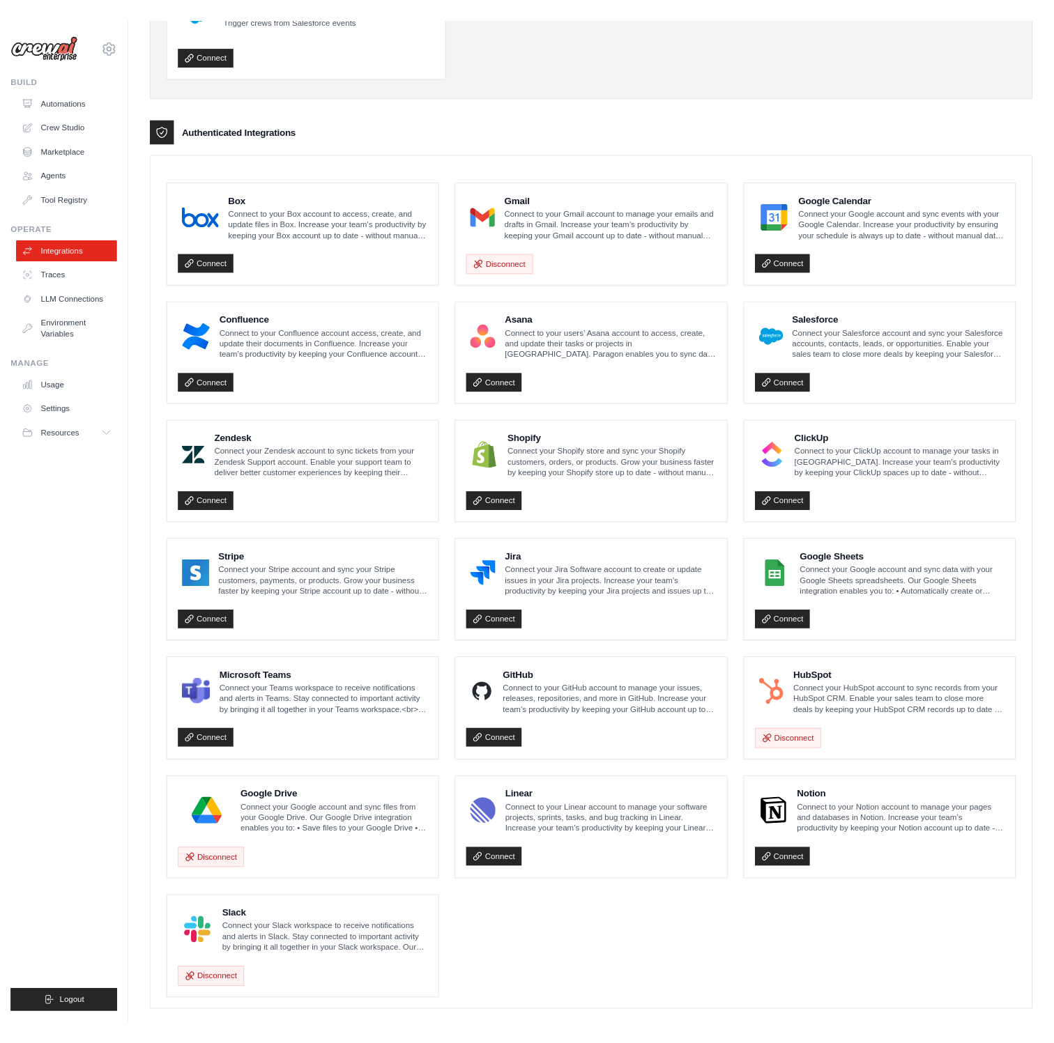
scroll to position [277, 0]
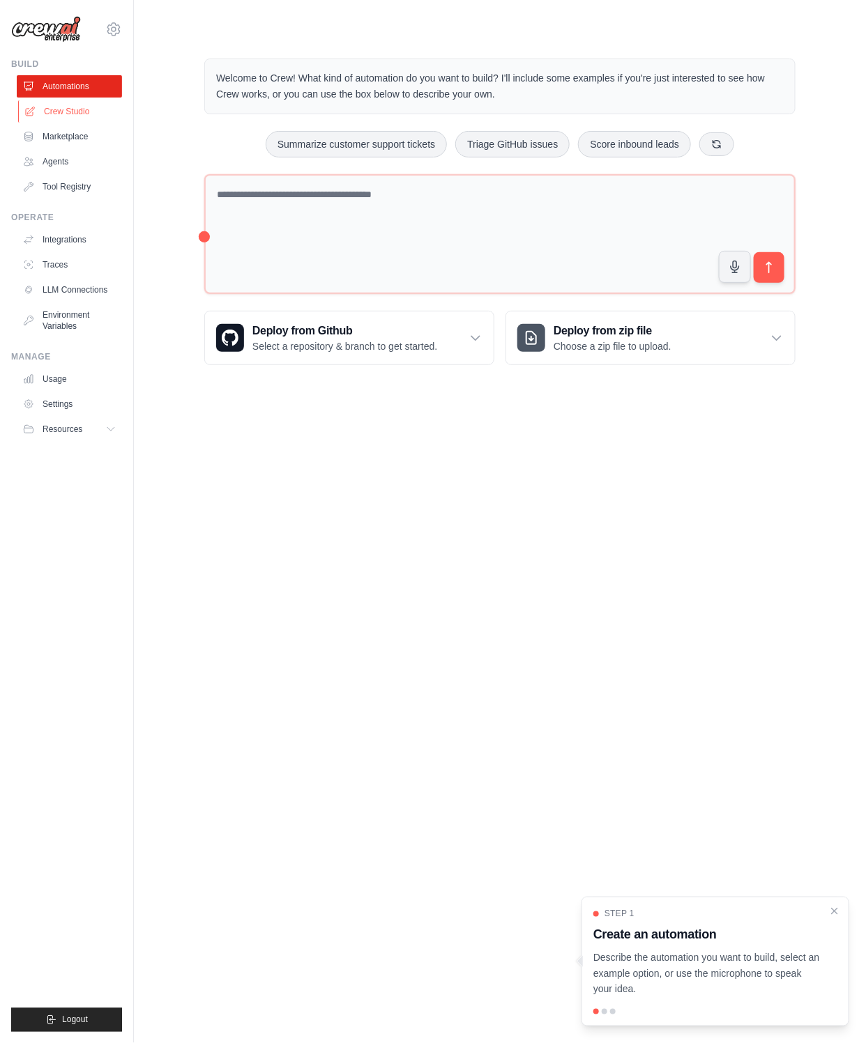
click at [65, 105] on link "Crew Studio" at bounding box center [70, 111] width 105 height 22
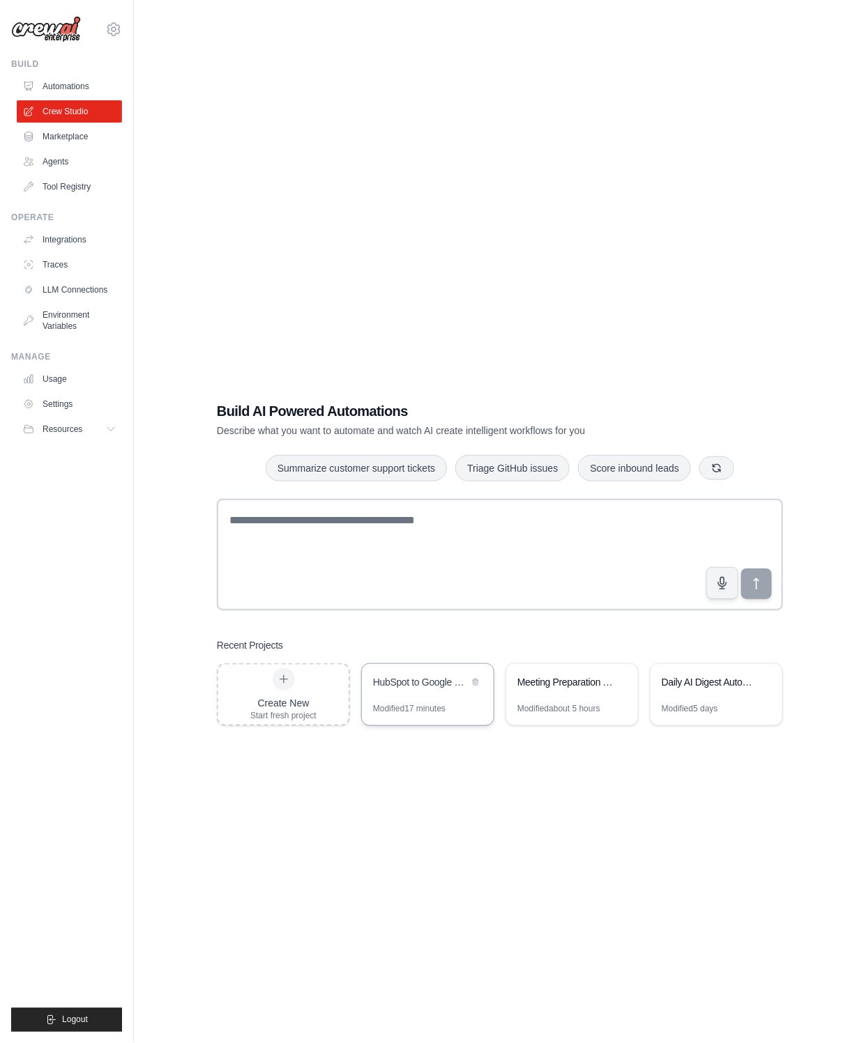
click at [416, 703] on div "Modified 17 minutes" at bounding box center [409, 708] width 72 height 11
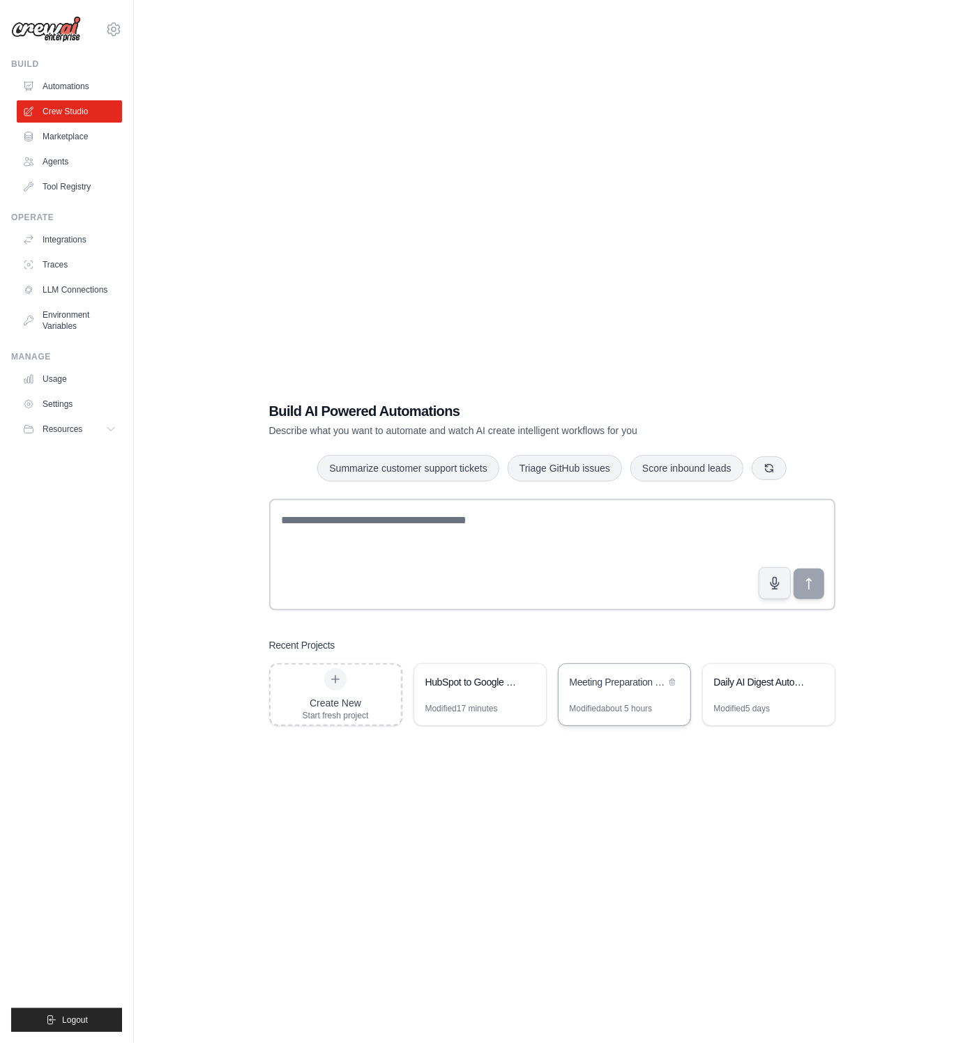
click at [629, 673] on div "Meeting Preparation for Agentic Automation Sales" at bounding box center [624, 683] width 132 height 39
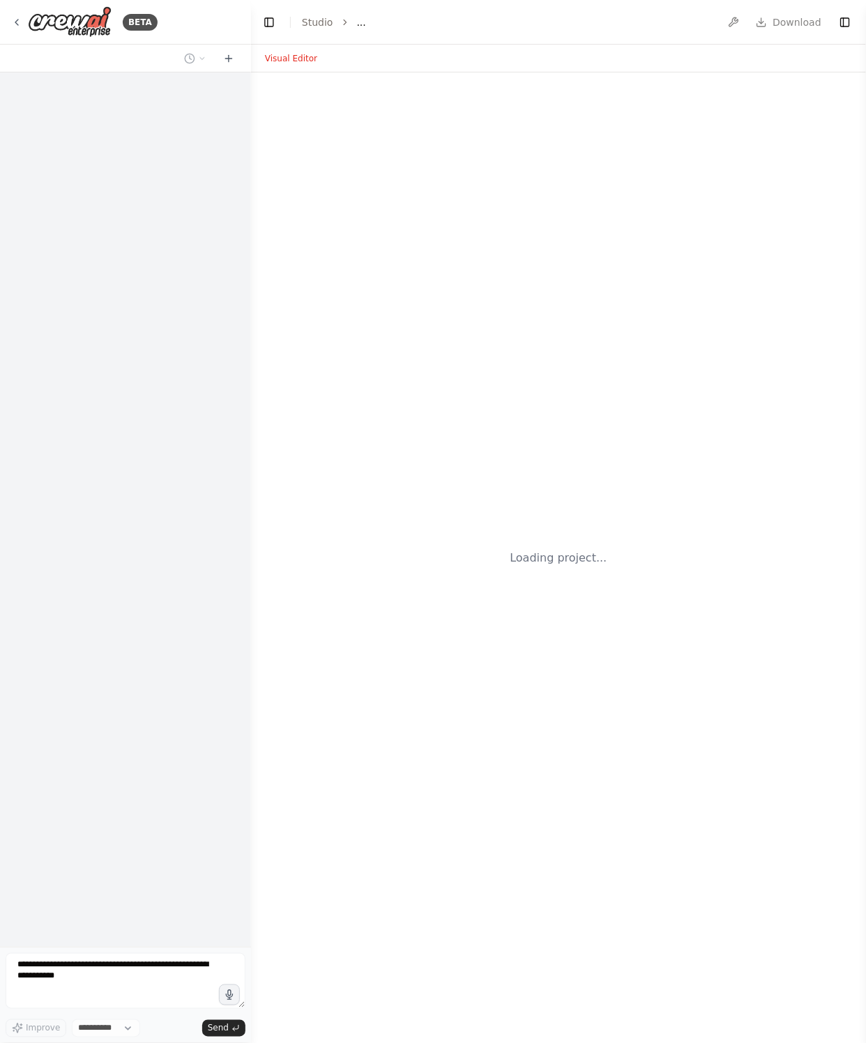
select select "****"
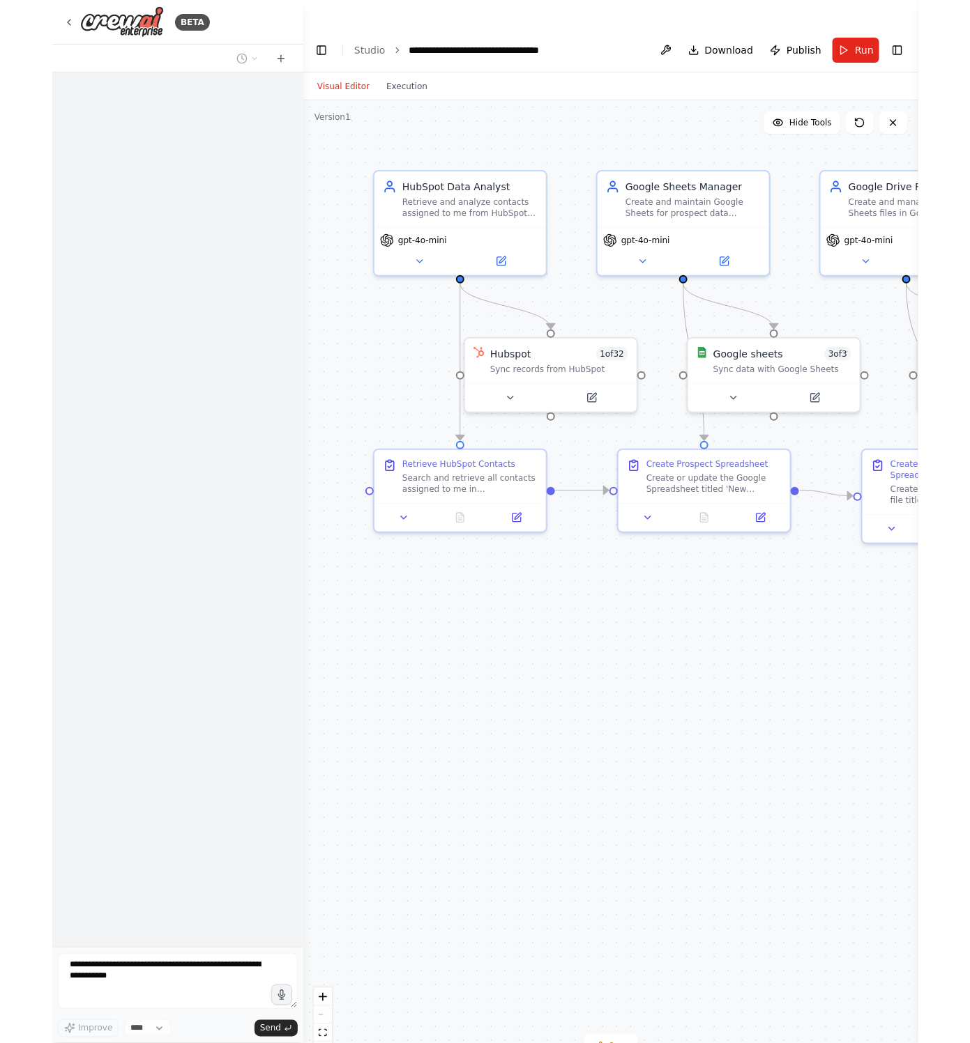
scroll to position [3161, 0]
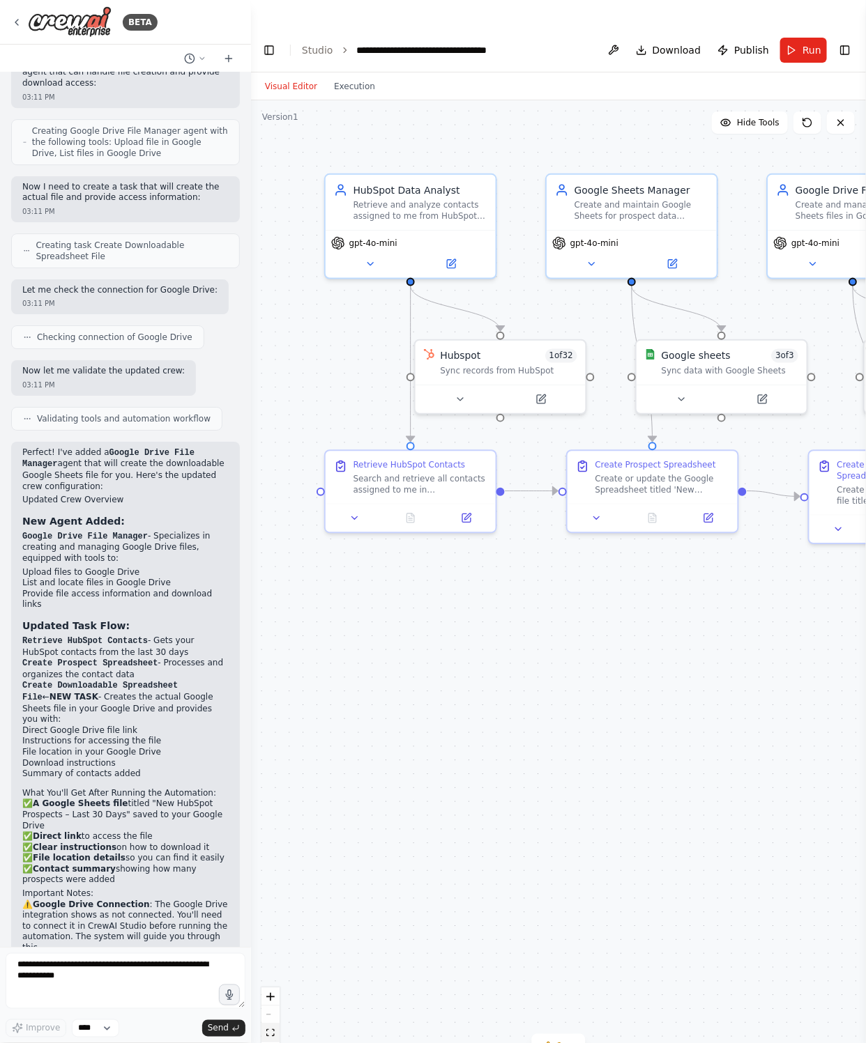
click at [273, 1025] on button "fit view" at bounding box center [270, 1034] width 18 height 18
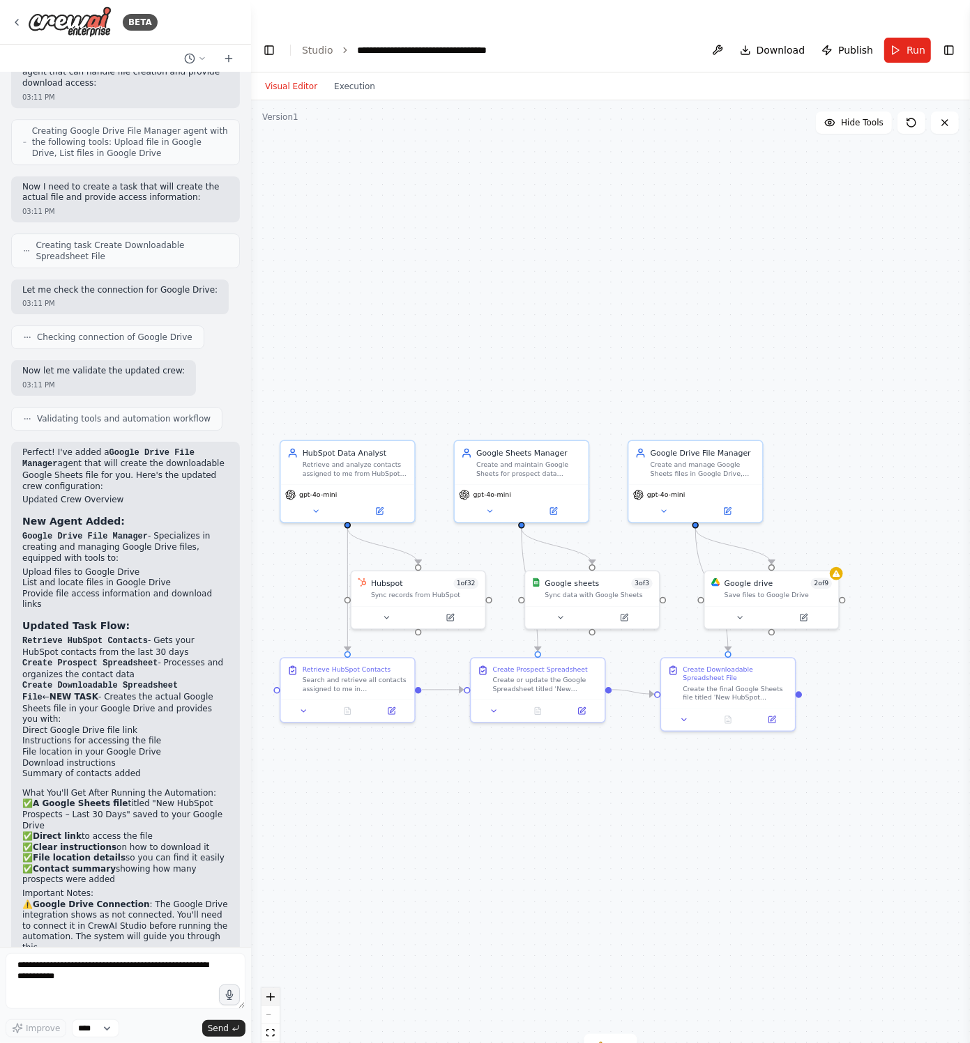
click at [272, 993] on icon "zoom in" at bounding box center [270, 997] width 8 height 8
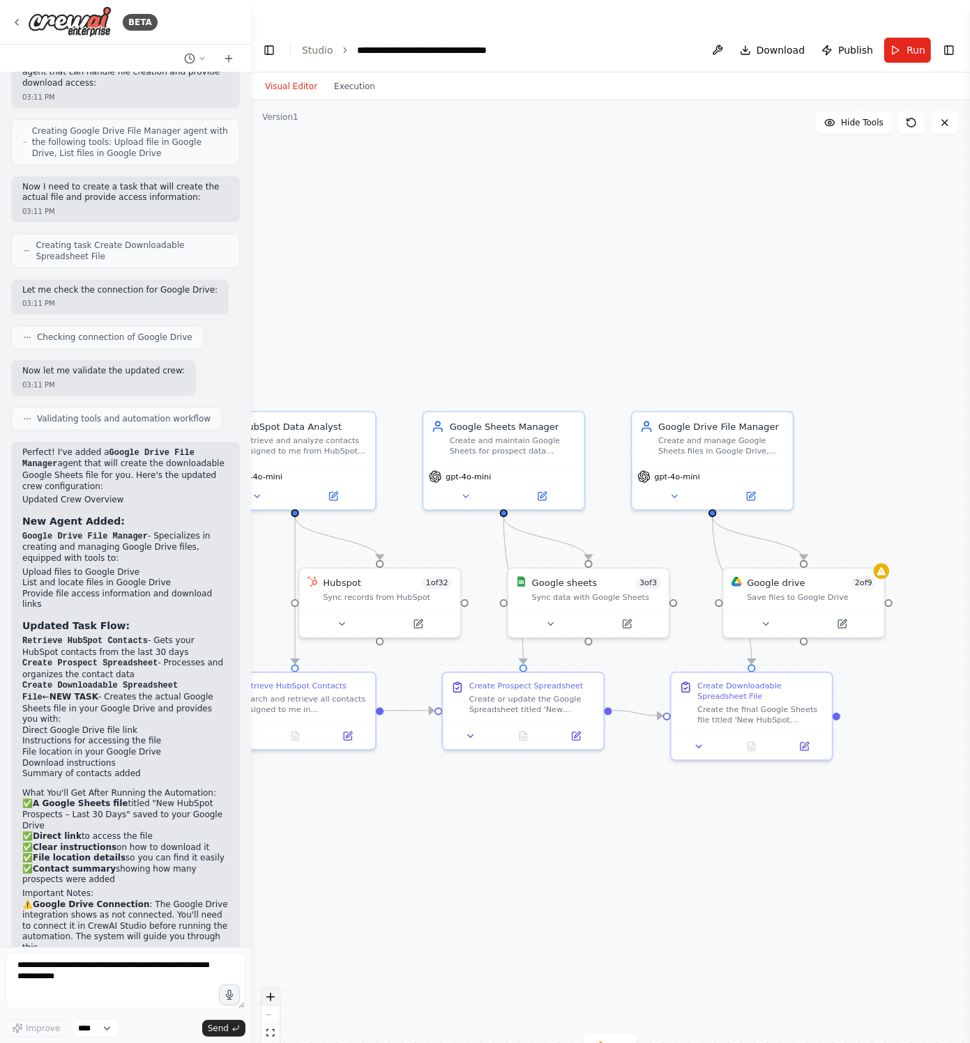
click at [272, 993] on icon "zoom in" at bounding box center [270, 997] width 8 height 8
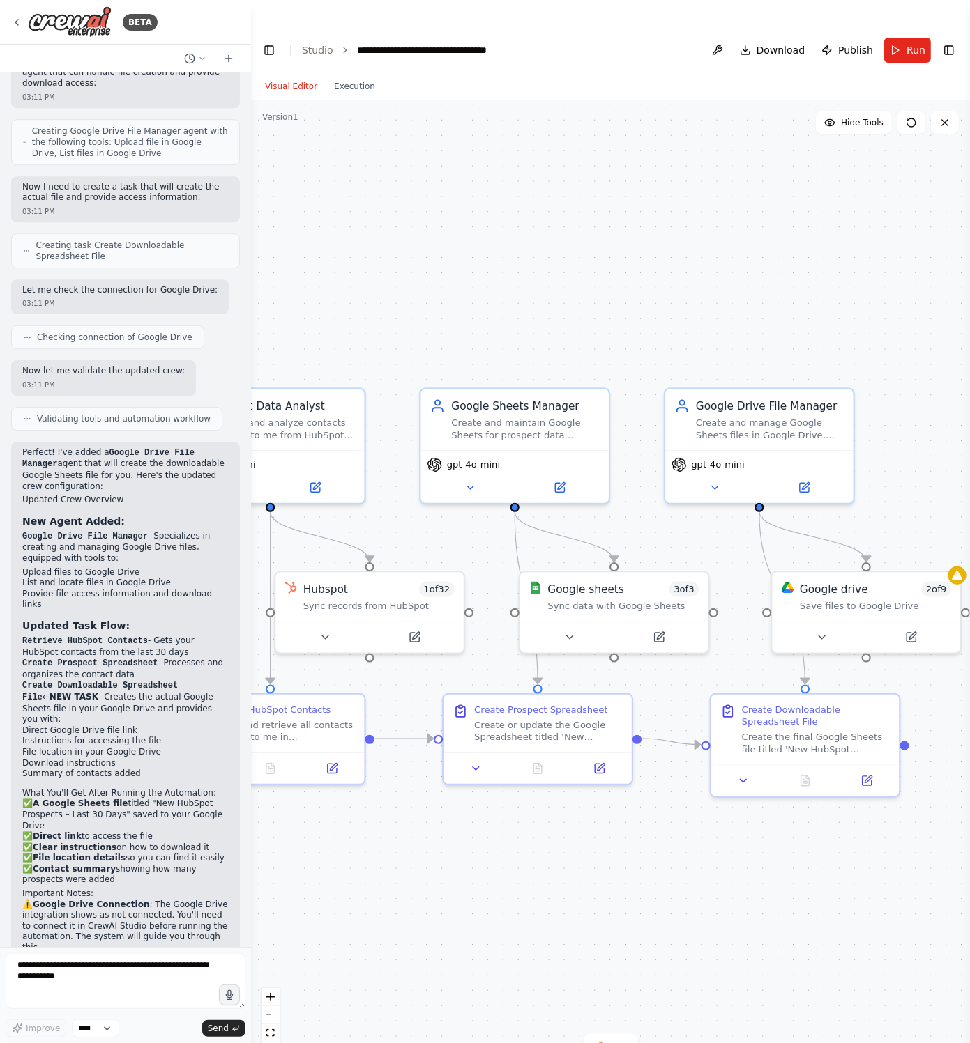
drag, startPoint x: 481, startPoint y: 277, endPoint x: 514, endPoint y: 276, distance: 33.5
click at [514, 276] on div ".deletable-edge-delete-btn { width: 20px; height: 20px; border: 0px solid #ffff…" at bounding box center [610, 585] width 719 height 971
click at [272, 1007] on button "zoom out" at bounding box center [270, 1016] width 18 height 18
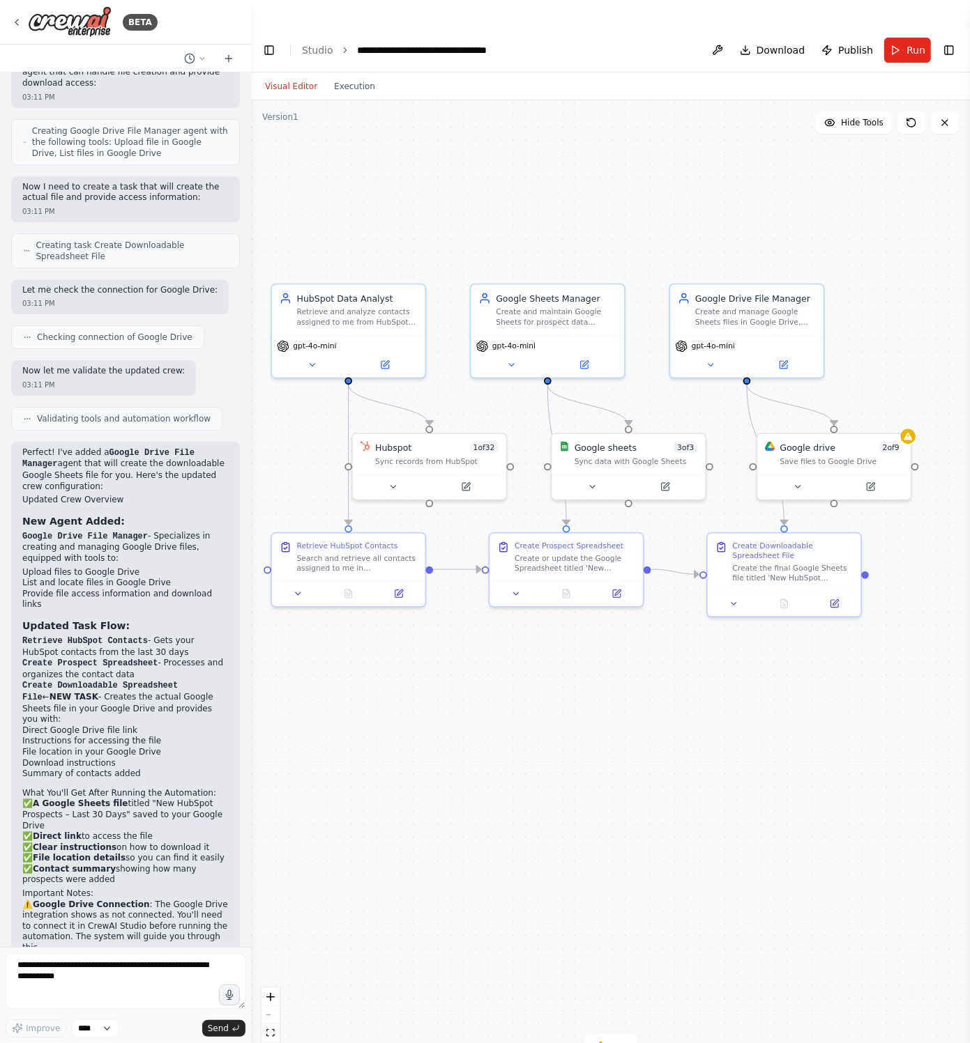
drag, startPoint x: 939, startPoint y: 732, endPoint x: 950, endPoint y: 584, distance: 148.2
click at [865, 584] on div ".deletable-edge-delete-btn { width: 20px; height: 20px; border: 0px solid #ffff…" at bounding box center [610, 585] width 719 height 971
click at [273, 993] on icon "zoom in" at bounding box center [270, 997] width 8 height 8
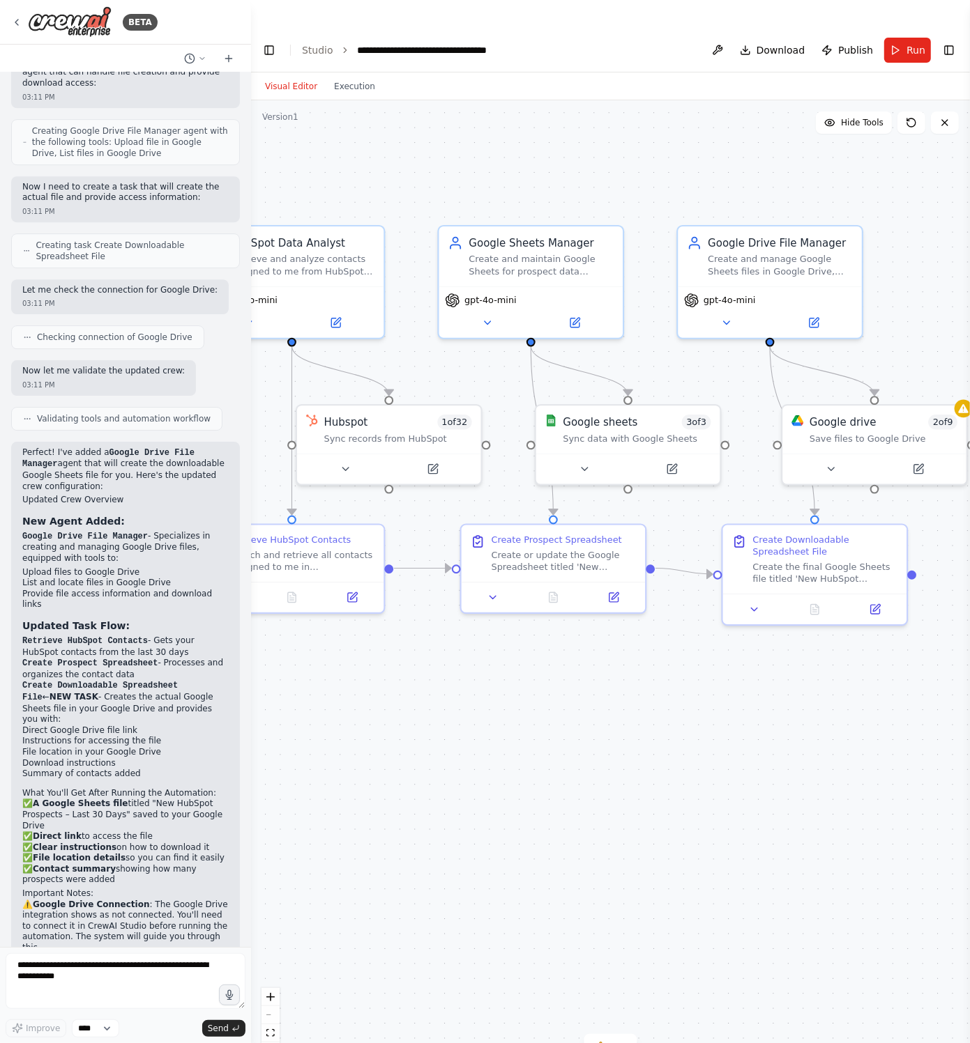
drag, startPoint x: 521, startPoint y: 767, endPoint x: 509, endPoint y: 771, distance: 13.0
click at [516, 770] on div ".deletable-edge-delete-btn { width: 20px; height: 20px; border: 0px solid #ffff…" at bounding box center [610, 585] width 719 height 971
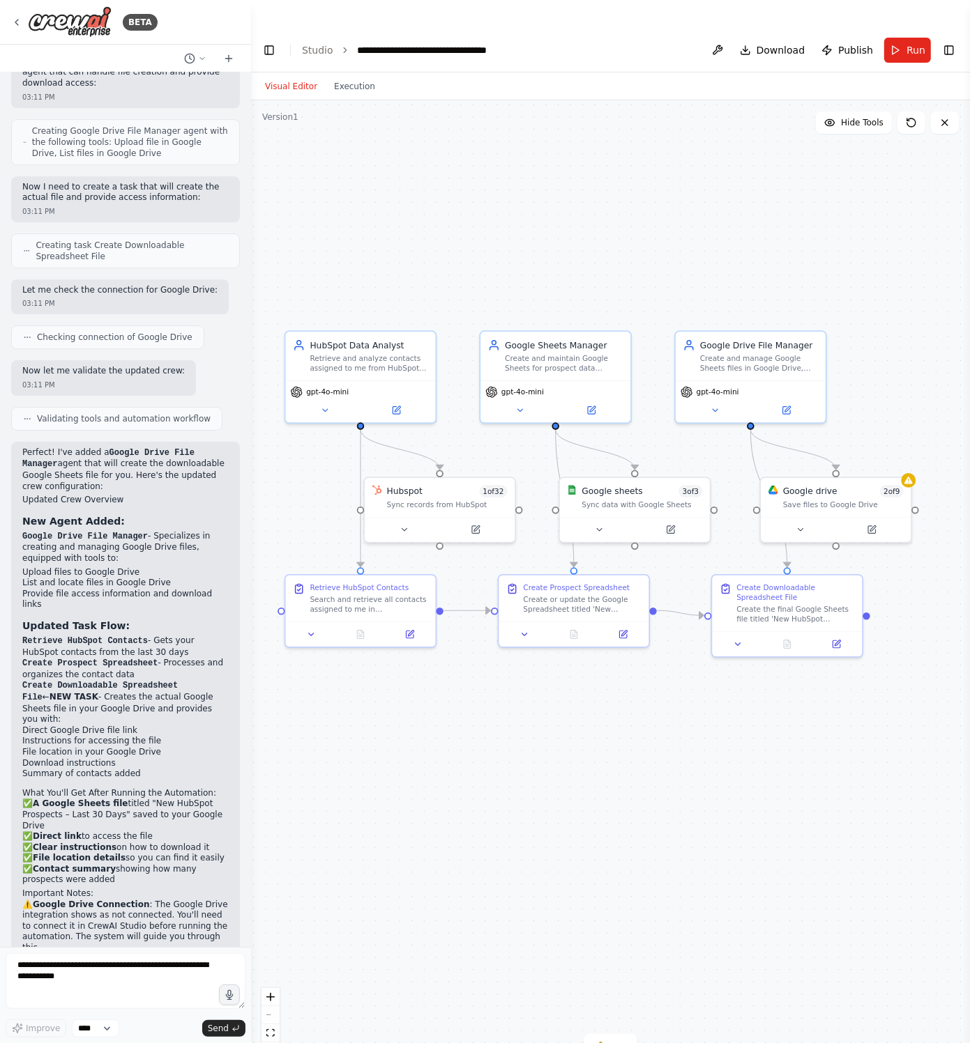
drag, startPoint x: 510, startPoint y: 762, endPoint x: 539, endPoint y: 762, distance: 29.3
click at [539, 762] on div ".deletable-edge-delete-btn { width: 20px; height: 20px; border: 0px solid #ffff…" at bounding box center [610, 585] width 719 height 971
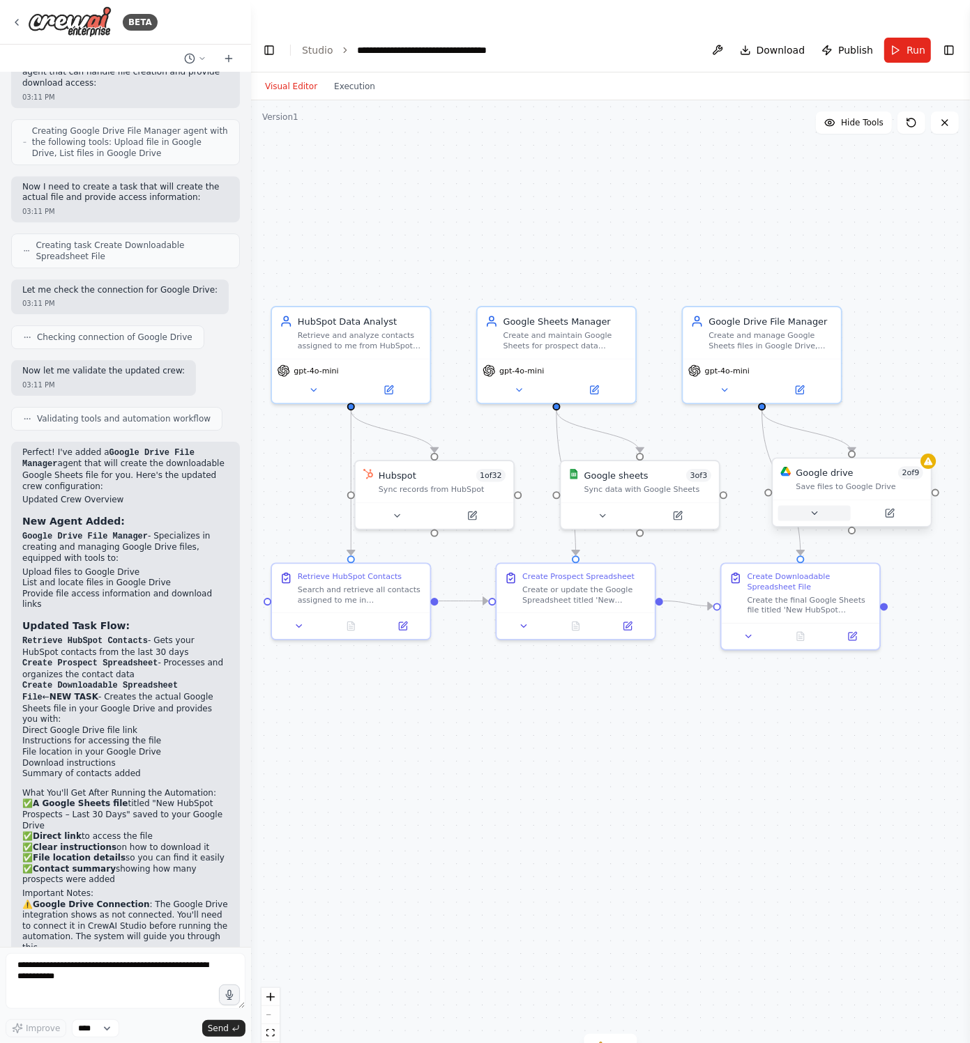
click at [817, 508] on icon at bounding box center [814, 513] width 10 height 10
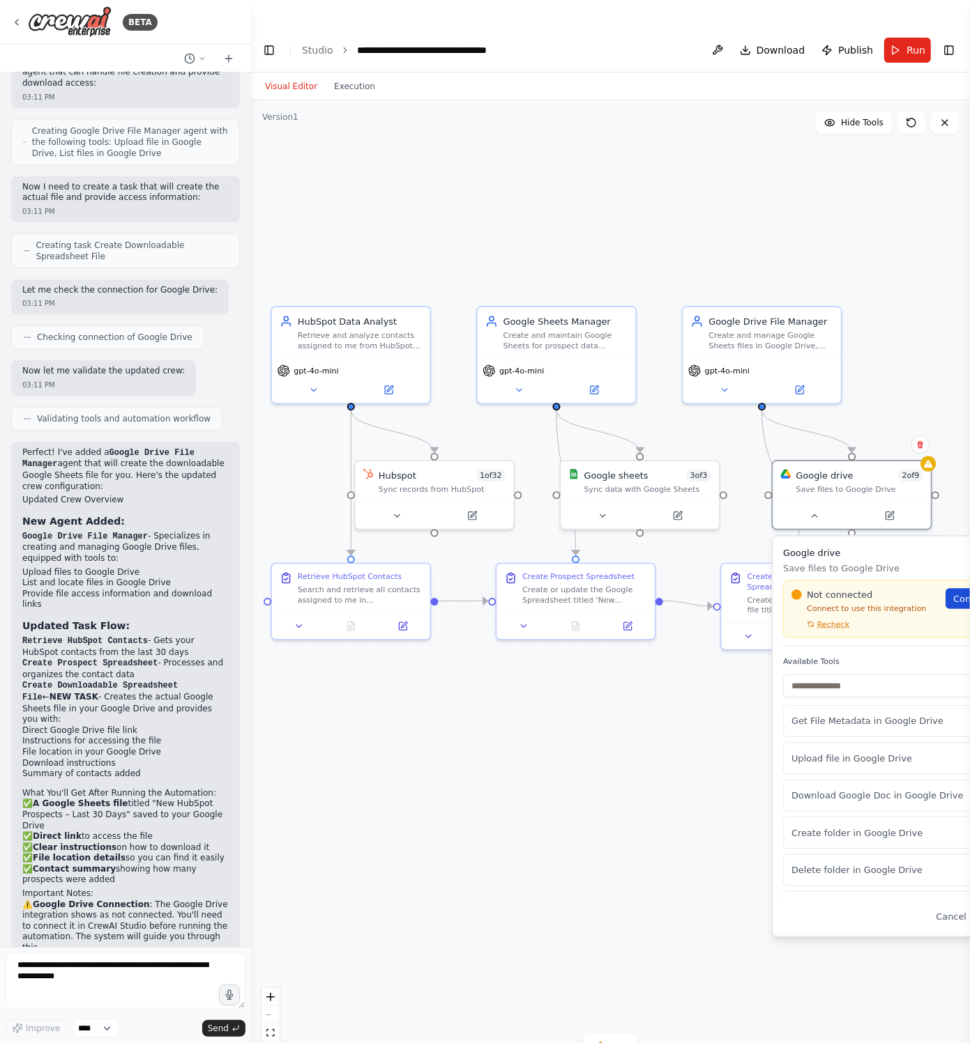
click at [865, 592] on span "Connect" at bounding box center [971, 598] width 37 height 13
click at [865, 588] on link "Connect" at bounding box center [976, 598] width 63 height 20
click at [816, 508] on icon at bounding box center [814, 513] width 10 height 10
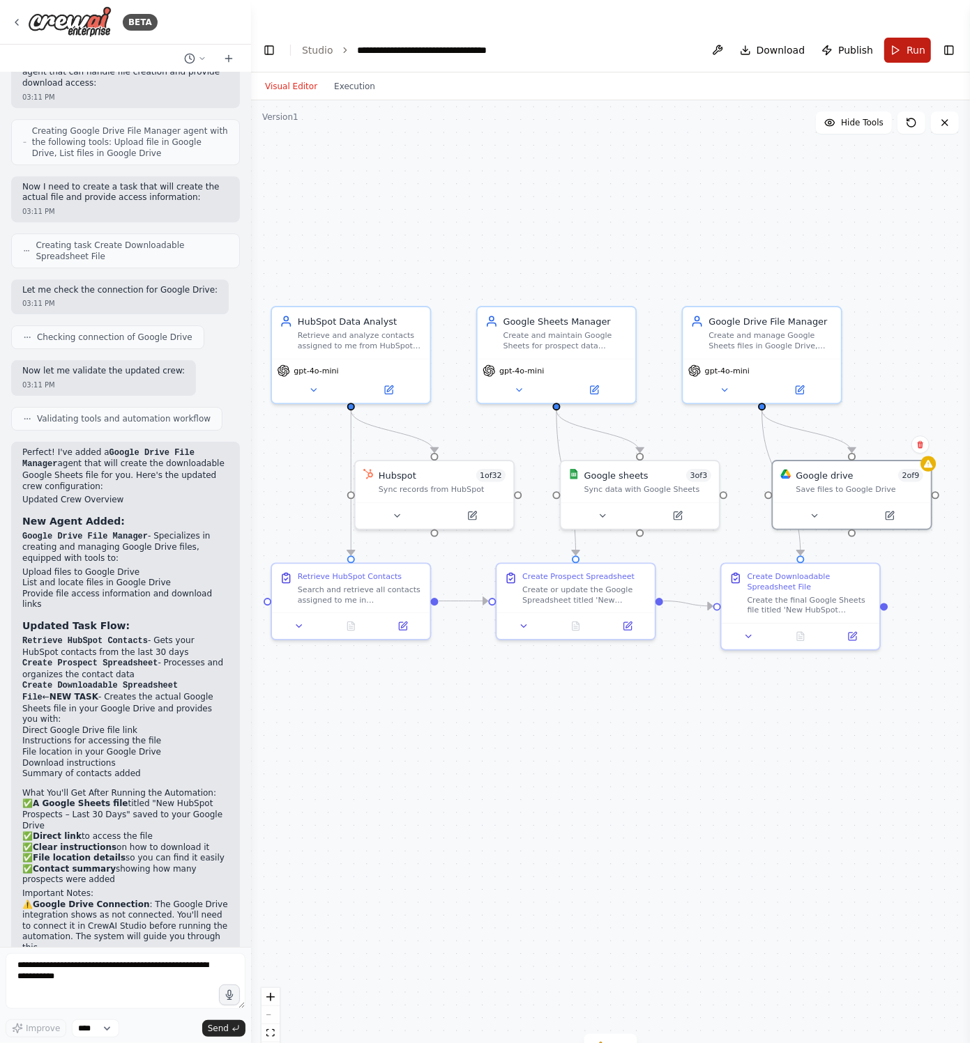
click at [865, 43] on span "Run" at bounding box center [915, 50] width 19 height 14
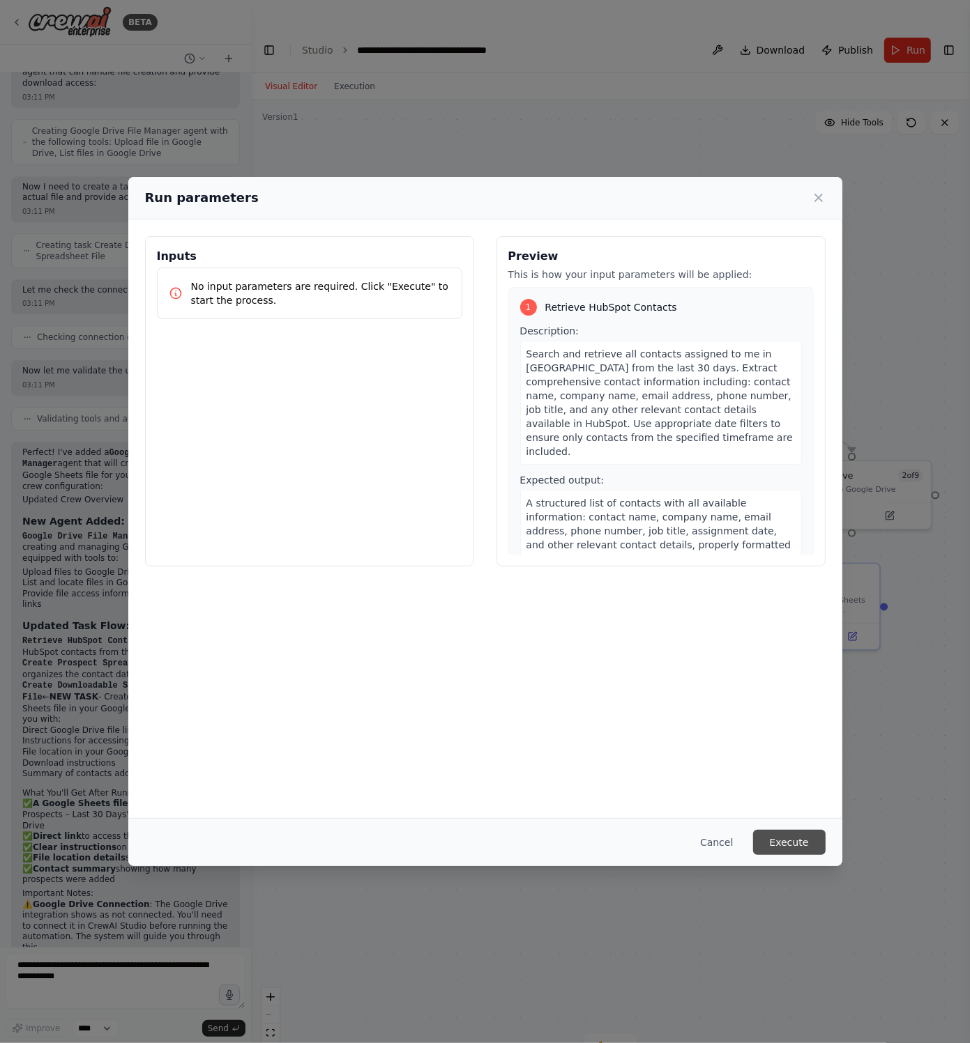
click at [777, 840] on button "Execute" at bounding box center [789, 842] width 72 height 25
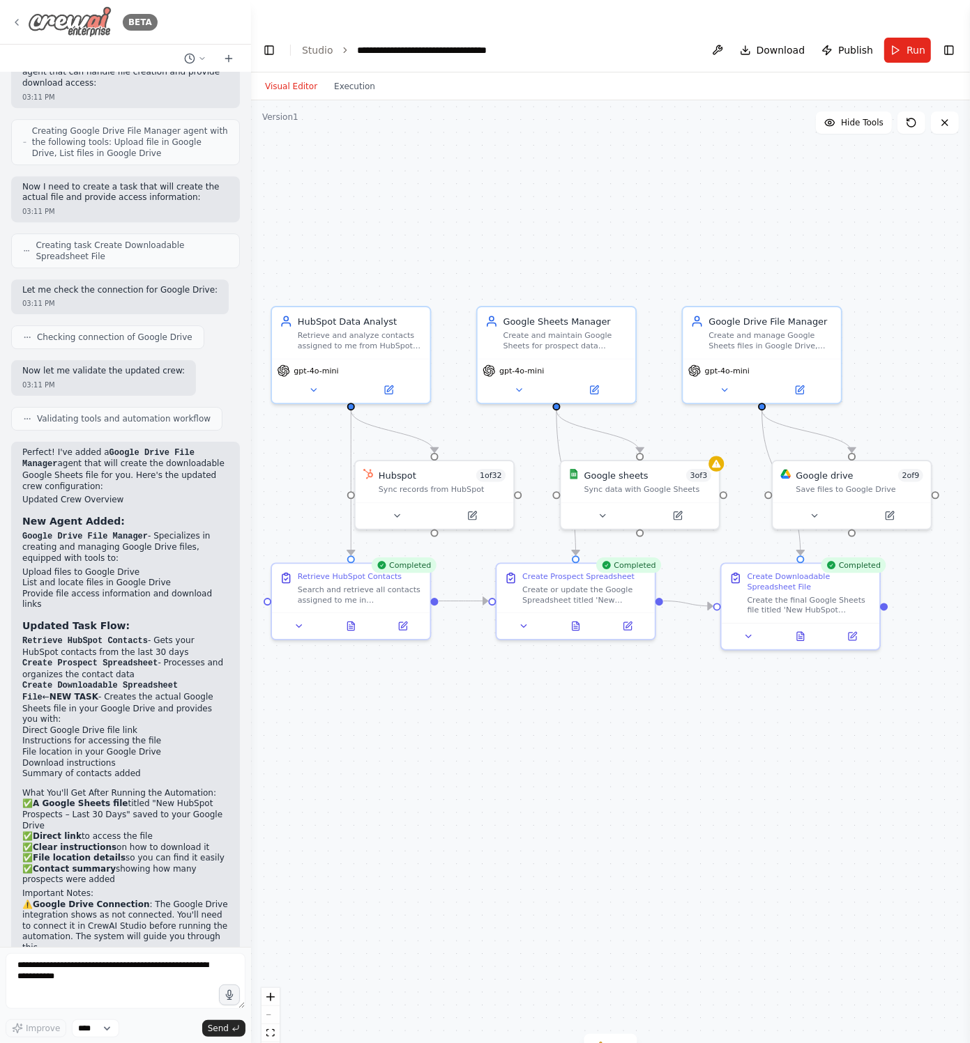
click at [17, 23] on icon at bounding box center [16, 22] width 11 height 11
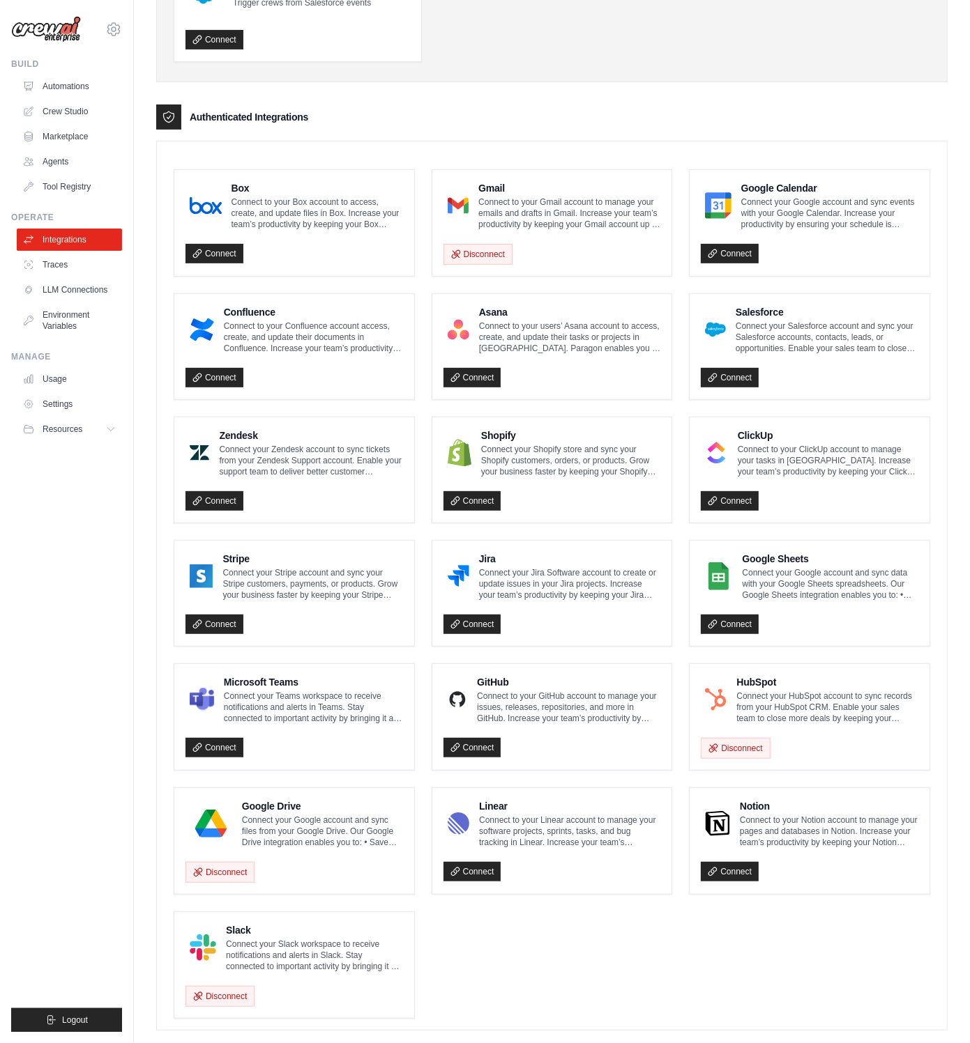
scroll to position [277, 0]
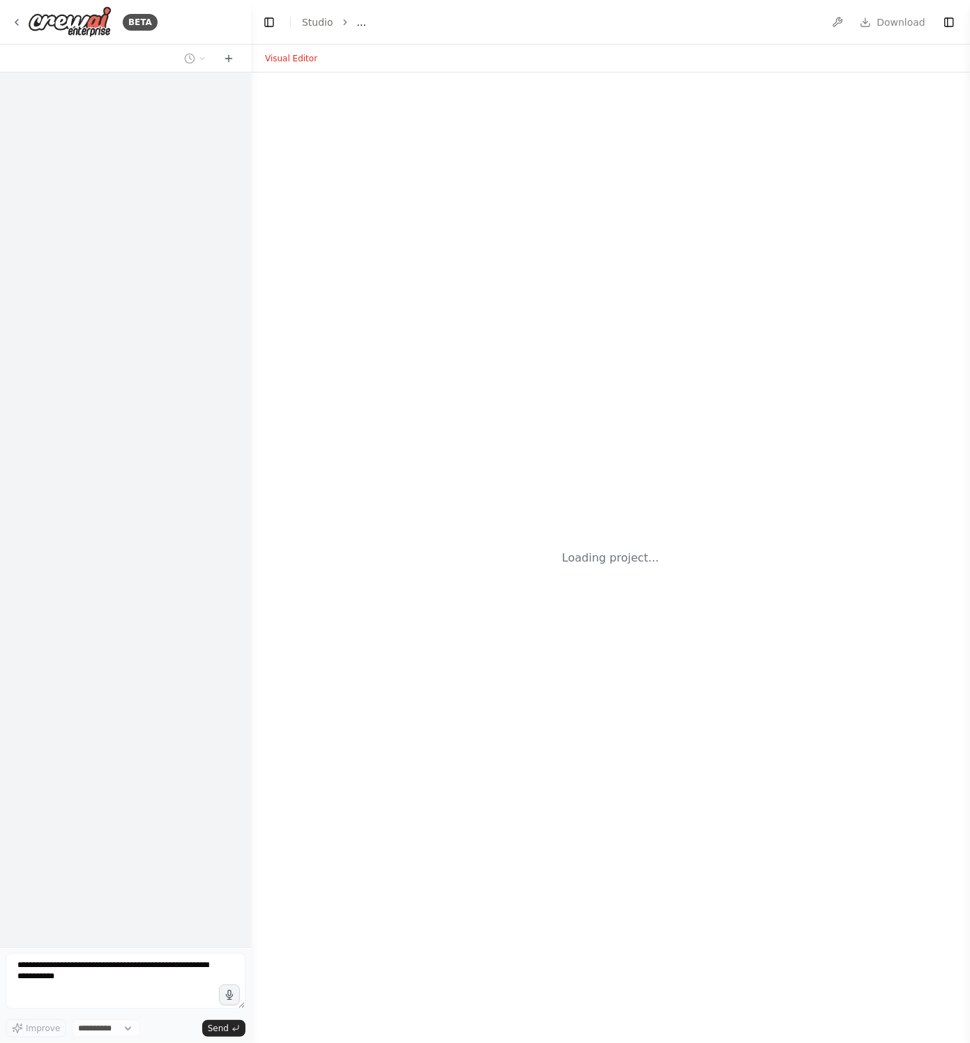
select select "****"
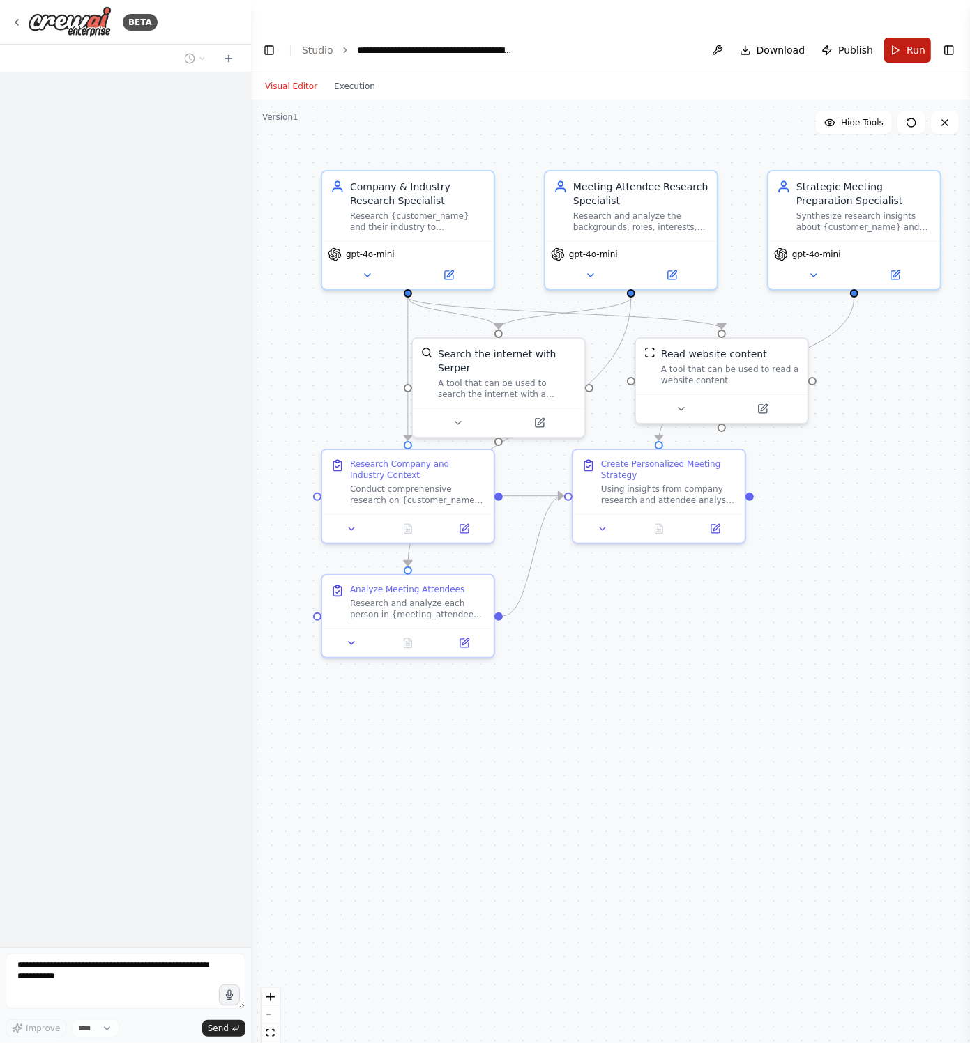
click at [891, 38] on button "Run" at bounding box center [907, 50] width 47 height 25
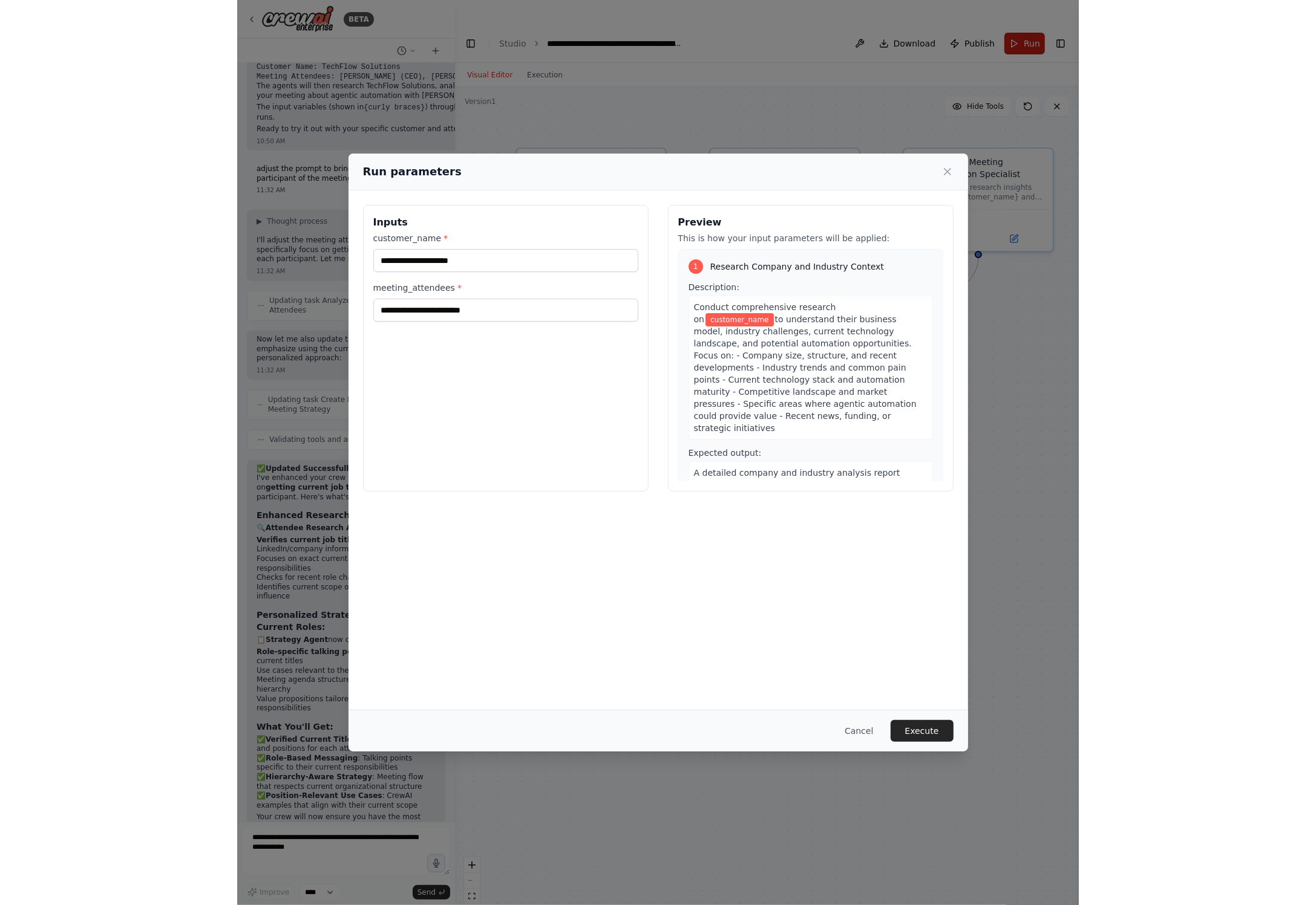
scroll to position [1567, 0]
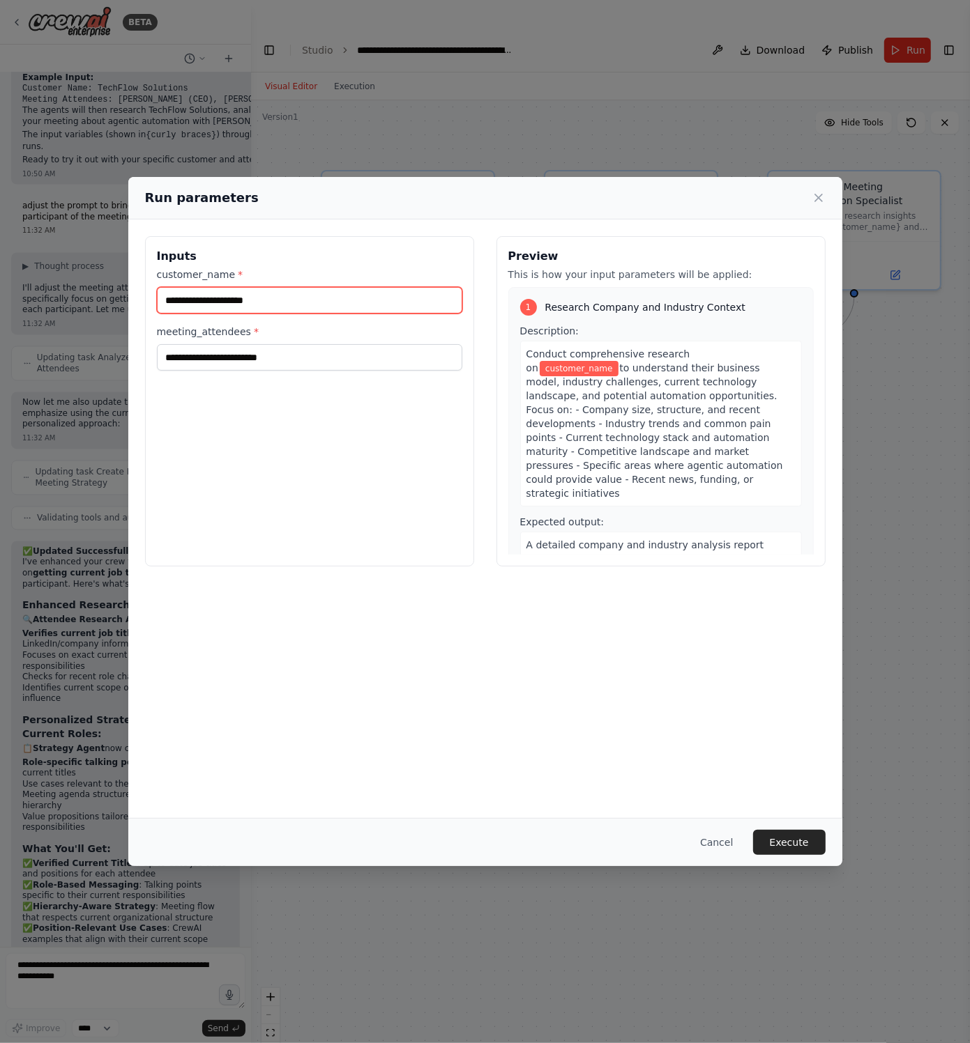
click at [316, 303] on input "customer_name *" at bounding box center [309, 300] width 305 height 26
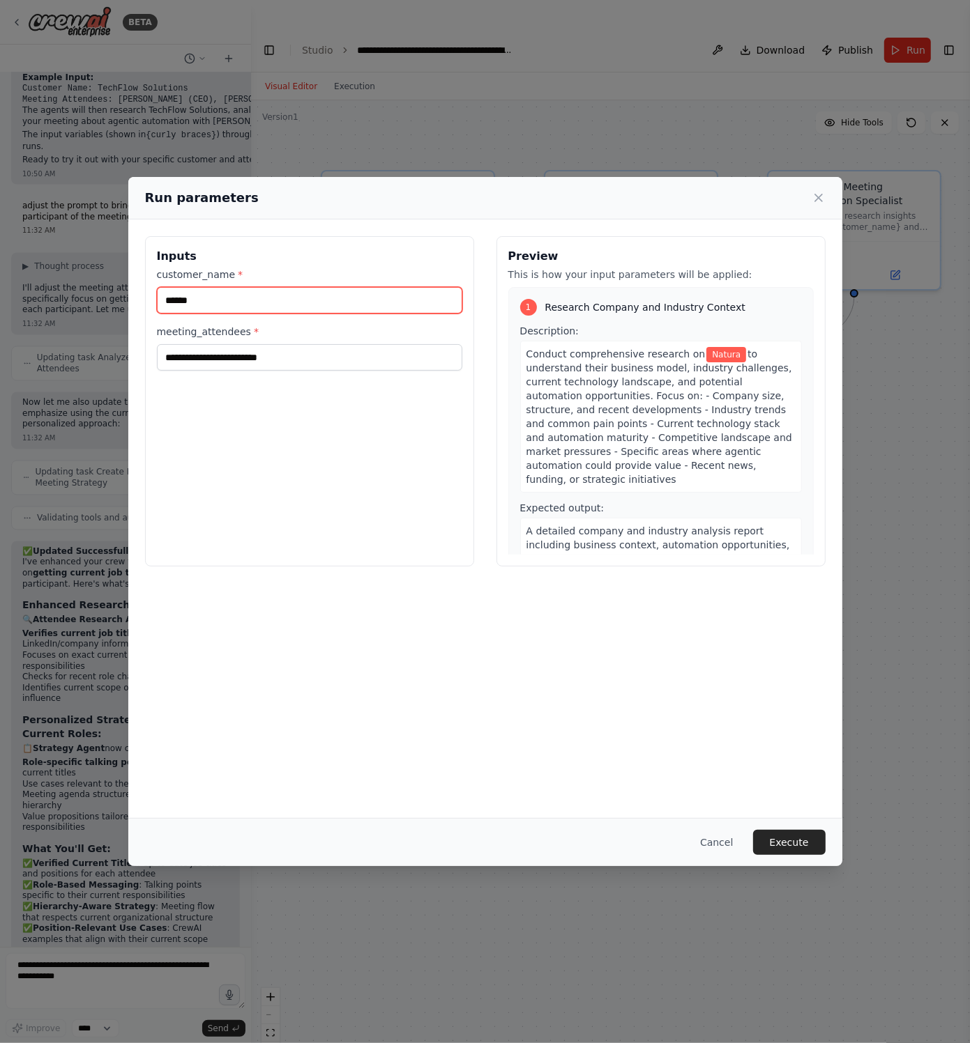
type input "******"
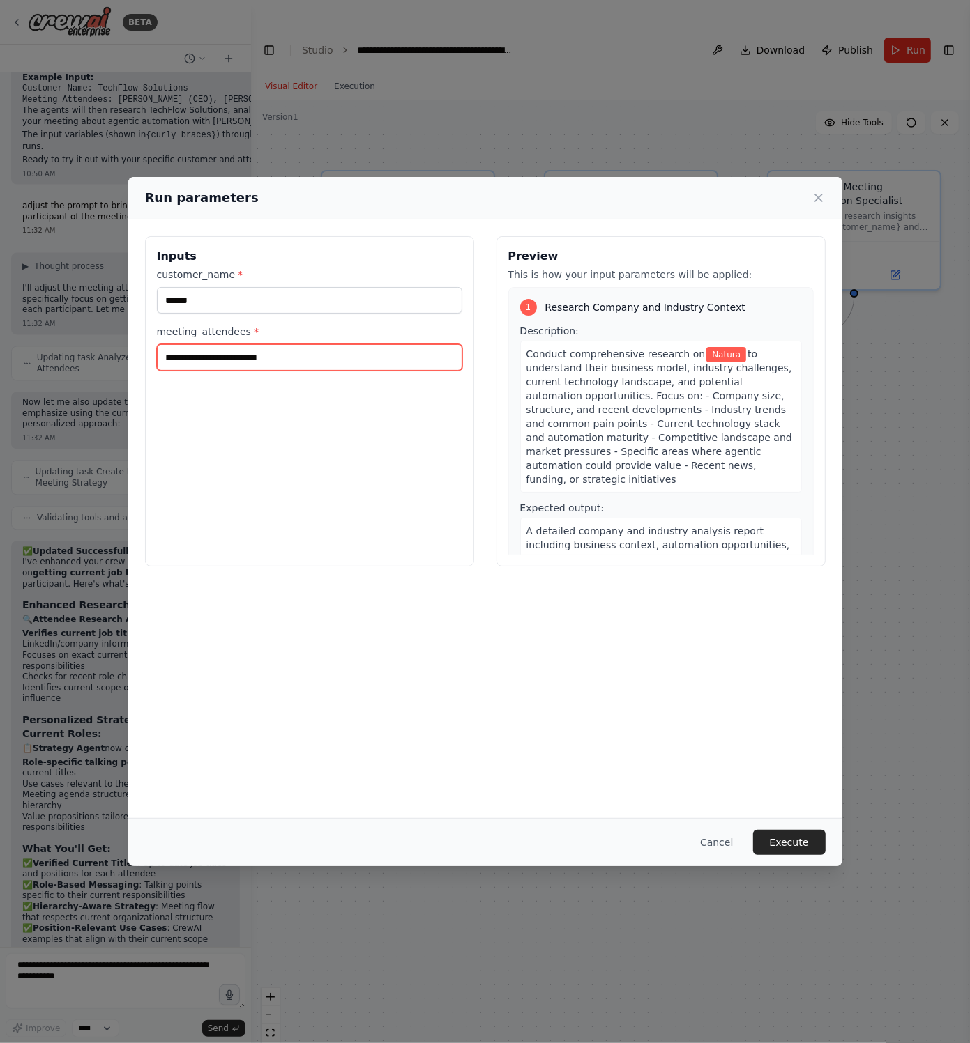
click at [291, 363] on input "meeting_attendees *" at bounding box center [309, 357] width 305 height 26
type input "**********"
click at [806, 839] on button "Execute" at bounding box center [789, 842] width 72 height 25
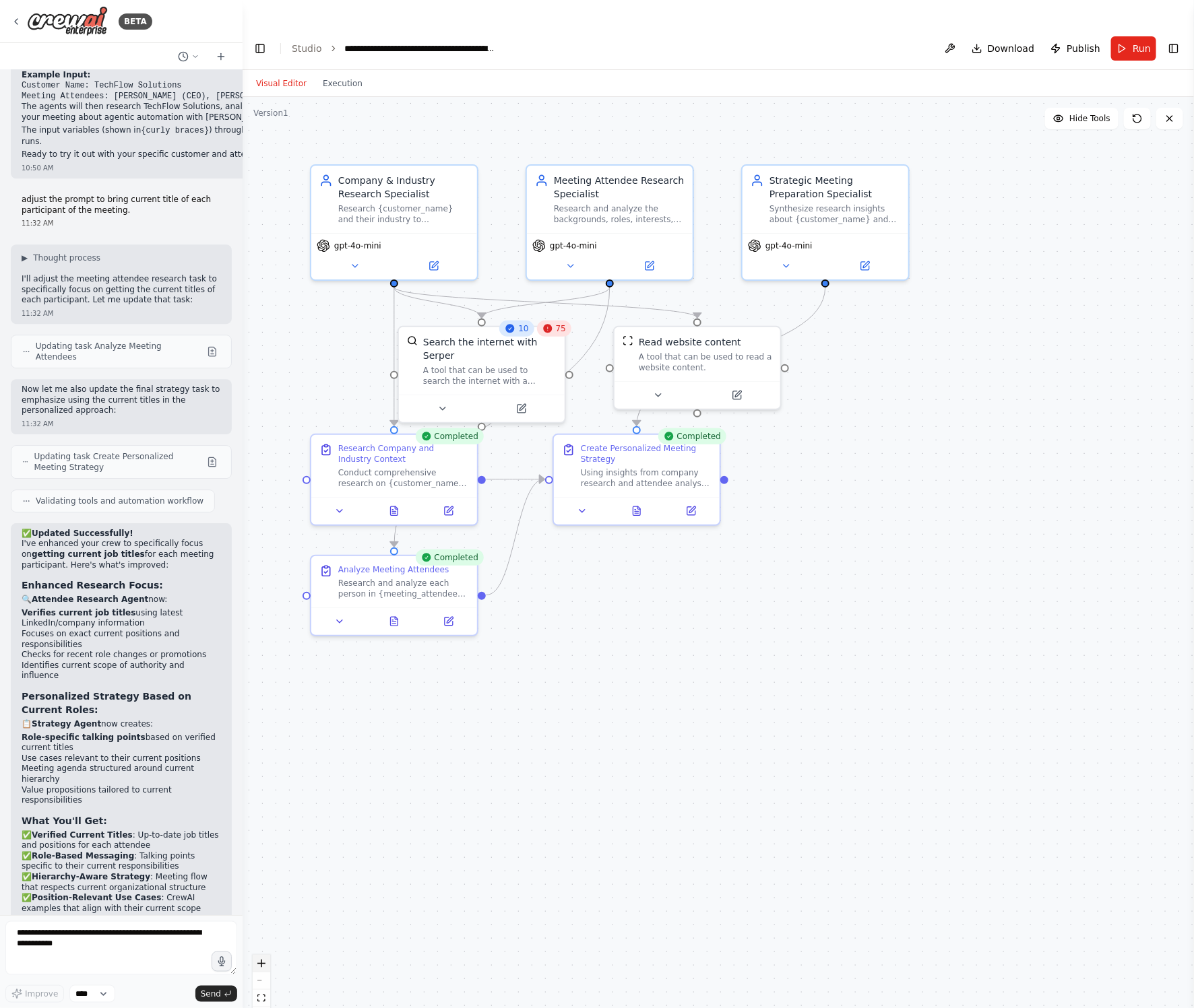
click at [264, 960] on icon "zoom in" at bounding box center [261, 964] width 8 height 8
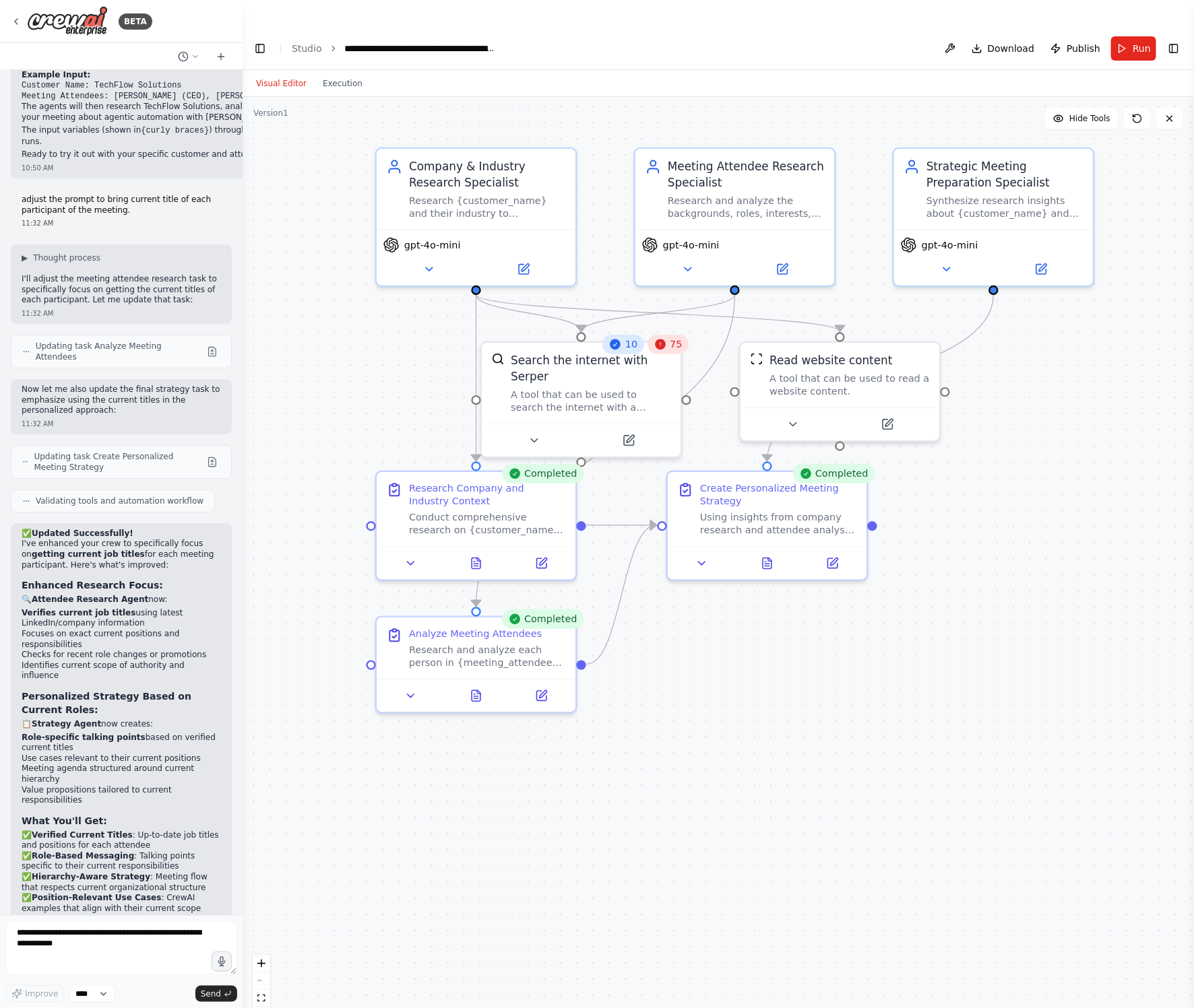
drag, startPoint x: 661, startPoint y: 740, endPoint x: 808, endPoint y: 804, distance: 160.3
click at [808, 804] on div ".deletable-edge-delete-btn { width: 20px; height: 20px; border: 0px solid #ffff…" at bounding box center [718, 565] width 951 height 938
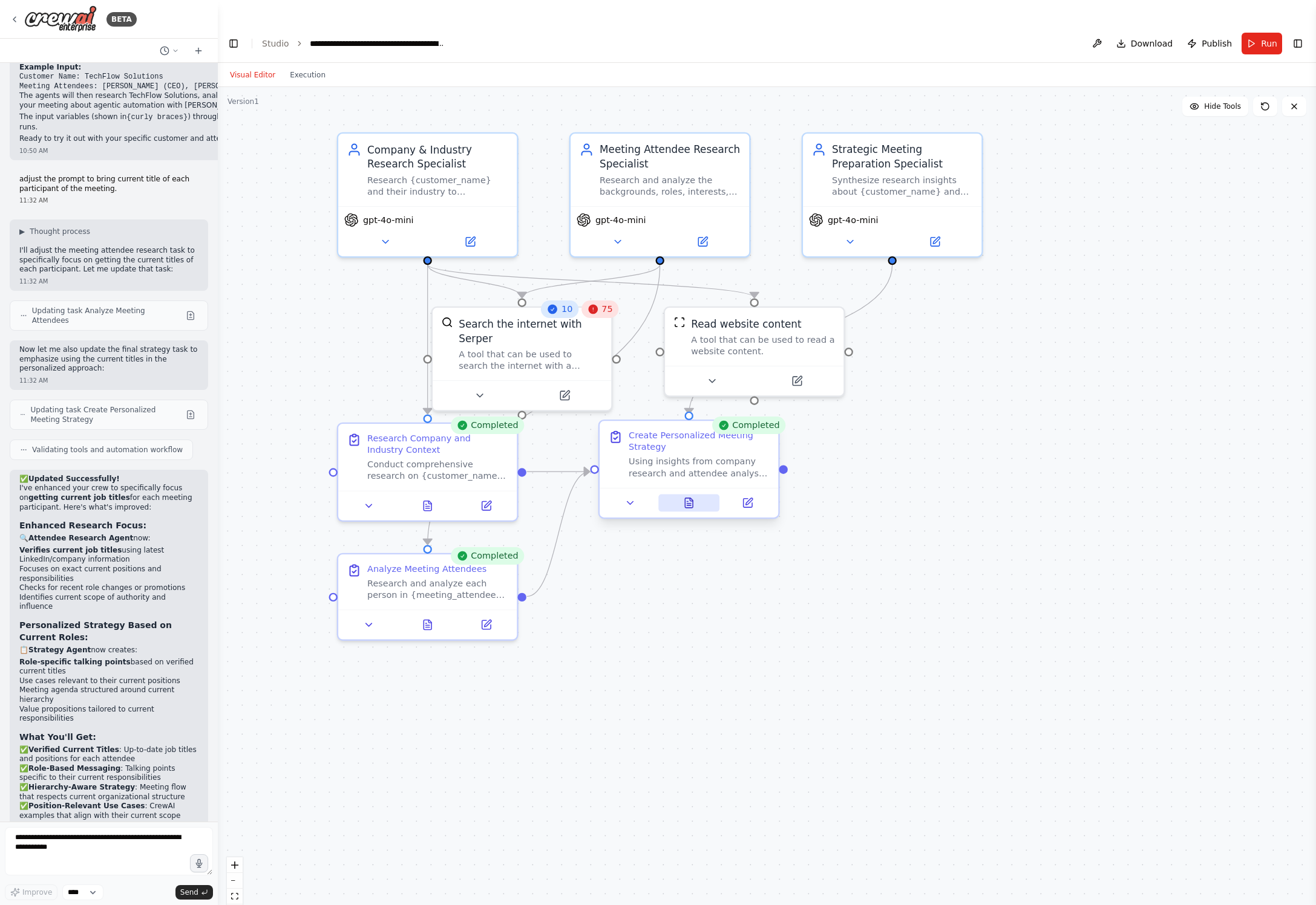
click at [694, 497] on icon at bounding box center [688, 502] width 11 height 11
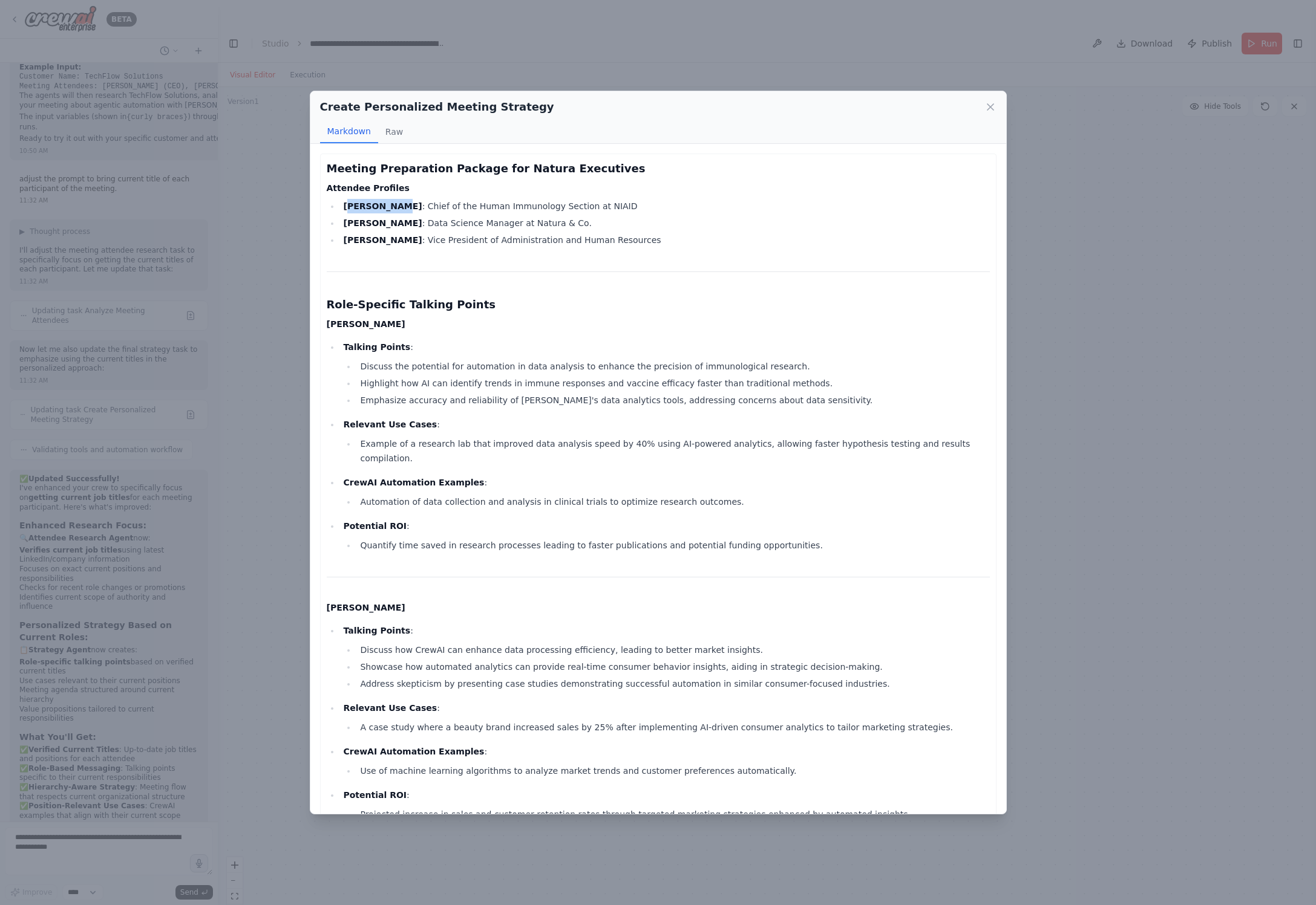
drag, startPoint x: 348, startPoint y: 207, endPoint x: 388, endPoint y: 208, distance: 40.0
click at [391, 206] on strong "Daniele Douek" at bounding box center [382, 206] width 79 height 10
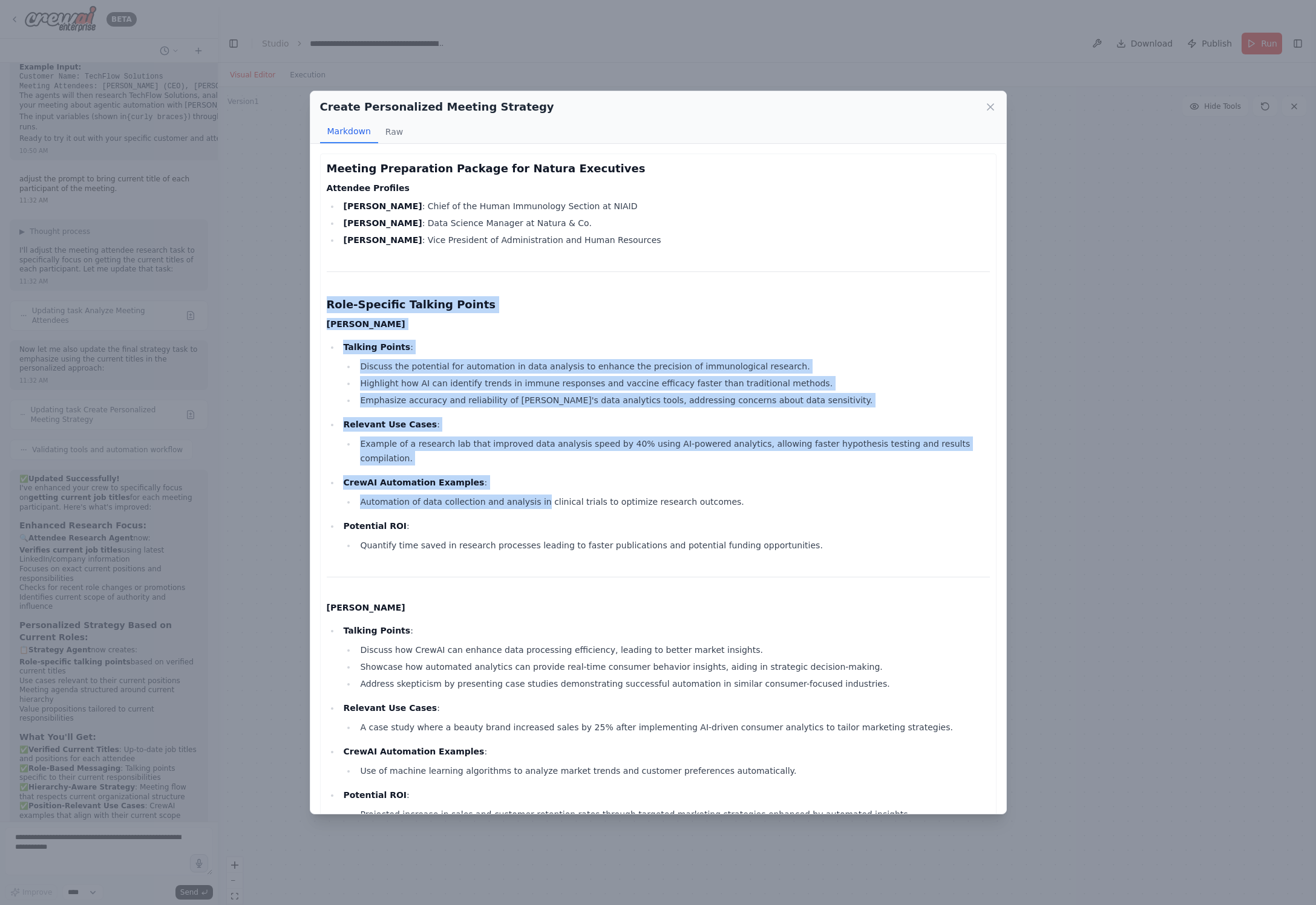
drag, startPoint x: 328, startPoint y: 305, endPoint x: 534, endPoint y: 491, distance: 277.5
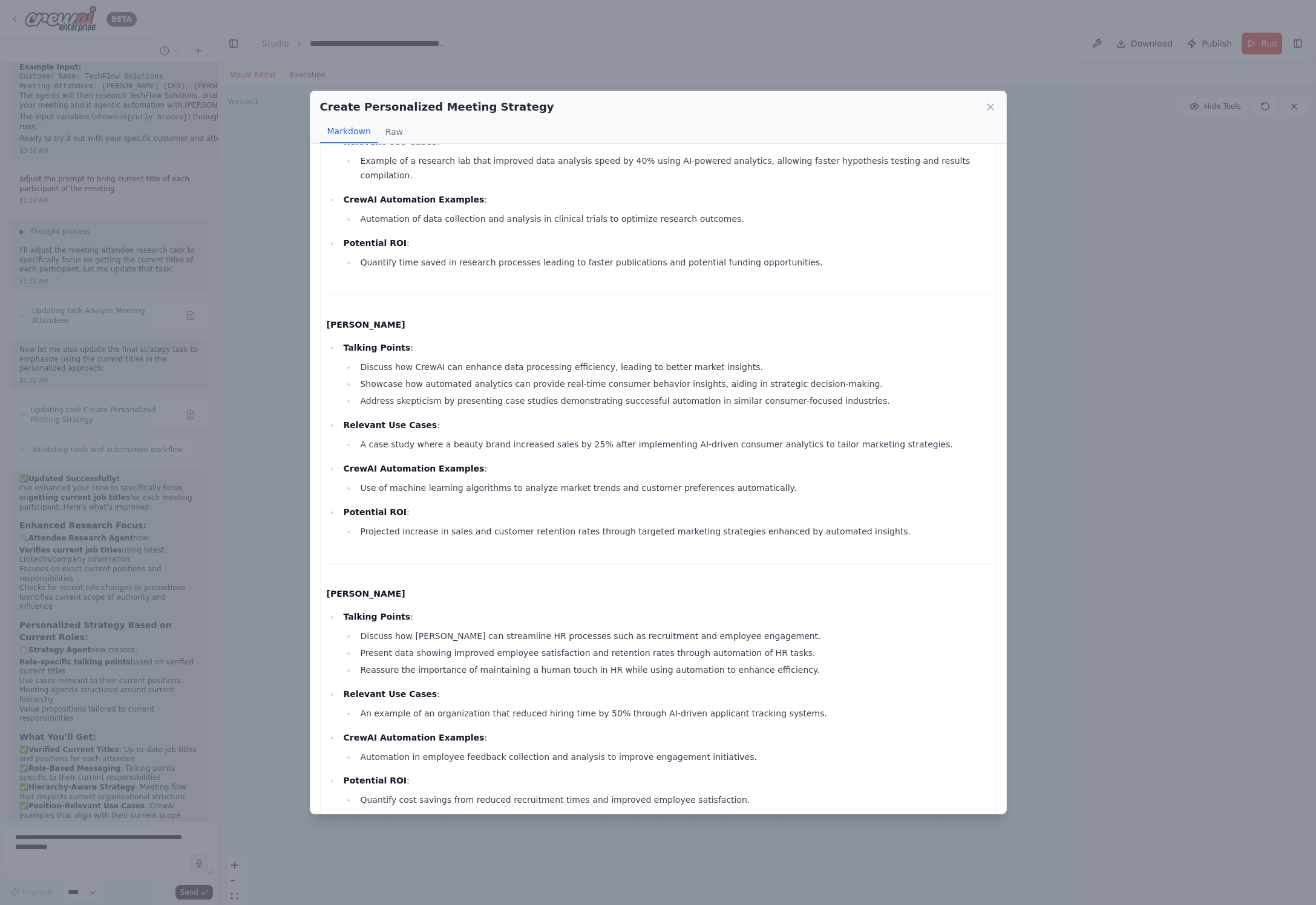
scroll to position [282, 0]
drag, startPoint x: 381, startPoint y: 357, endPoint x: 494, endPoint y: 357, distance: 113.0
click at [498, 361] on li "Discuss how CrewAI can enhance data processing efficiency, leading to better ma…" at bounding box center [673, 368] width 633 height 15
drag, startPoint x: 437, startPoint y: 374, endPoint x: 549, endPoint y: 376, distance: 112.0
click at [549, 378] on li "Showcase how automated analytics can provide real-time consumer behavior insigh…" at bounding box center [673, 385] width 633 height 15
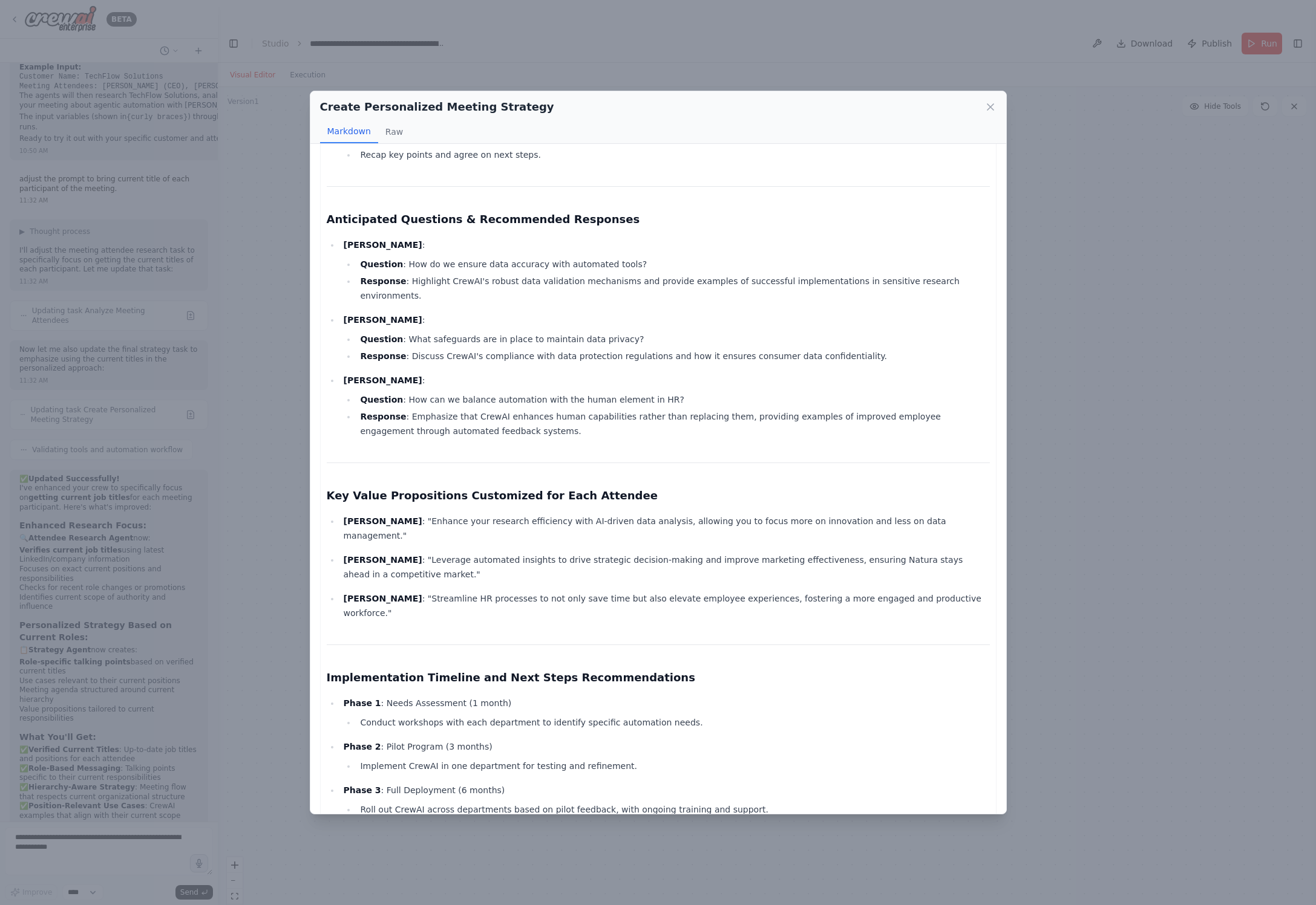
scroll to position [1432, 0]
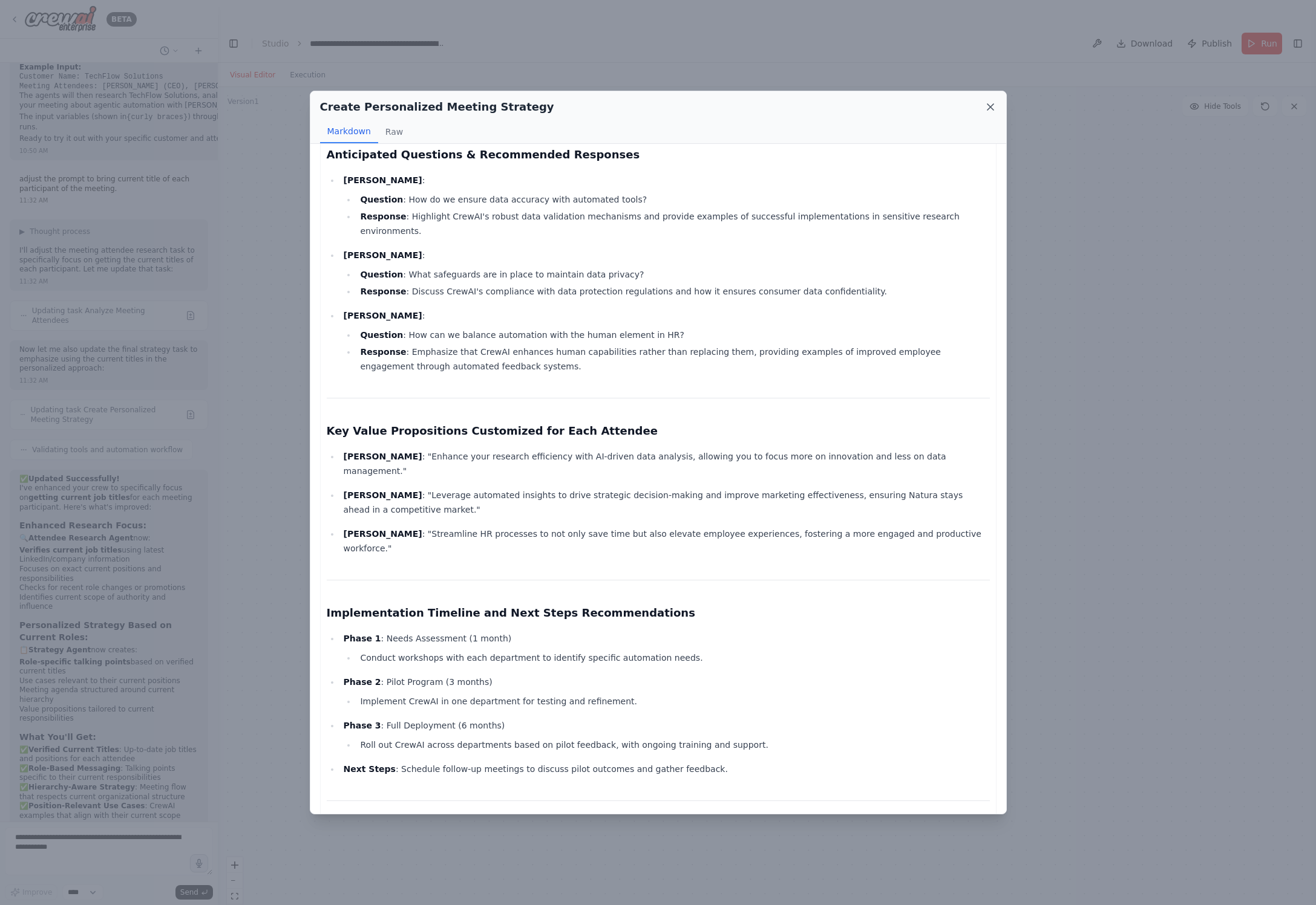
click at [841, 108] on icon at bounding box center [990, 107] width 12 height 12
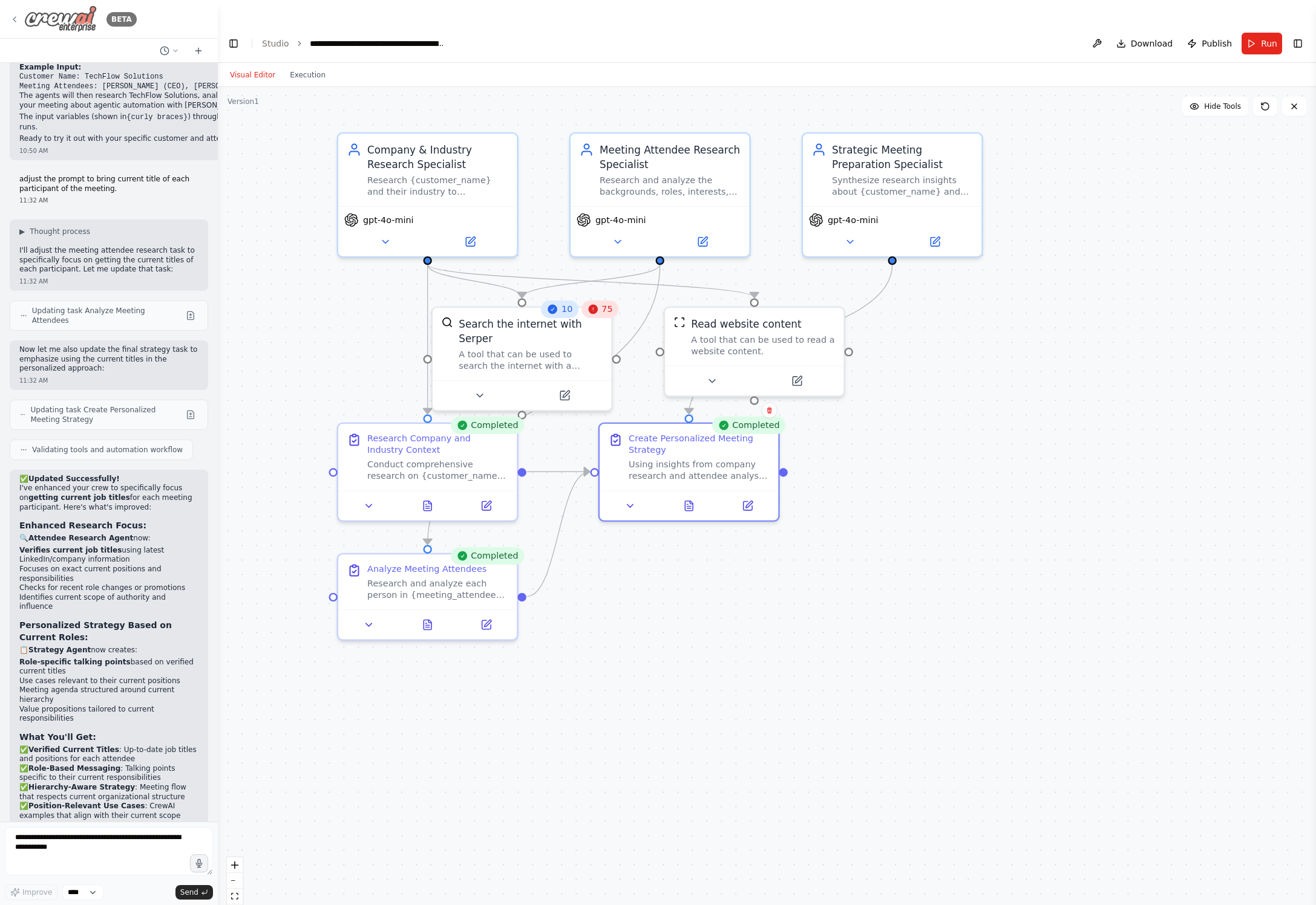
click at [12, 23] on icon at bounding box center [14, 19] width 10 height 10
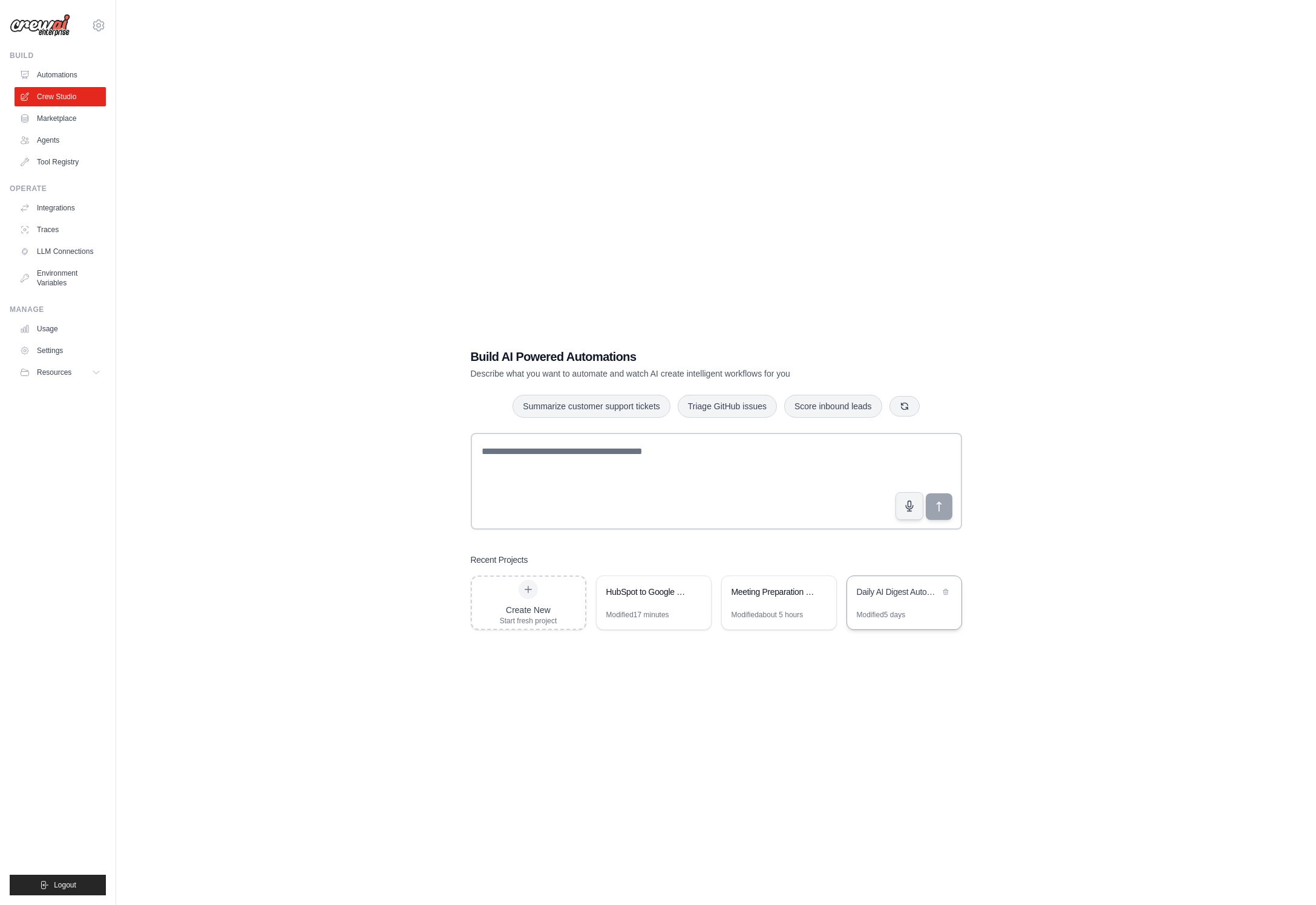
click at [878, 586] on div "Daily AI Digest Automation" at bounding box center [898, 592] width 82 height 12
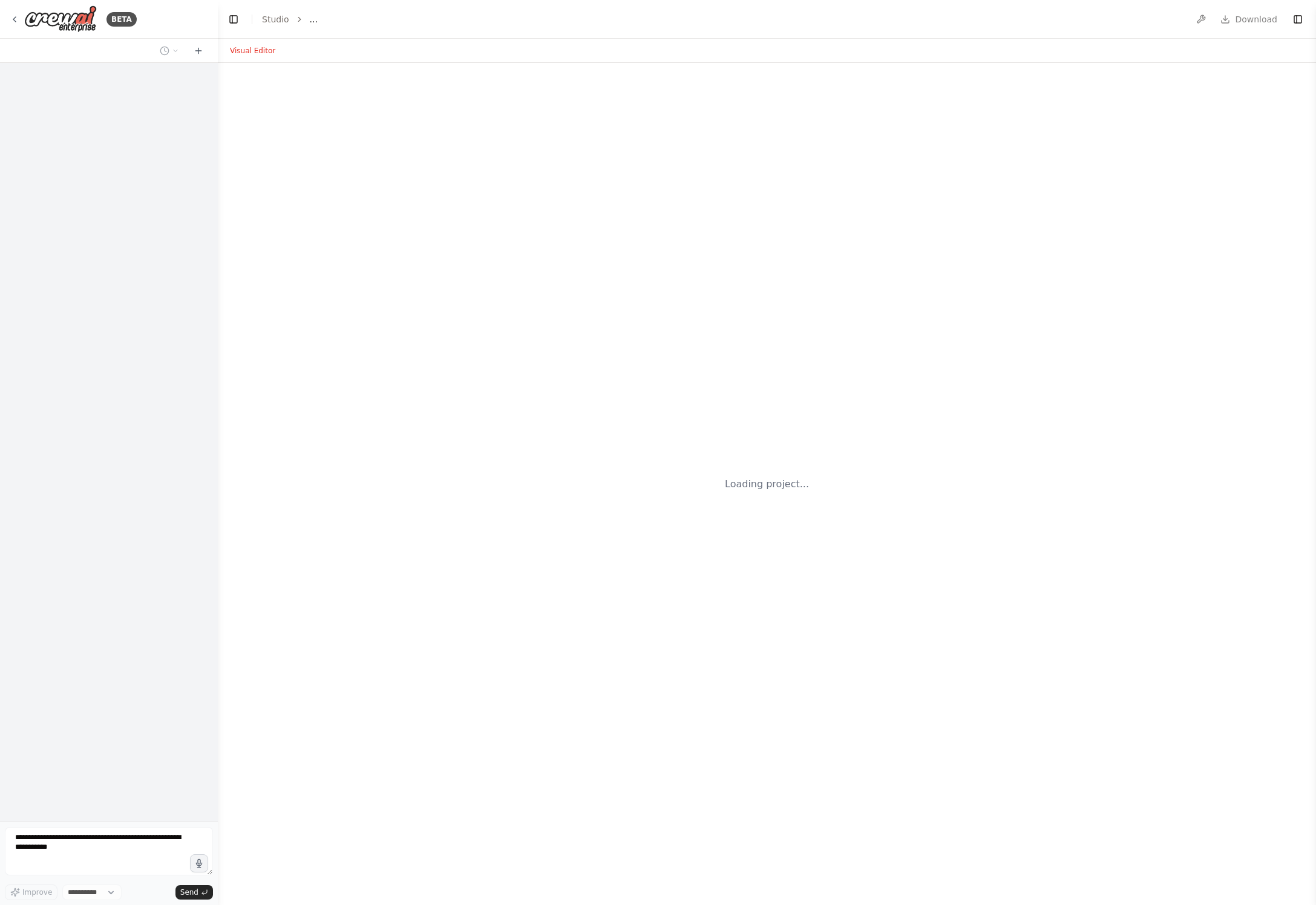
select select "****"
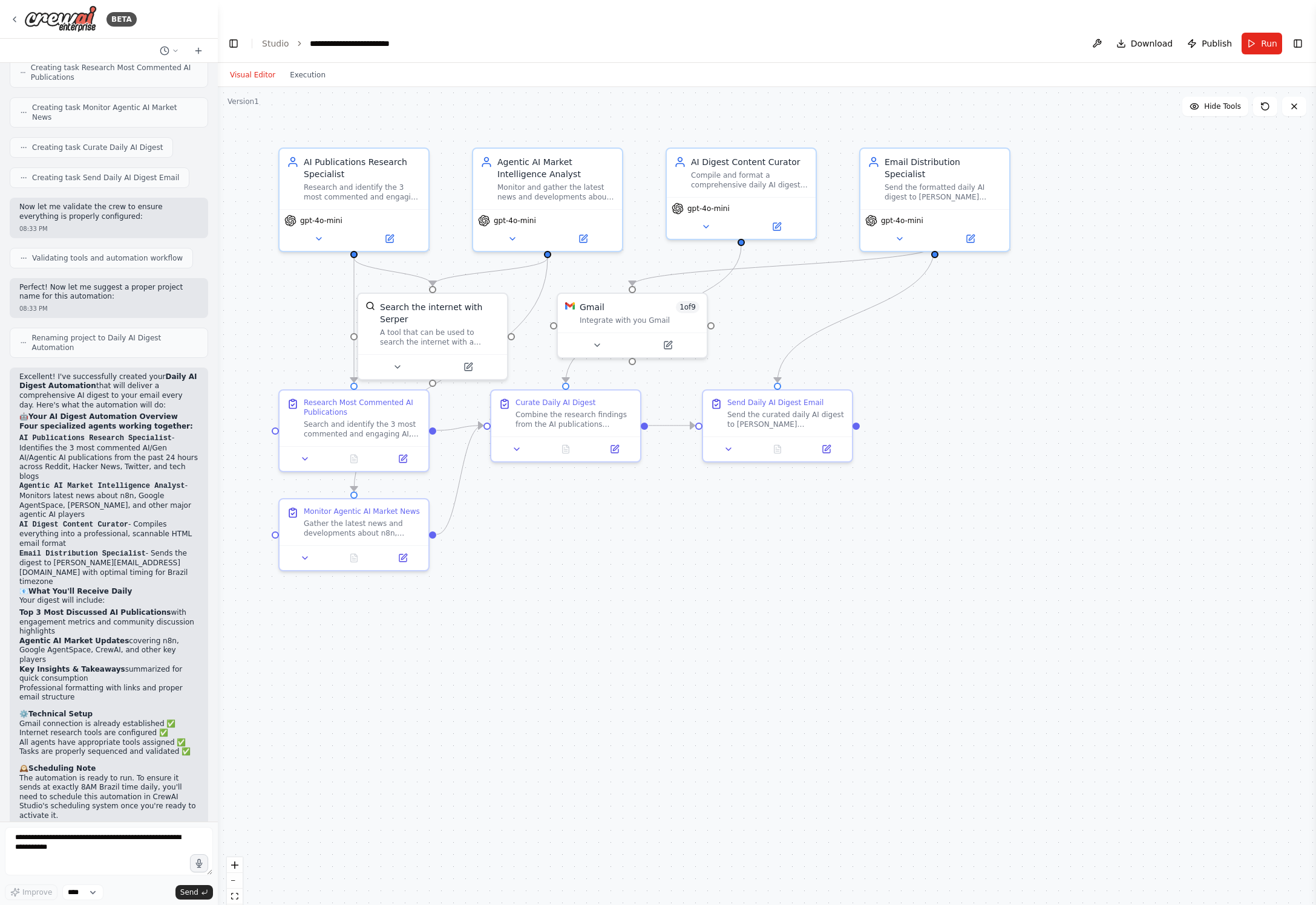
scroll to position [769, 0]
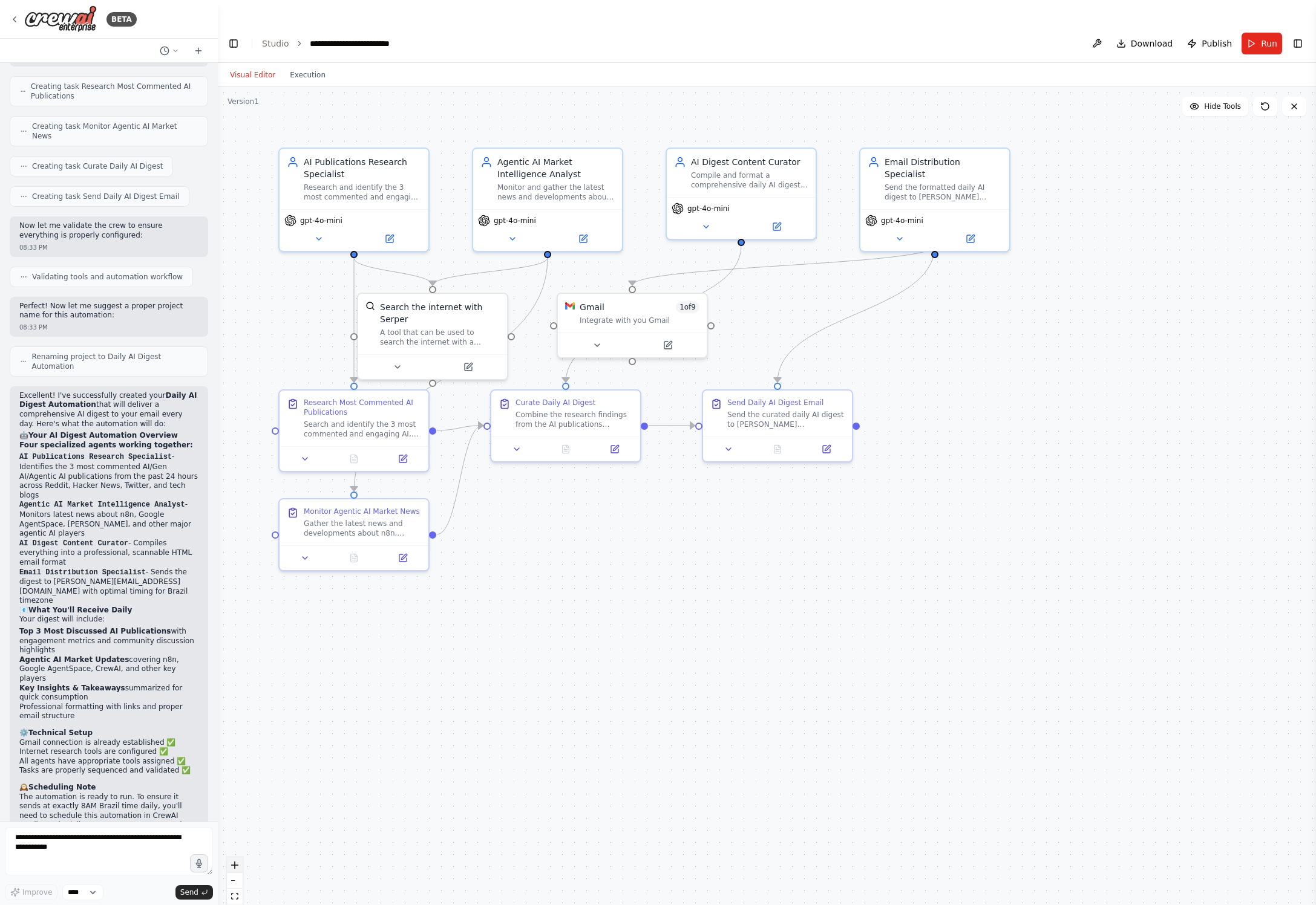
click at [237, 857] on button "zoom in" at bounding box center [234, 865] width 16 height 16
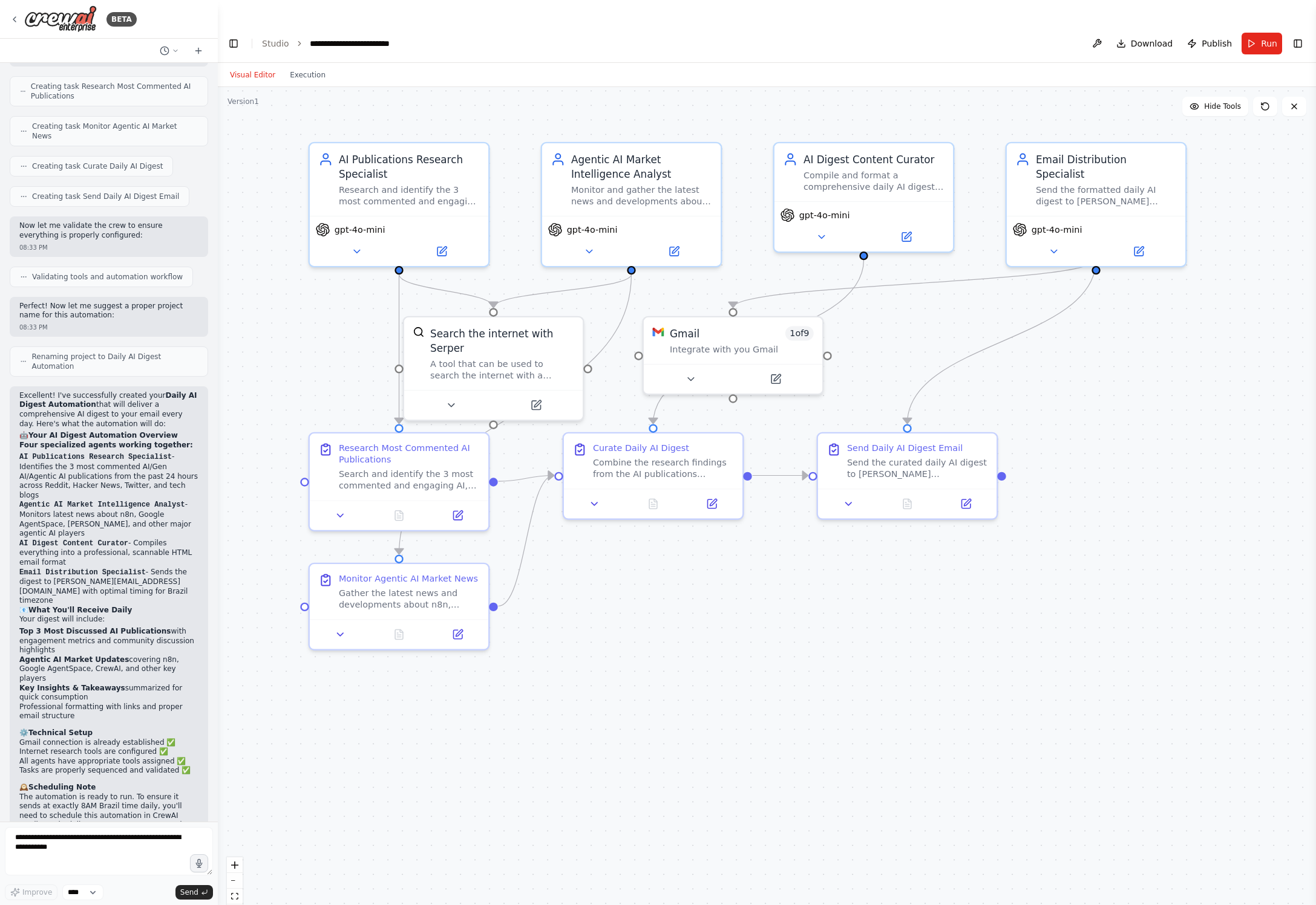
drag, startPoint x: 595, startPoint y: 608, endPoint x: 722, endPoint y: 674, distance: 143.1
click at [722, 674] on div ".deletable-edge-delete-btn { width: 20px; height: 20px; border: 0px solid #ffff…" at bounding box center [767, 508] width 1098 height 843
